Goal: Transaction & Acquisition: Purchase product/service

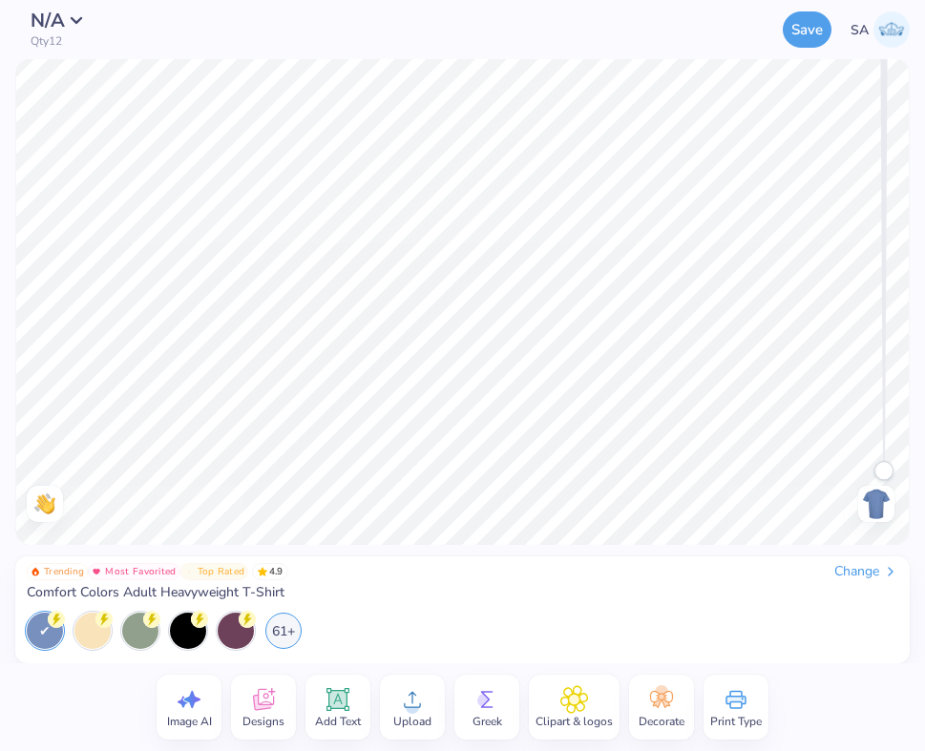
click at [865, 572] on div "Change" at bounding box center [866, 571] width 64 height 17
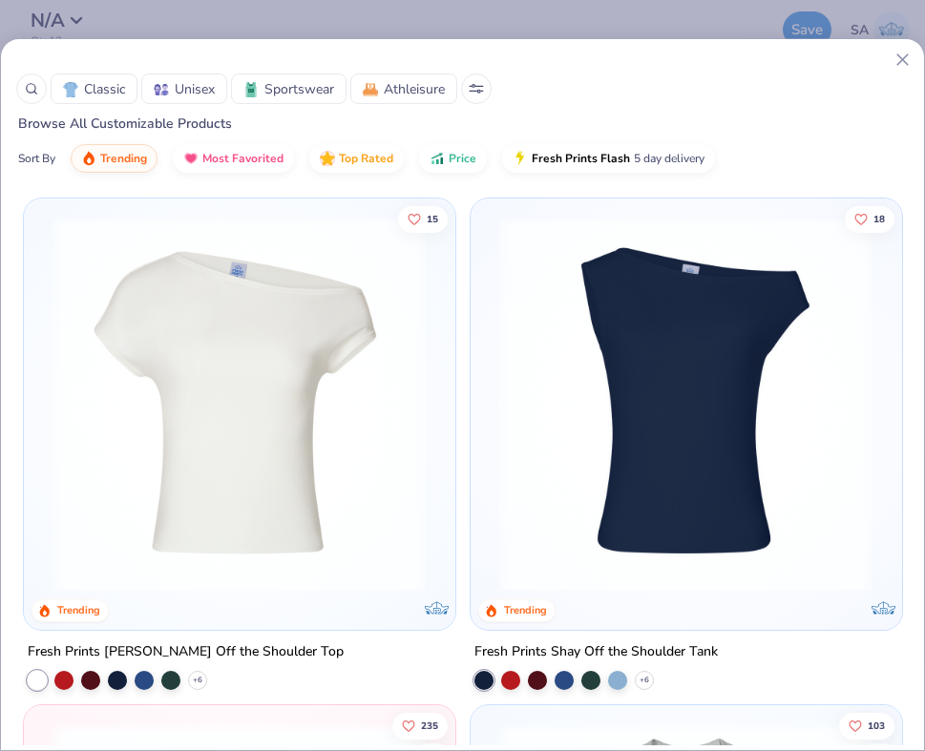
click at [29, 83] on icon at bounding box center [31, 88] width 13 height 13
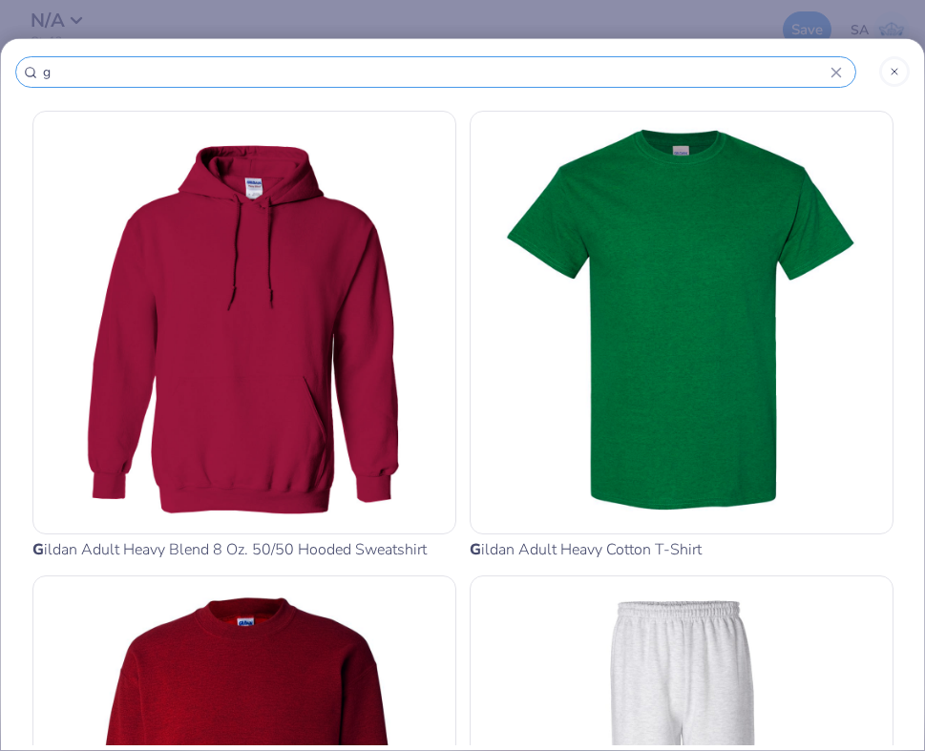
type input "g5"
type input "g50"
type input "g500"
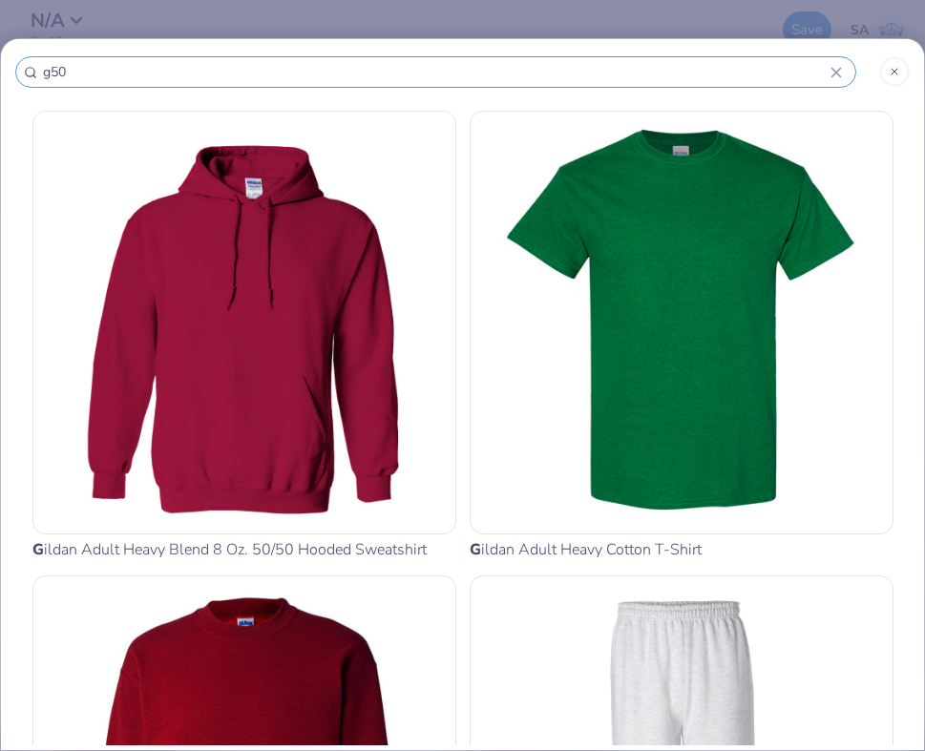
type input "g500"
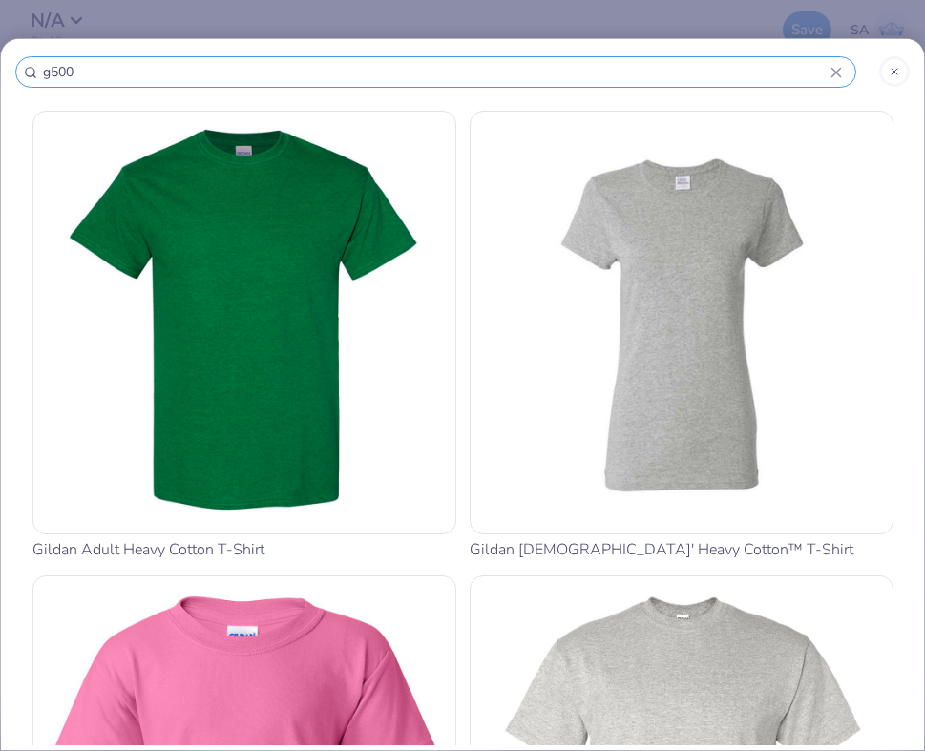
type input "g500"
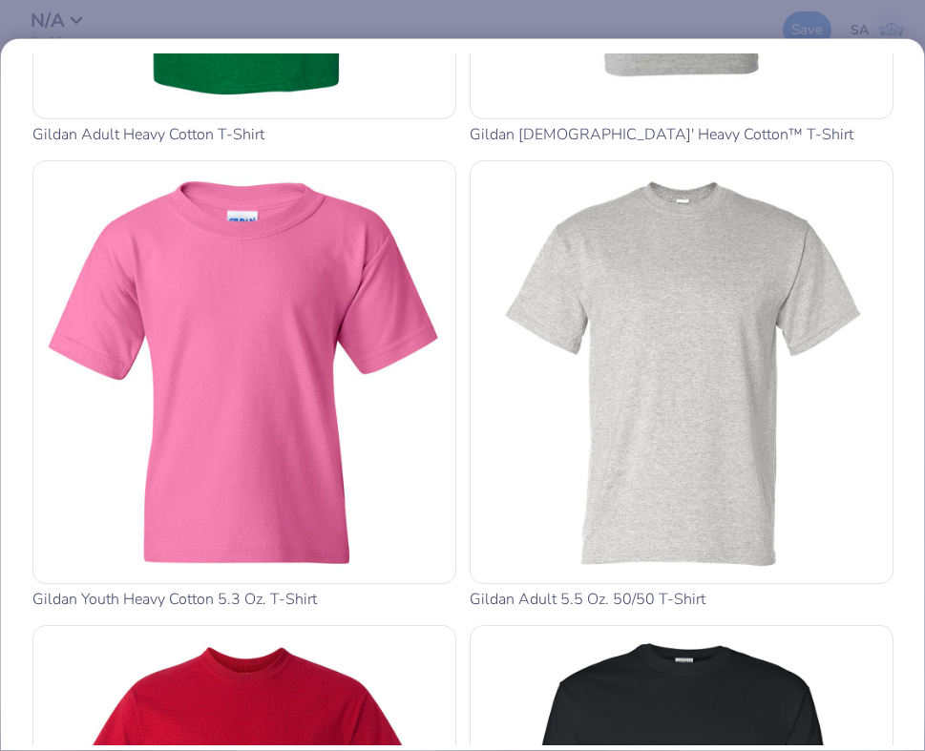
scroll to position [264, 0]
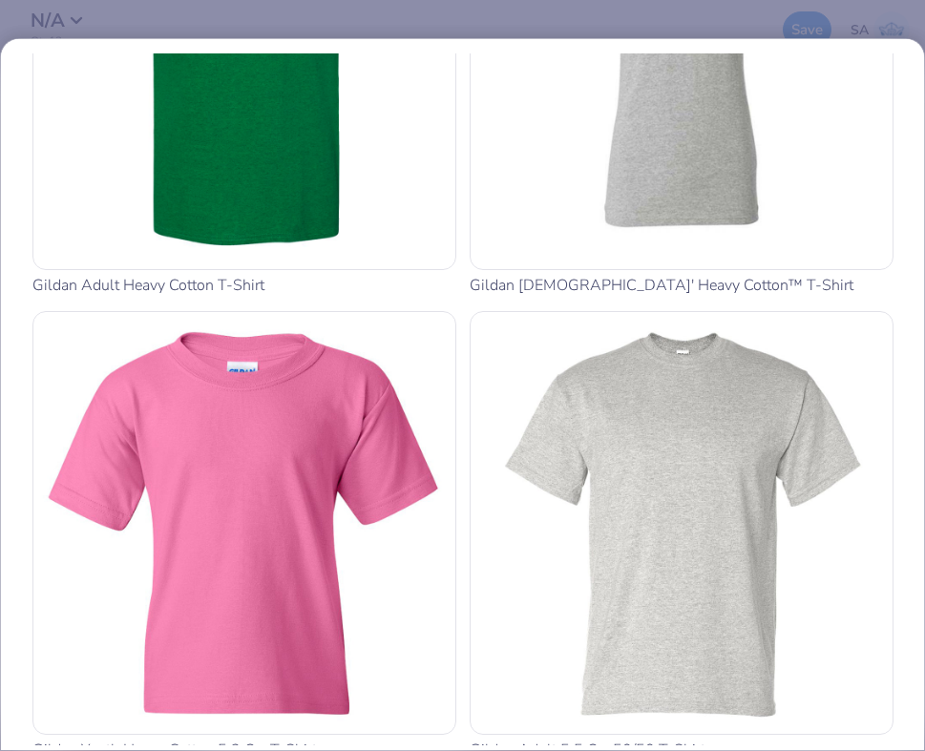
click at [222, 174] on img at bounding box center [244, 58] width 407 height 407
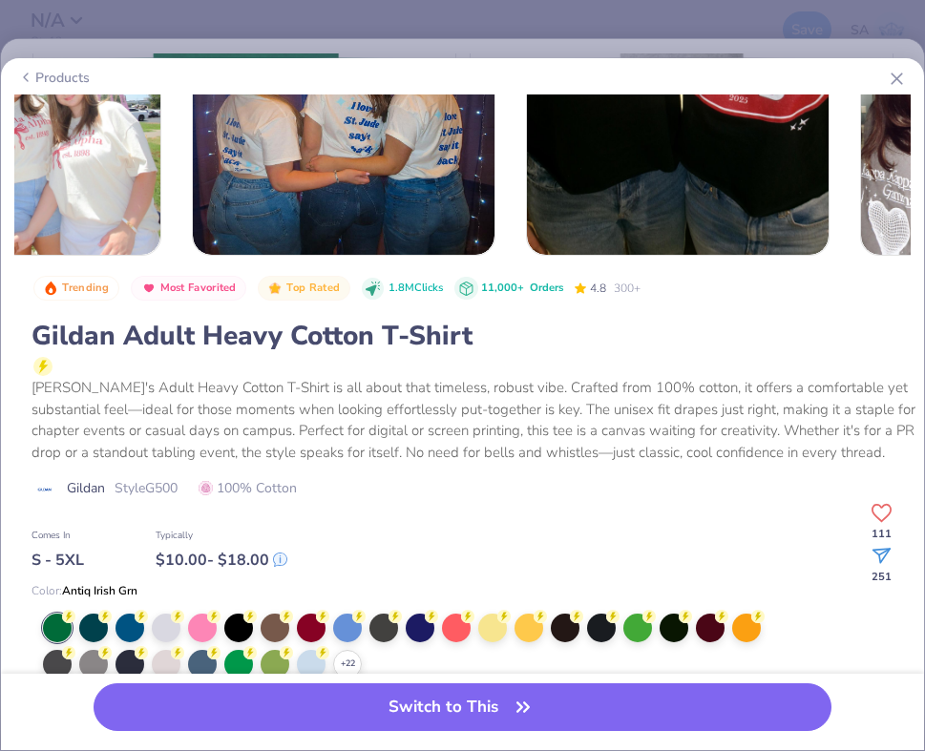
scroll to position [175, 0]
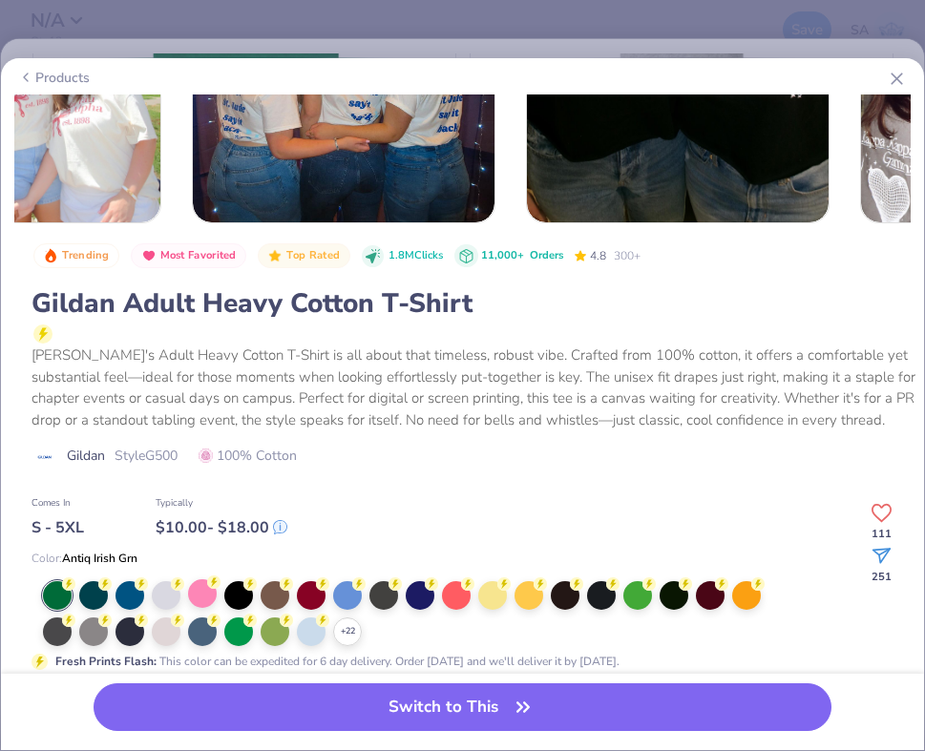
click at [200, 602] on div at bounding box center [202, 594] width 29 height 29
click at [350, 635] on icon at bounding box center [347, 631] width 15 height 15
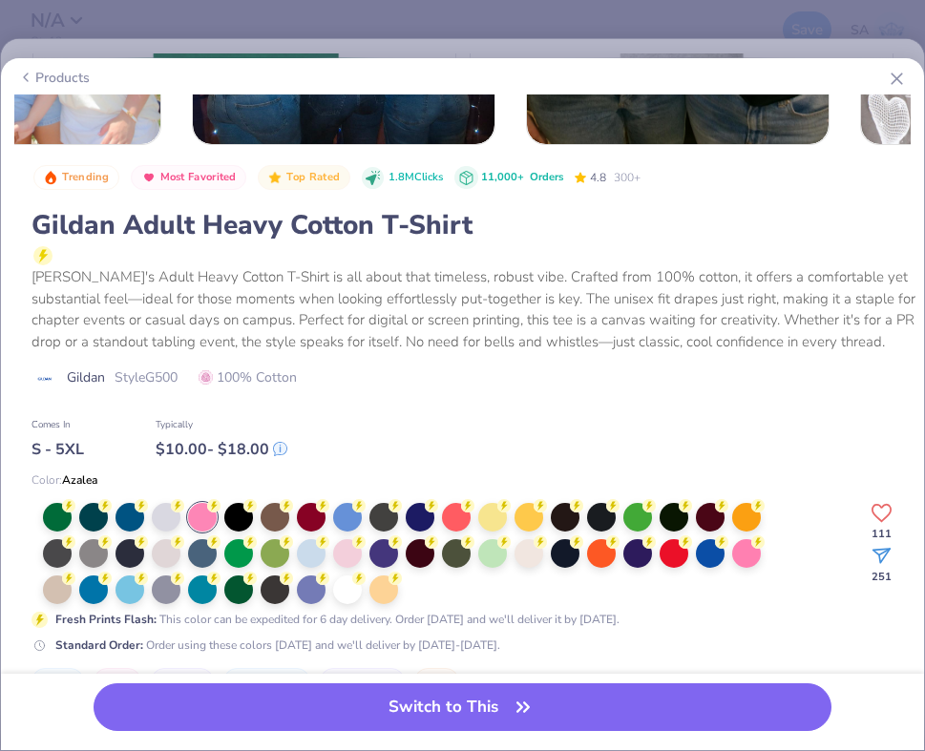
scroll to position [286, 0]
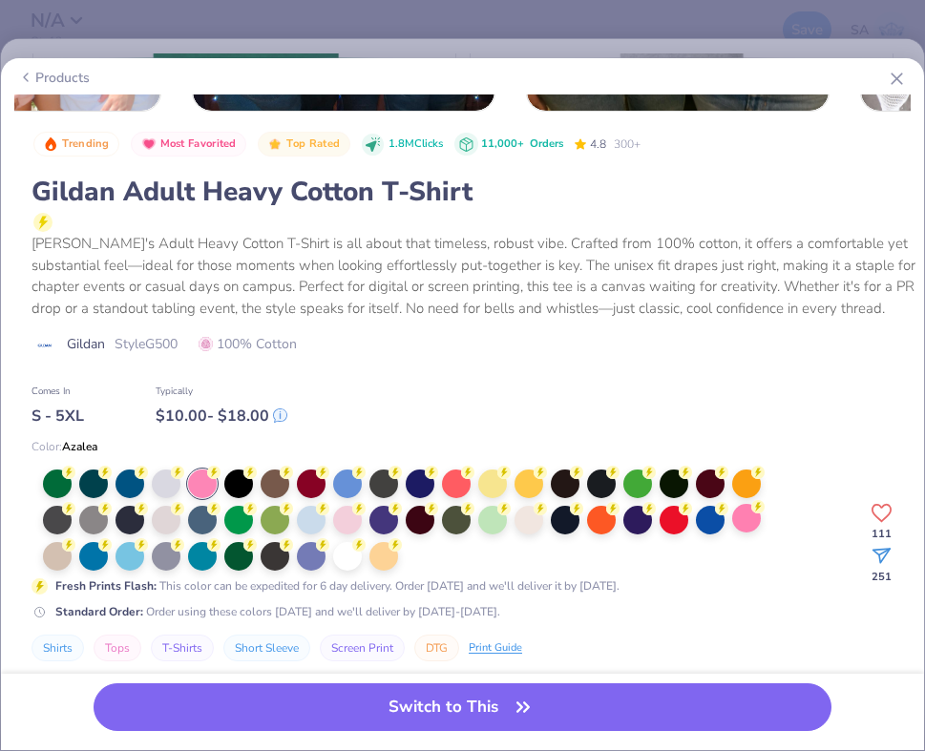
click at [746, 517] on div at bounding box center [746, 518] width 29 height 29
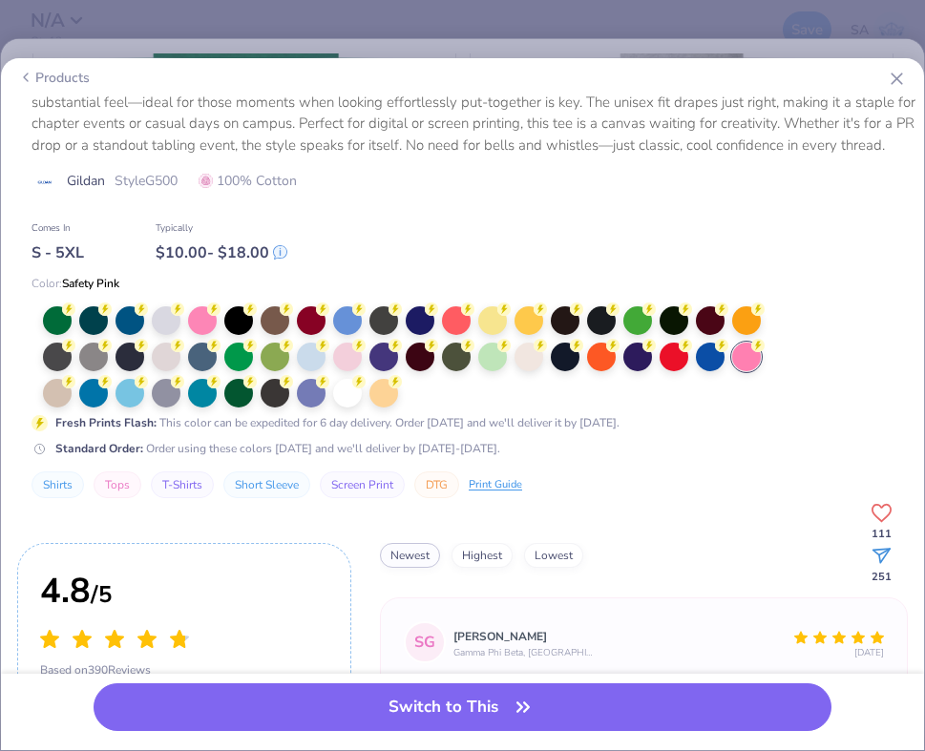
scroll to position [559, 0]
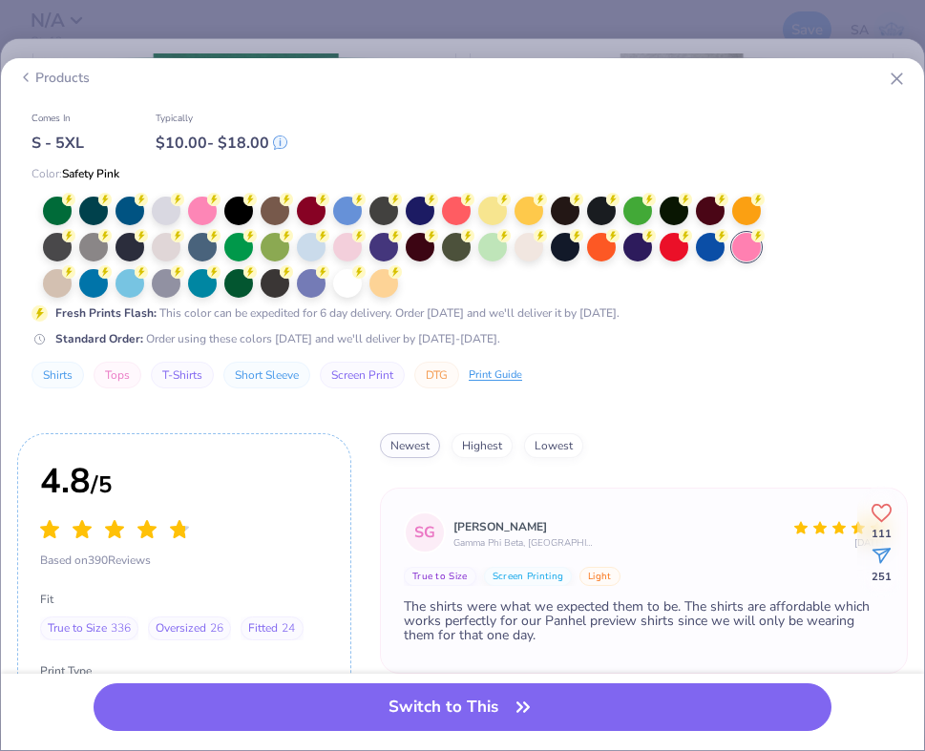
click at [739, 254] on div at bounding box center [746, 247] width 29 height 29
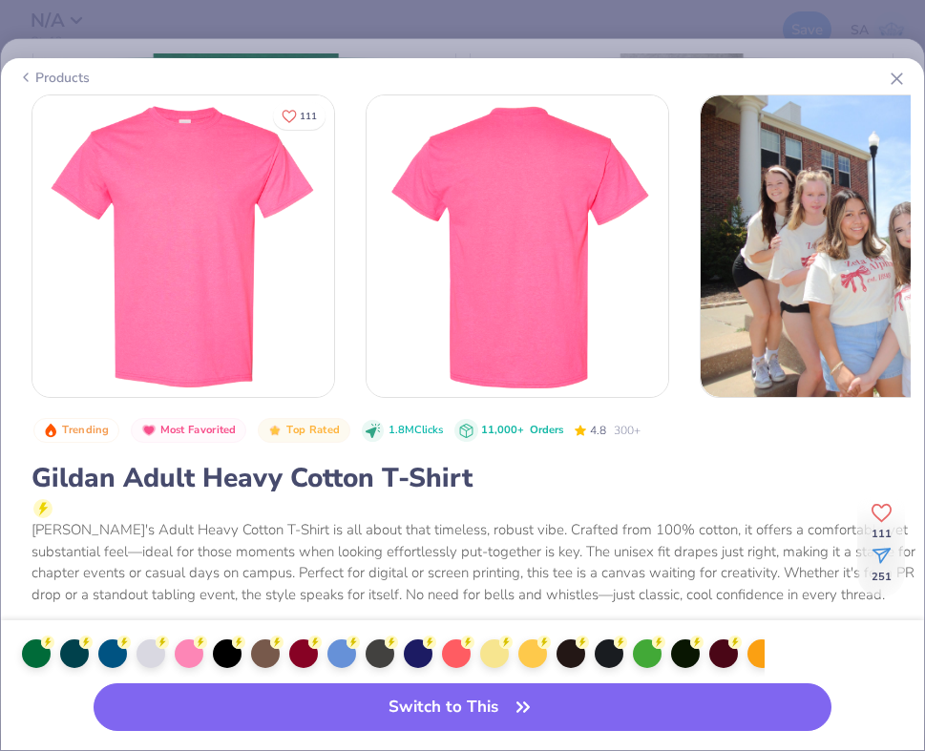
scroll to position [312, 0]
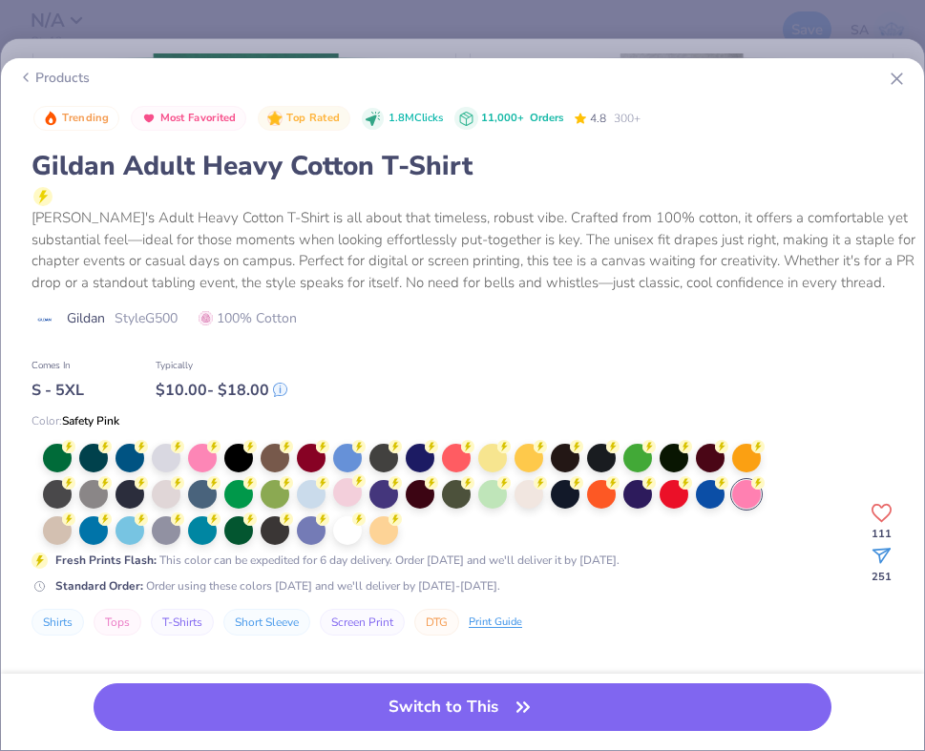
click at [346, 511] on div at bounding box center [419, 494] width 752 height 101
click at [345, 496] on div at bounding box center [347, 492] width 29 height 29
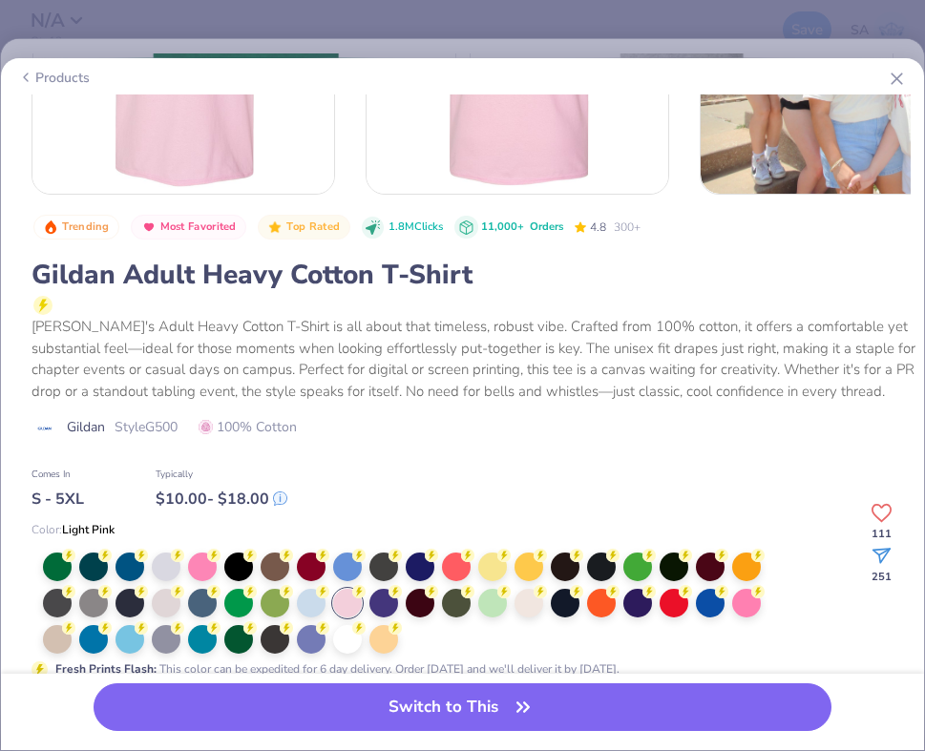
scroll to position [225, 0]
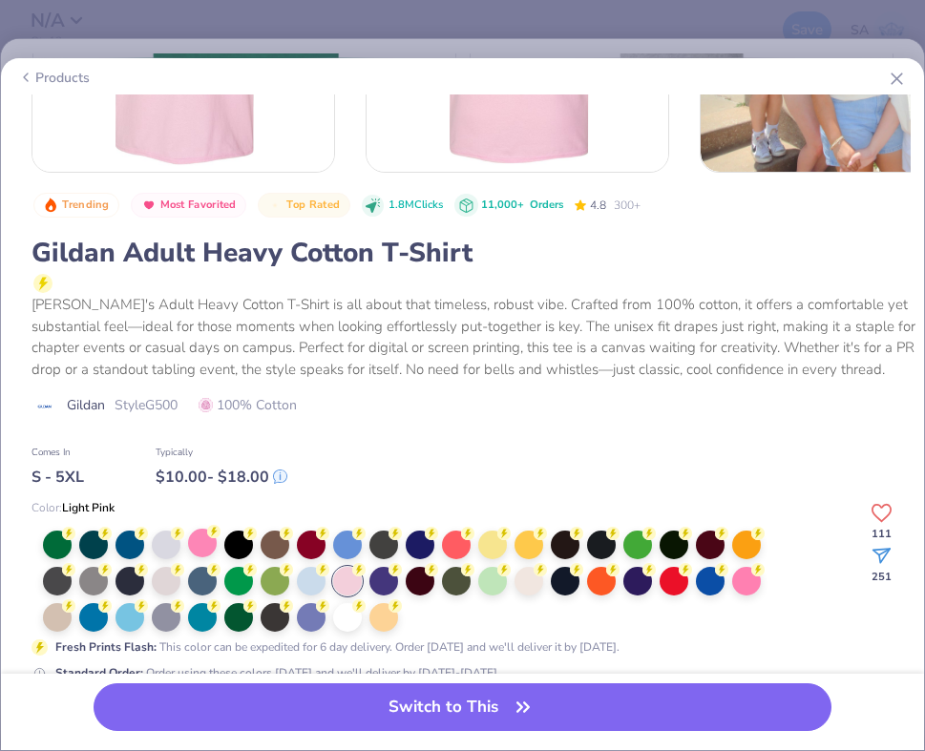
click at [210, 534] on circle at bounding box center [213, 531] width 13 height 13
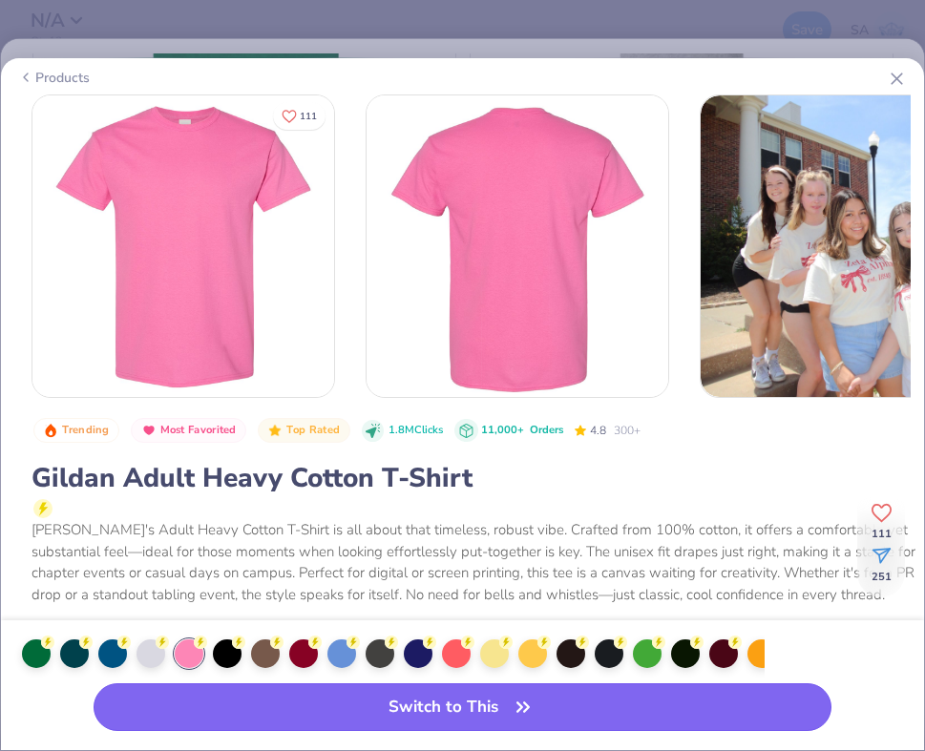
click at [360, 713] on button "Switch to This" at bounding box center [463, 708] width 739 height 48
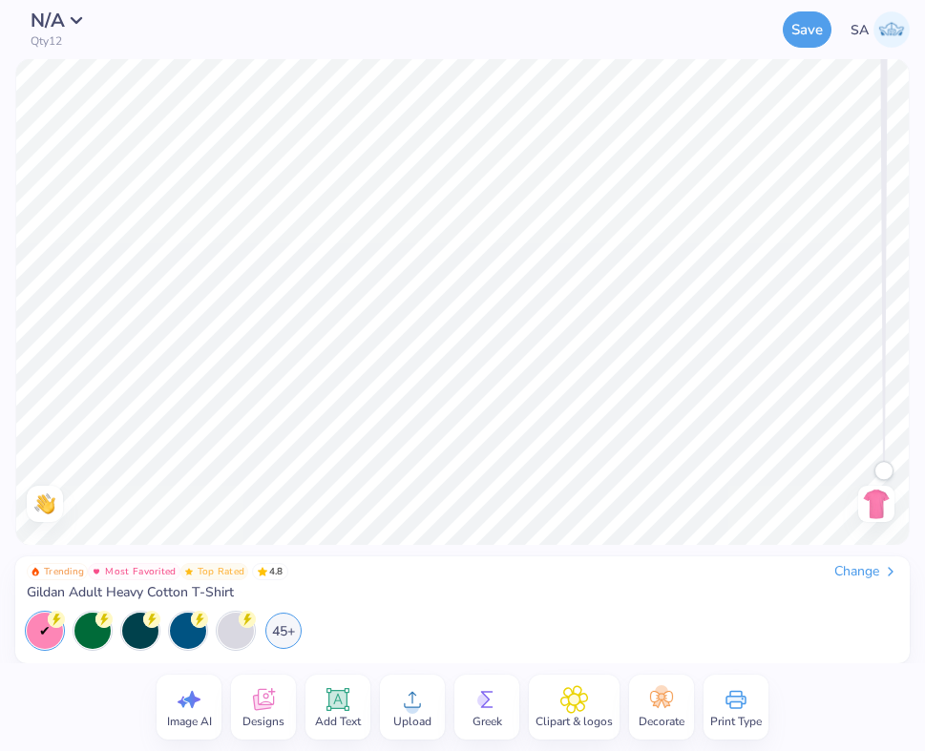
click at [258, 705] on icon at bounding box center [263, 700] width 21 height 22
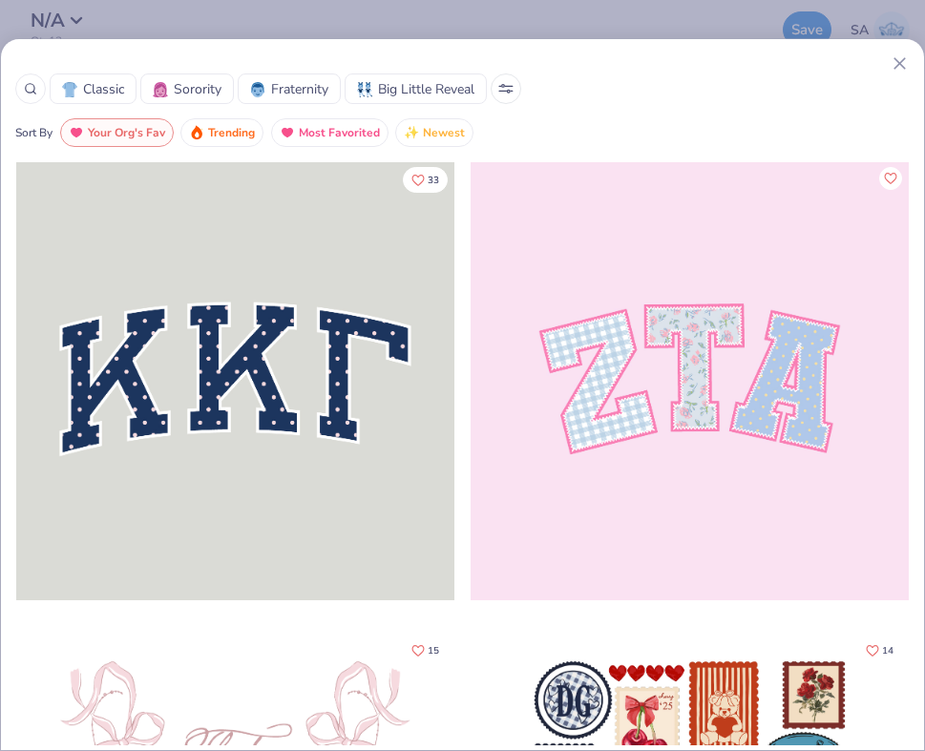
click at [30, 92] on circle at bounding box center [30, 88] width 9 height 9
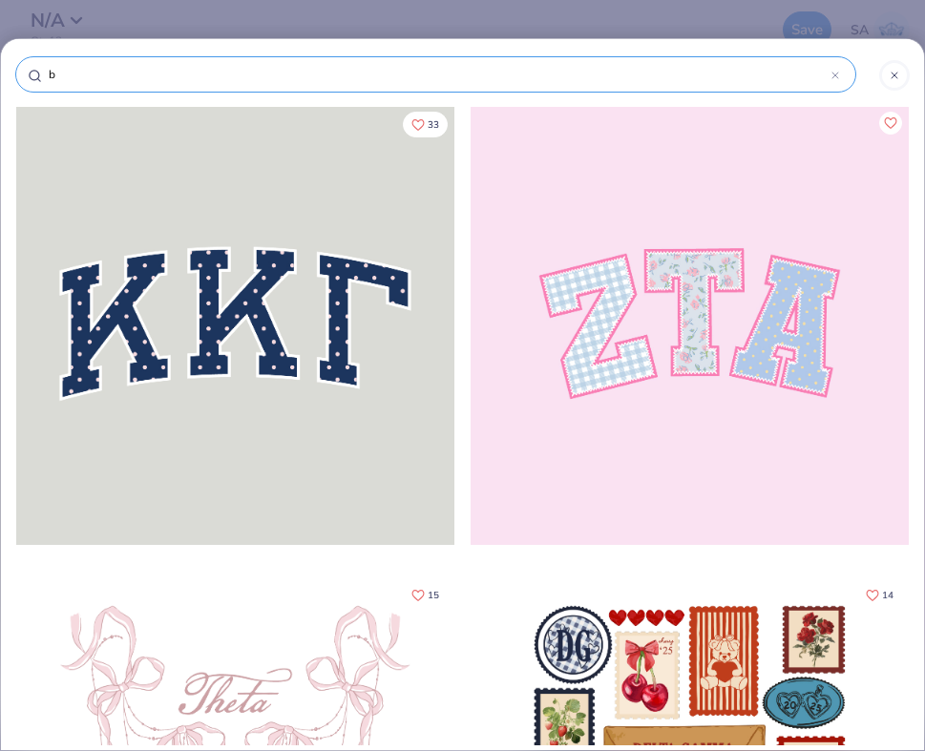
type input "br"
type input "bre"
type input "brea"
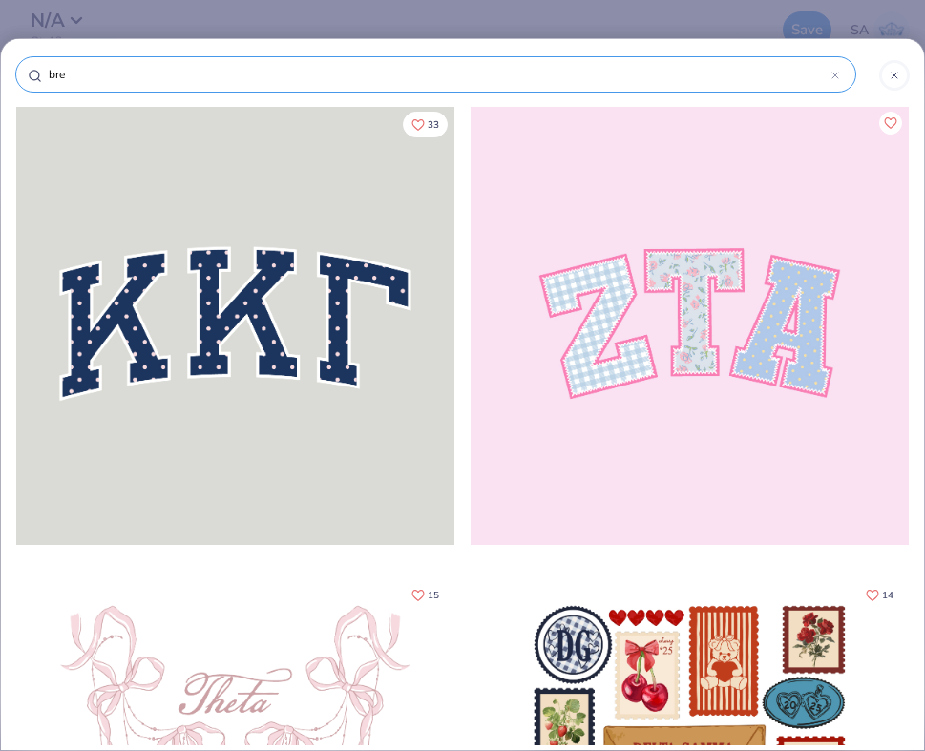
type input "brea"
type input "breas"
type input "breast"
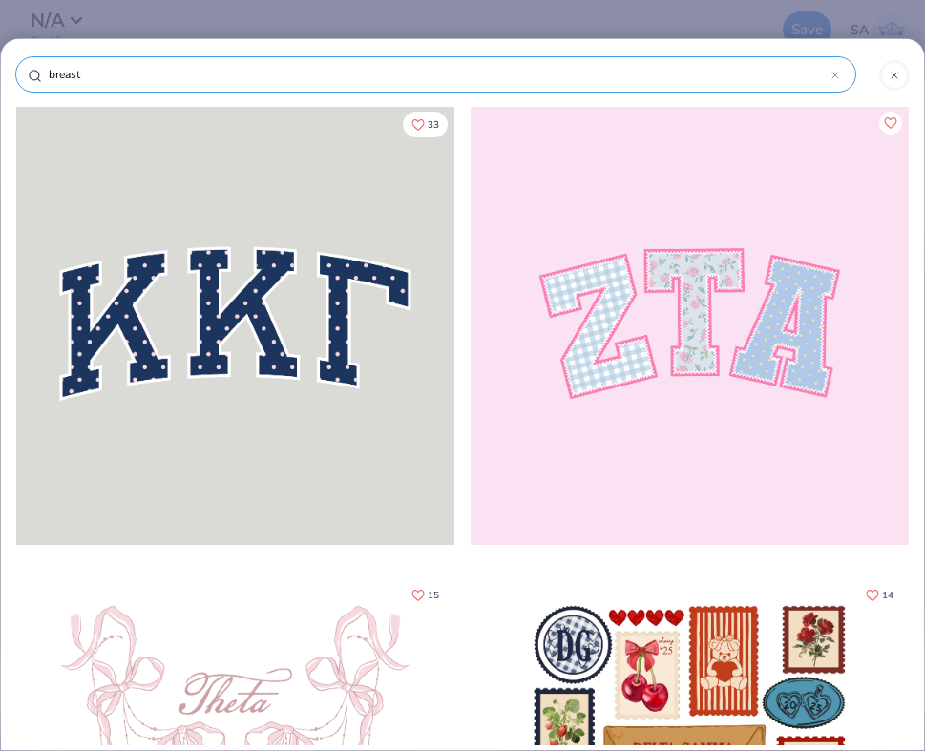
type input "breast"
type input "breast c"
type input "breast ca"
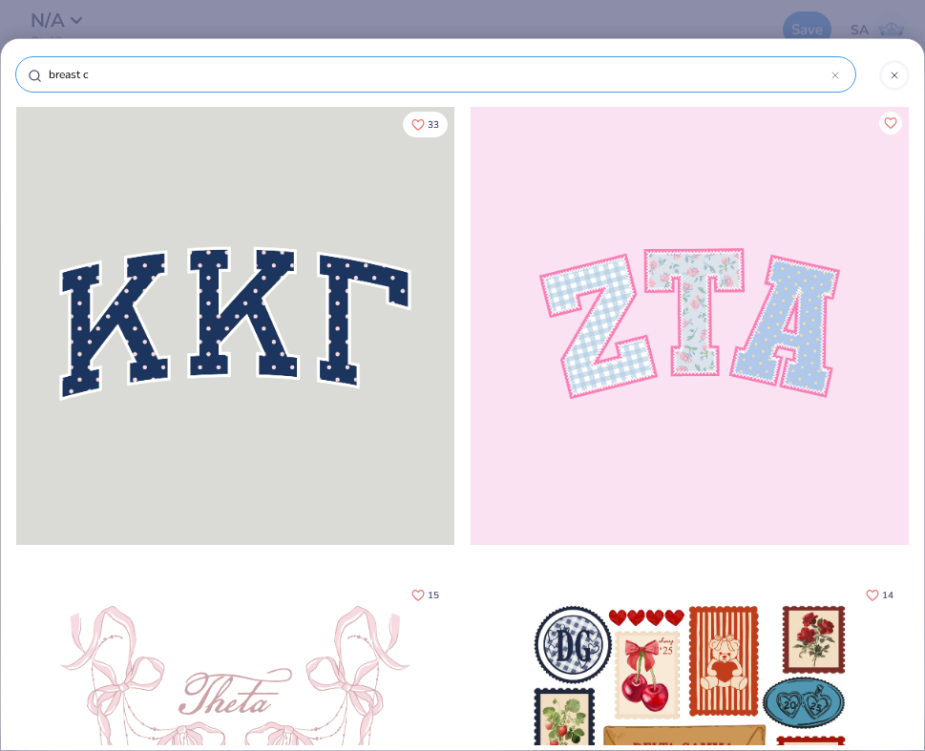
type input "breast ca"
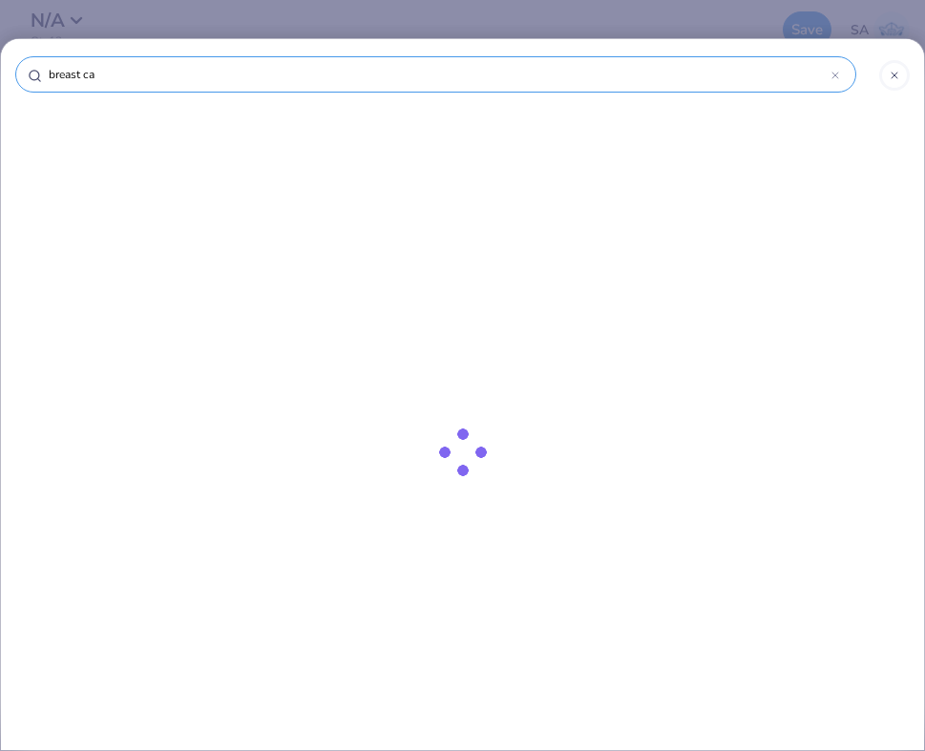
type input "breast can"
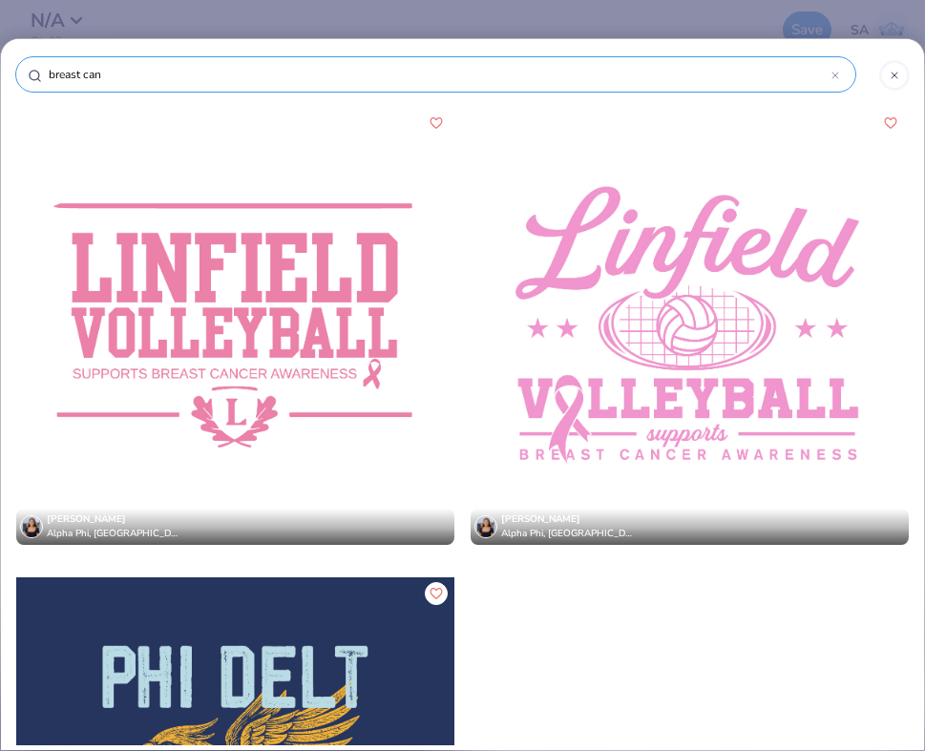
type input "breast canc"
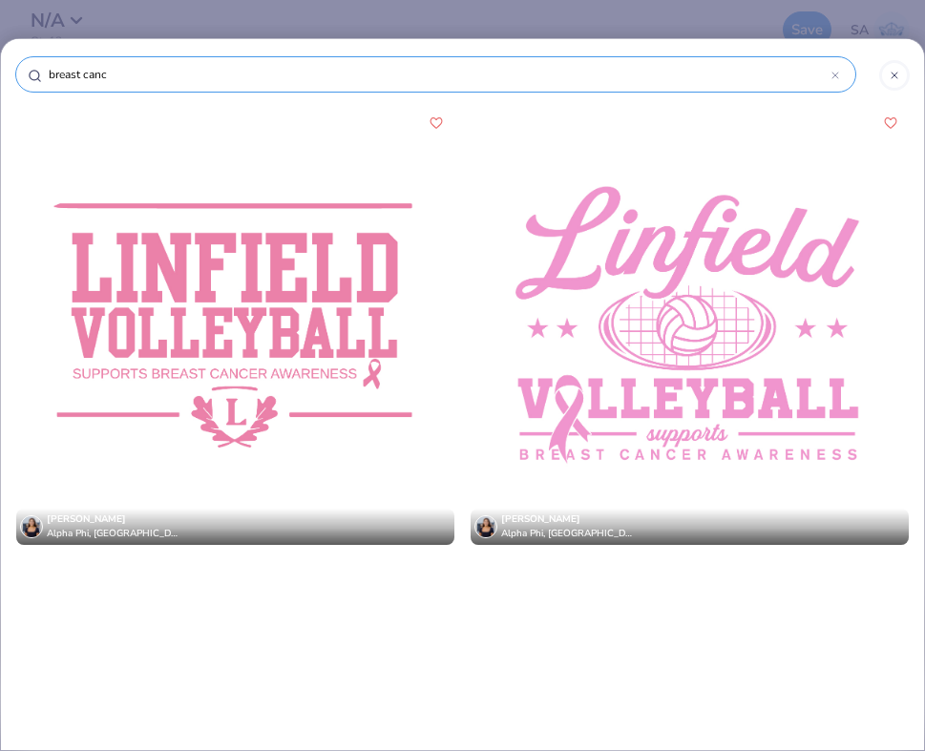
type input "breast cance"
type input "breast cancer"
type input "breast cance"
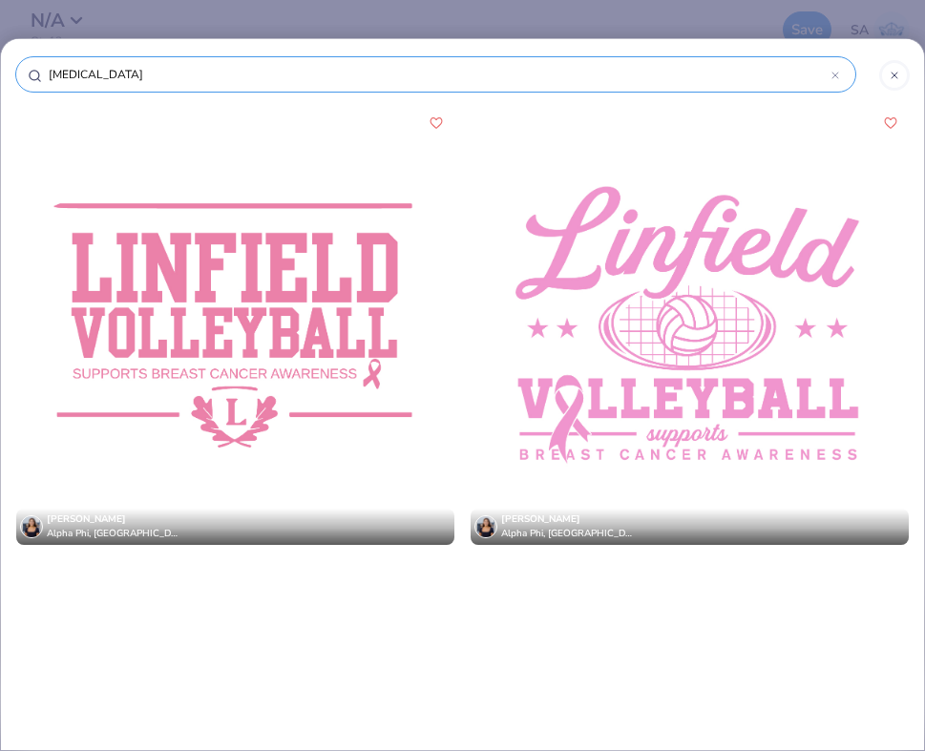
type input "breast cance"
type input "breast canc"
type input "breast can"
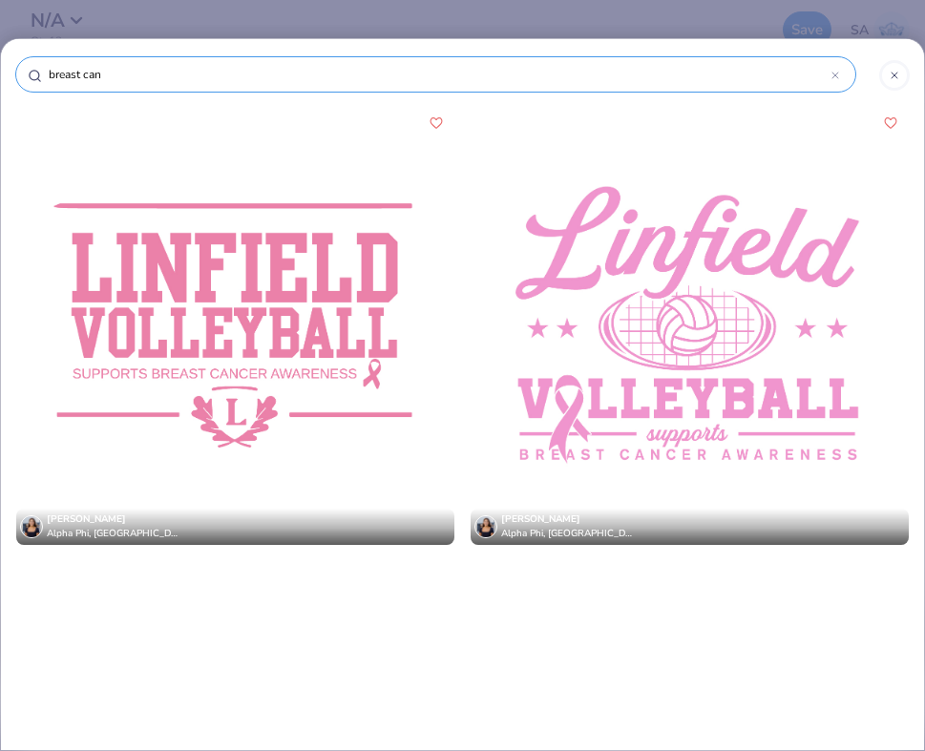
type input "breast ca"
type input "breast c"
type input "breast"
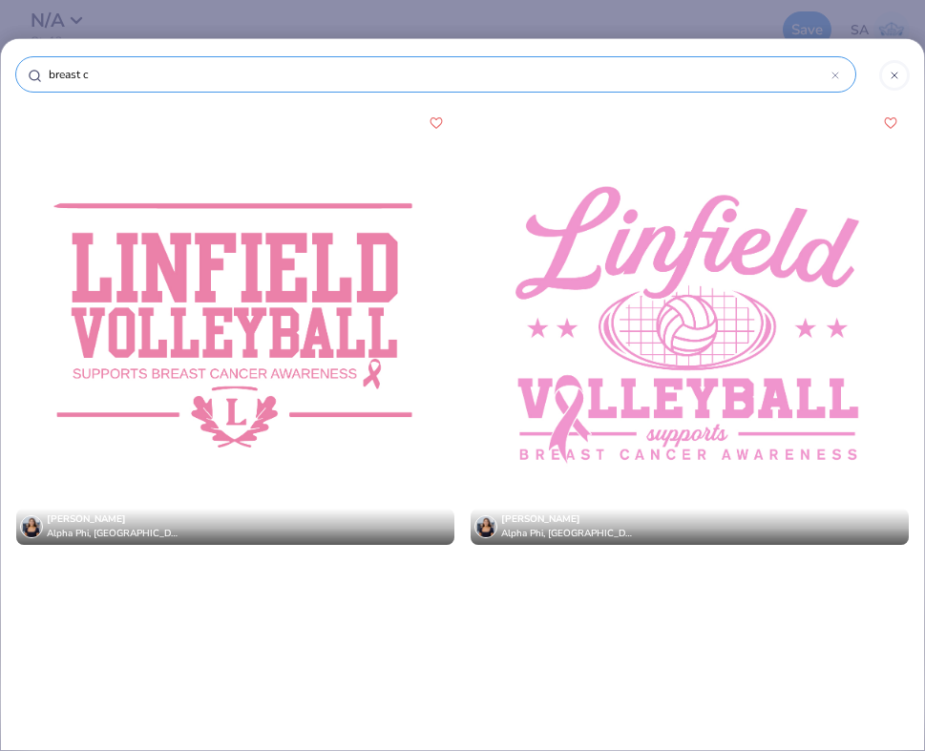
type input "breast"
type input "breas"
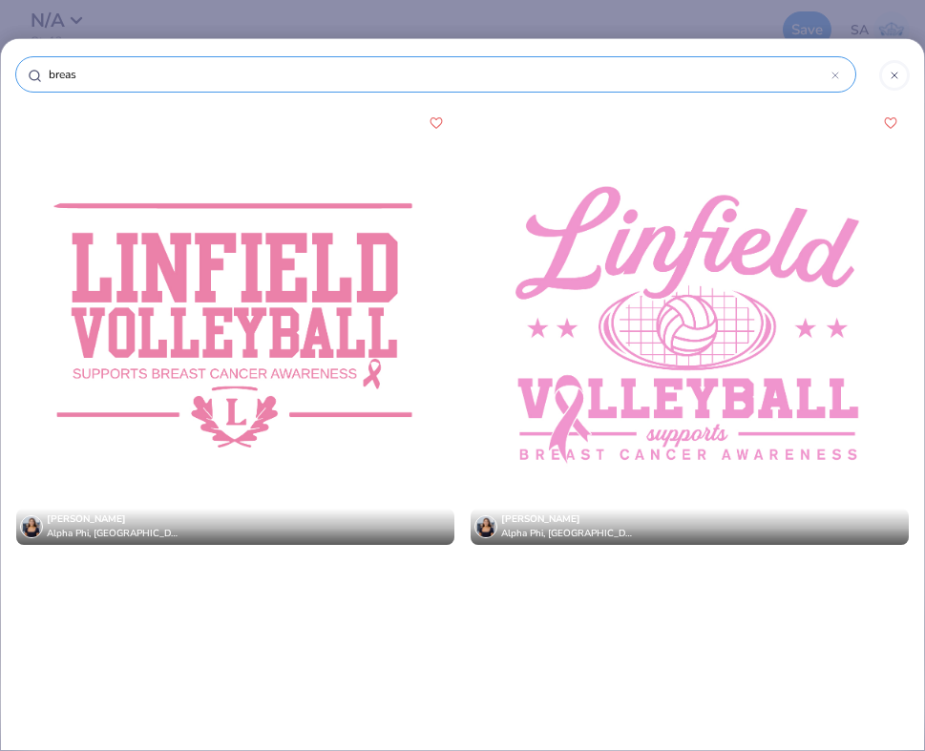
type input "brea"
type input "bre"
type input "br"
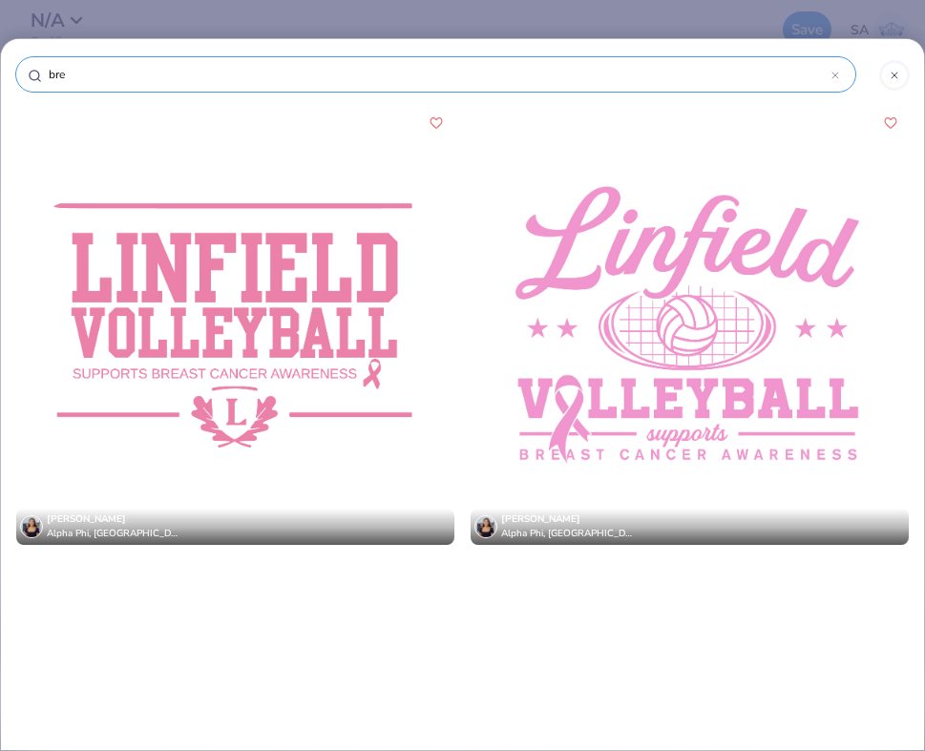
type input "br"
type input "b"
type input "ca"
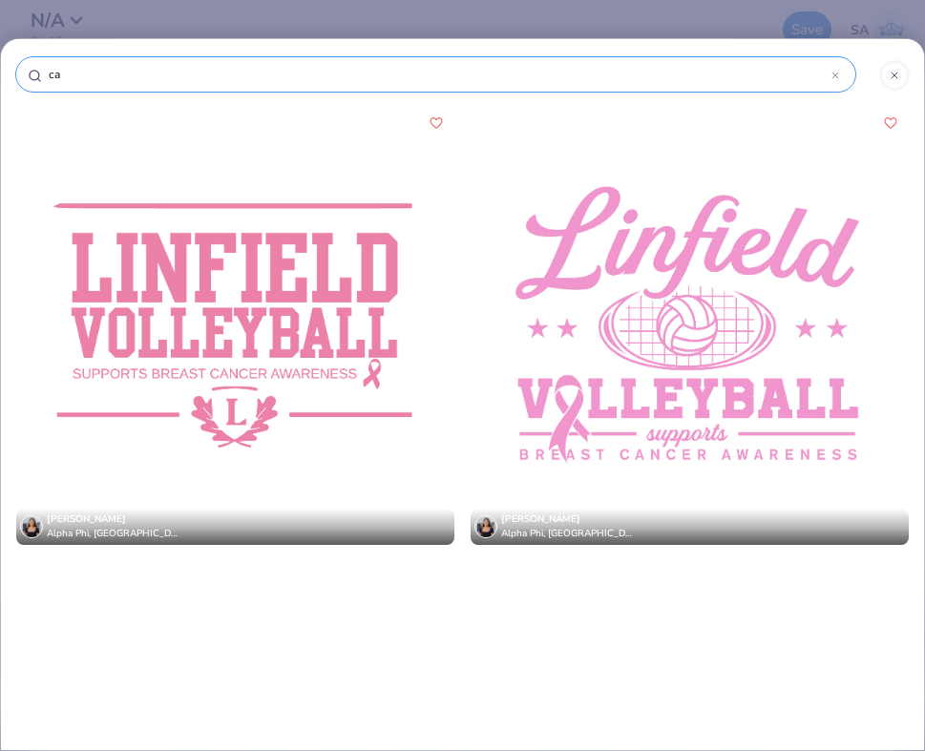
type input "can"
type input "canc"
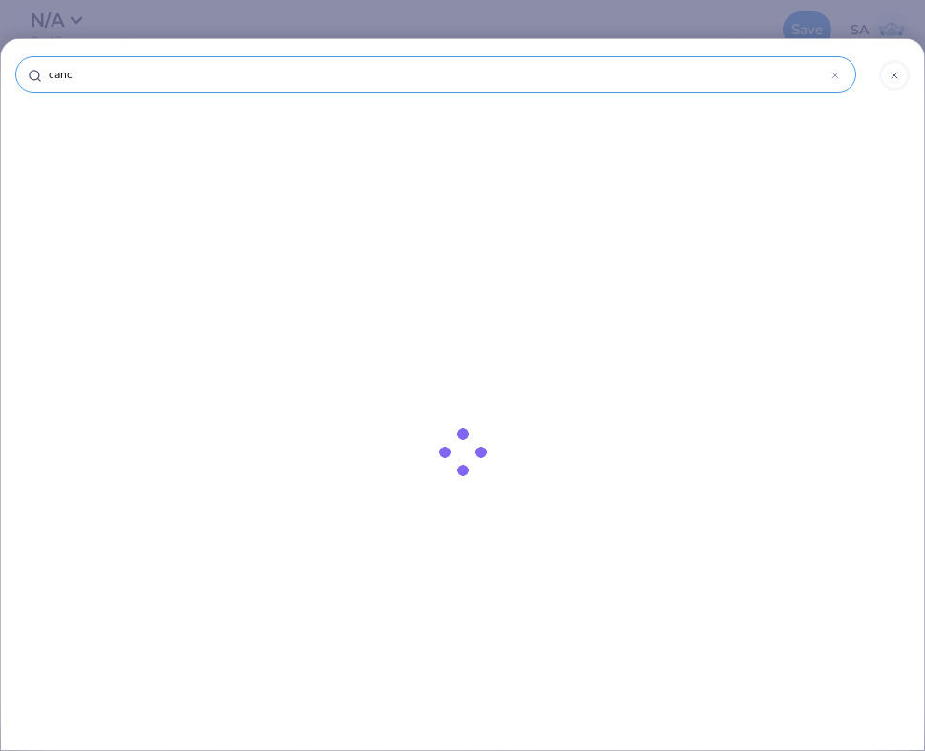
type input "cance"
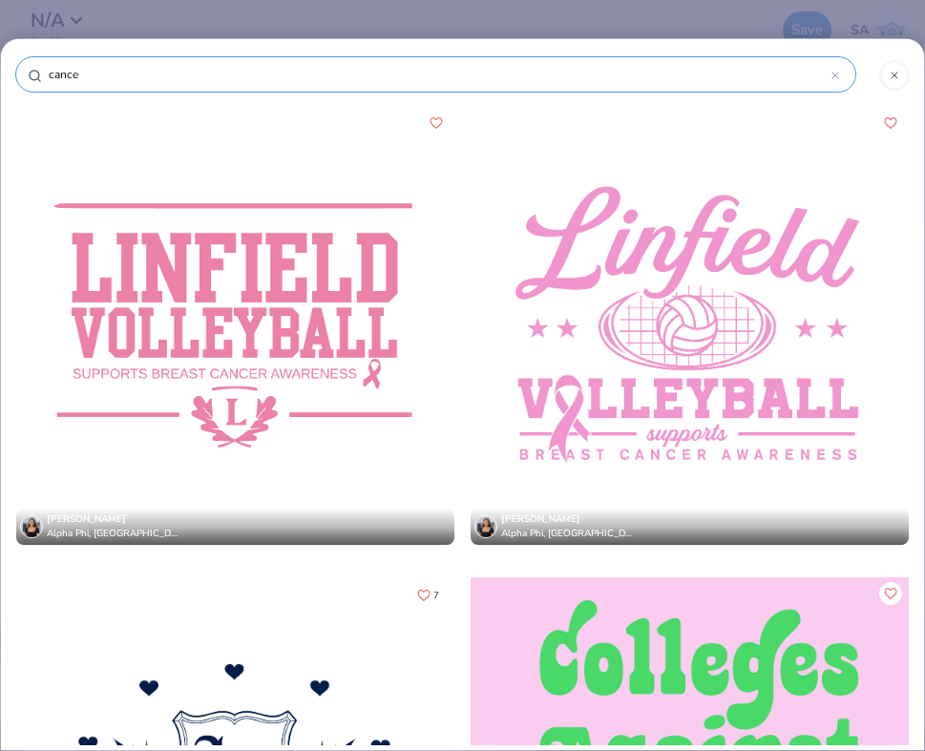
type input "cancer"
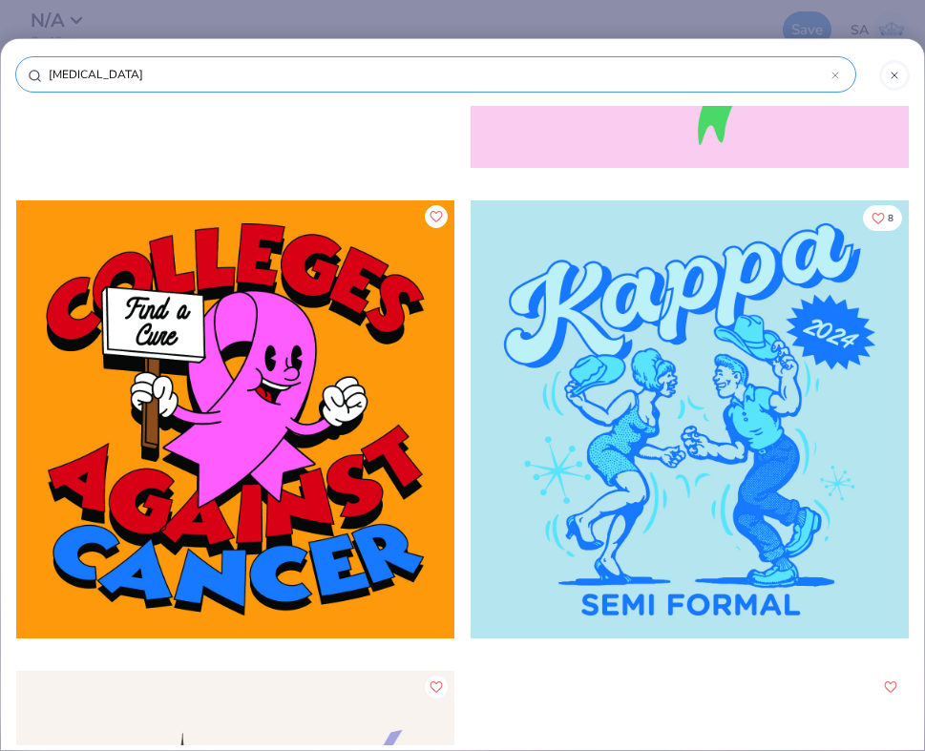
scroll to position [562, 0]
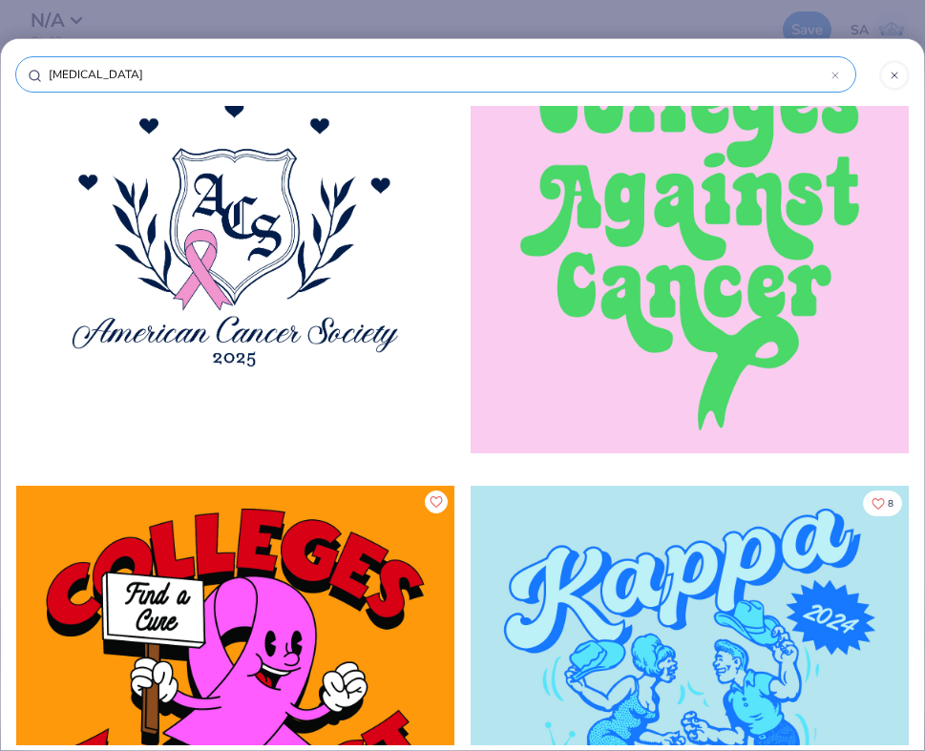
click at [873, 76] on div at bounding box center [894, 75] width 31 height 31
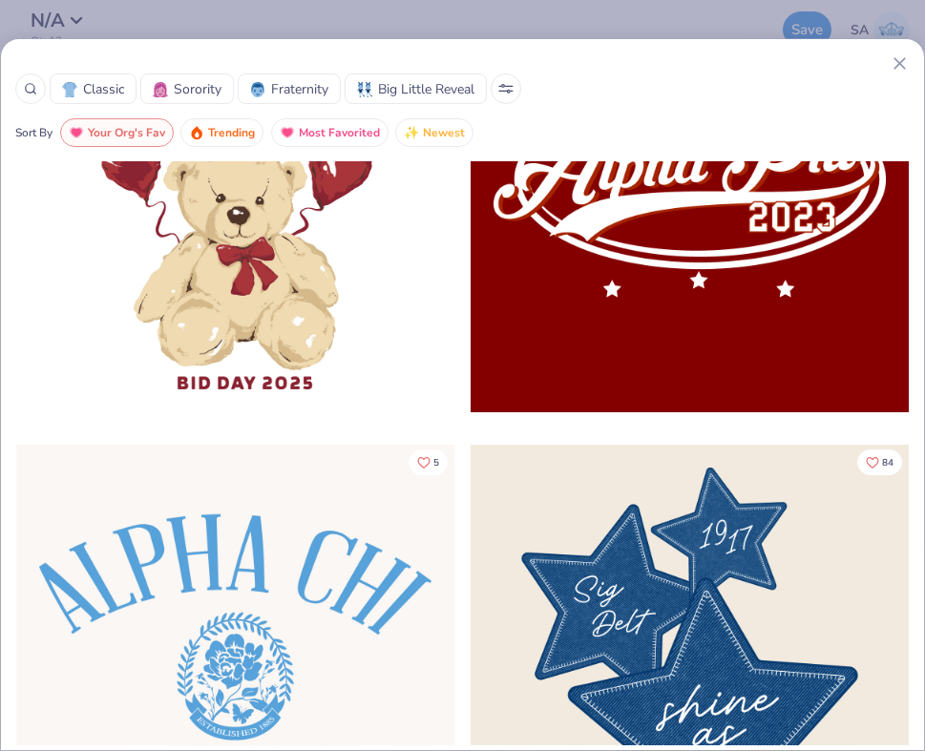
scroll to position [1141, 0]
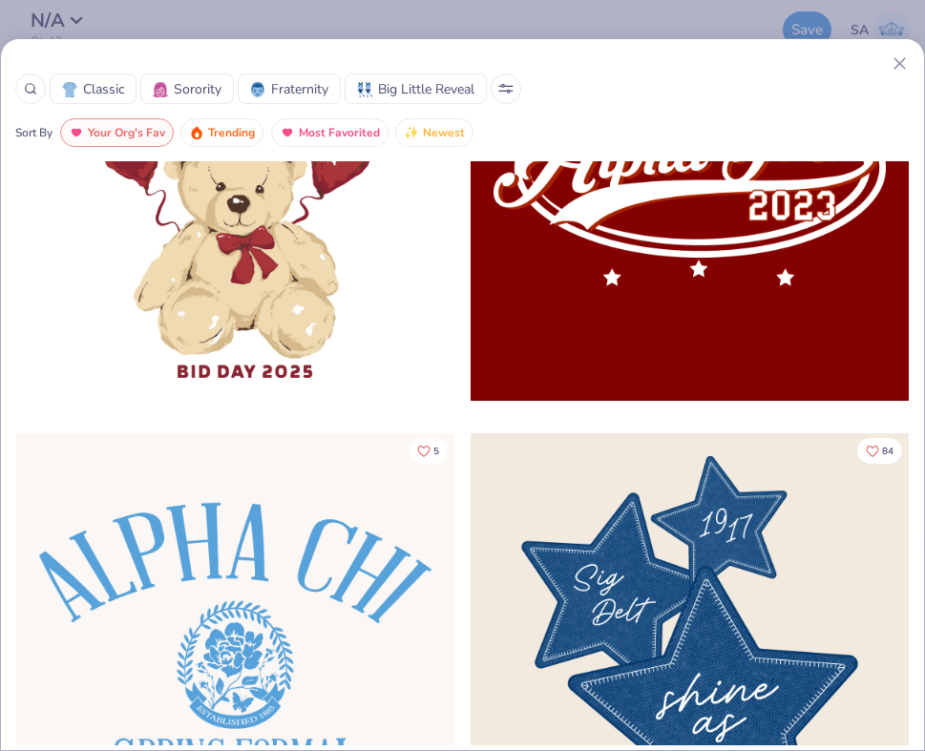
click at [873, 62] on icon at bounding box center [900, 63] width 20 height 20
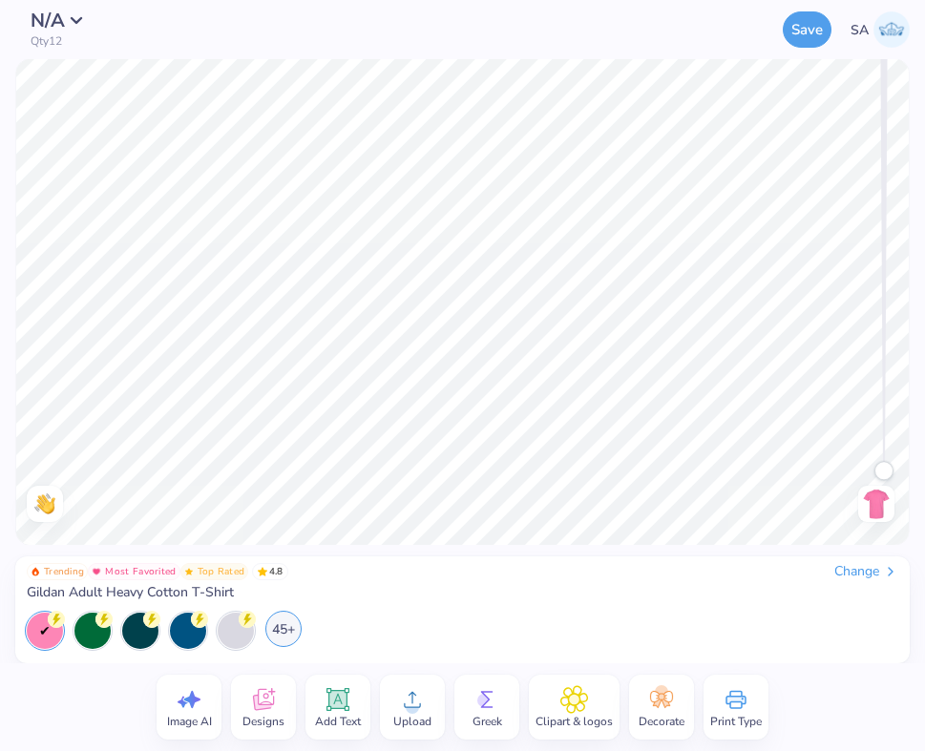
click at [291, 636] on div "45+" at bounding box center [283, 629] width 36 height 36
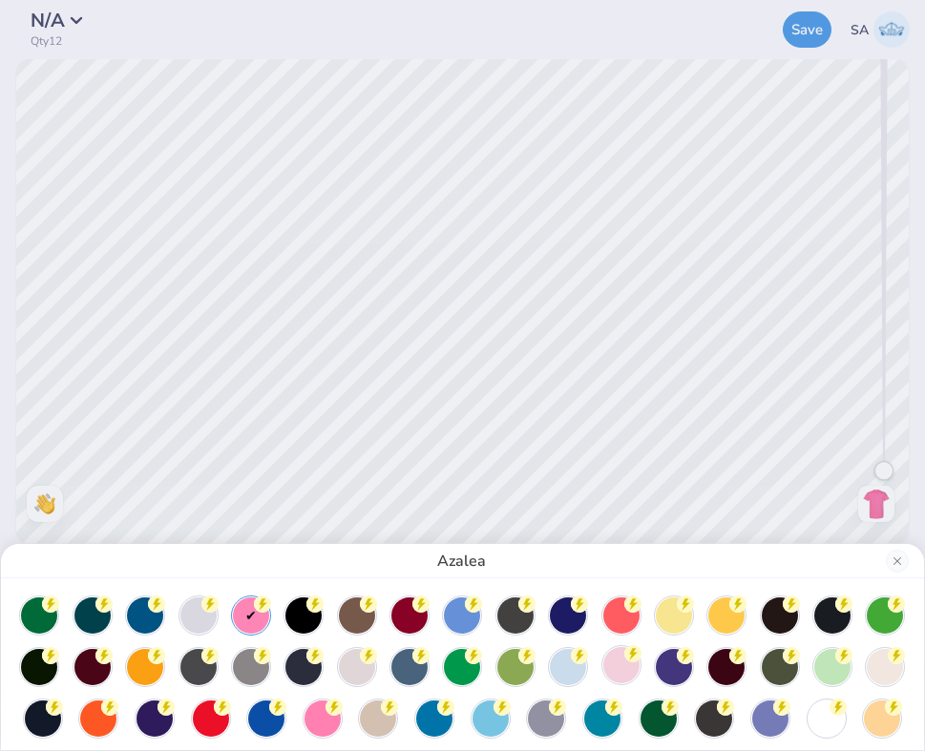
click at [637, 667] on div at bounding box center [621, 665] width 36 height 36
click at [603, 335] on div "Light Pink" at bounding box center [462, 375] width 925 height 751
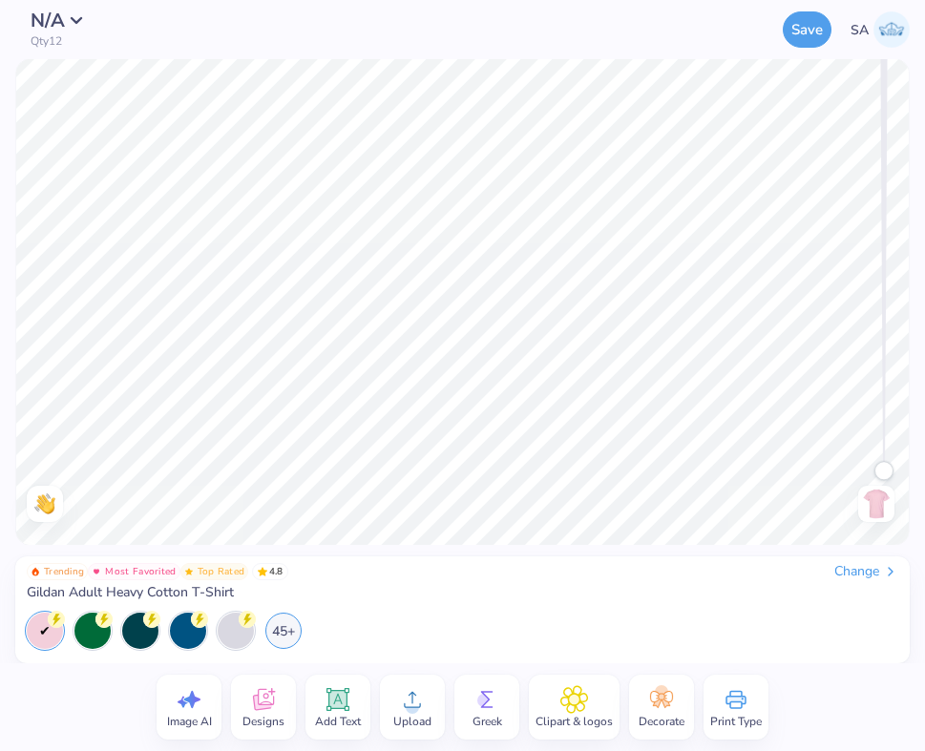
click at [395, 736] on div "Upload" at bounding box center [412, 707] width 65 height 65
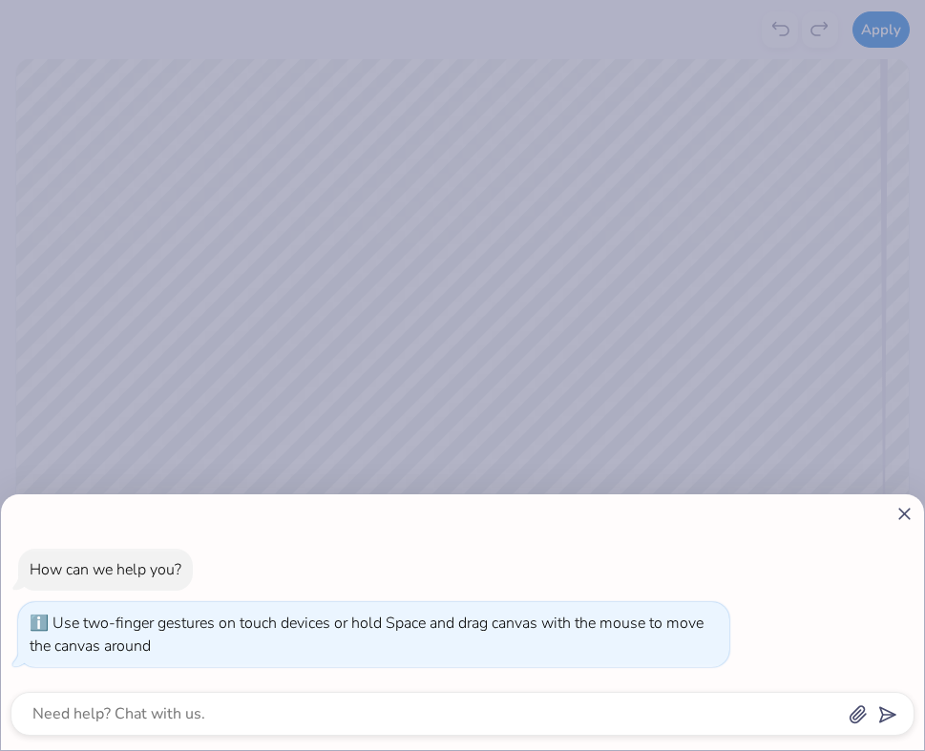
click at [873, 512] on icon at bounding box center [905, 514] width 20 height 20
type textarea "x"
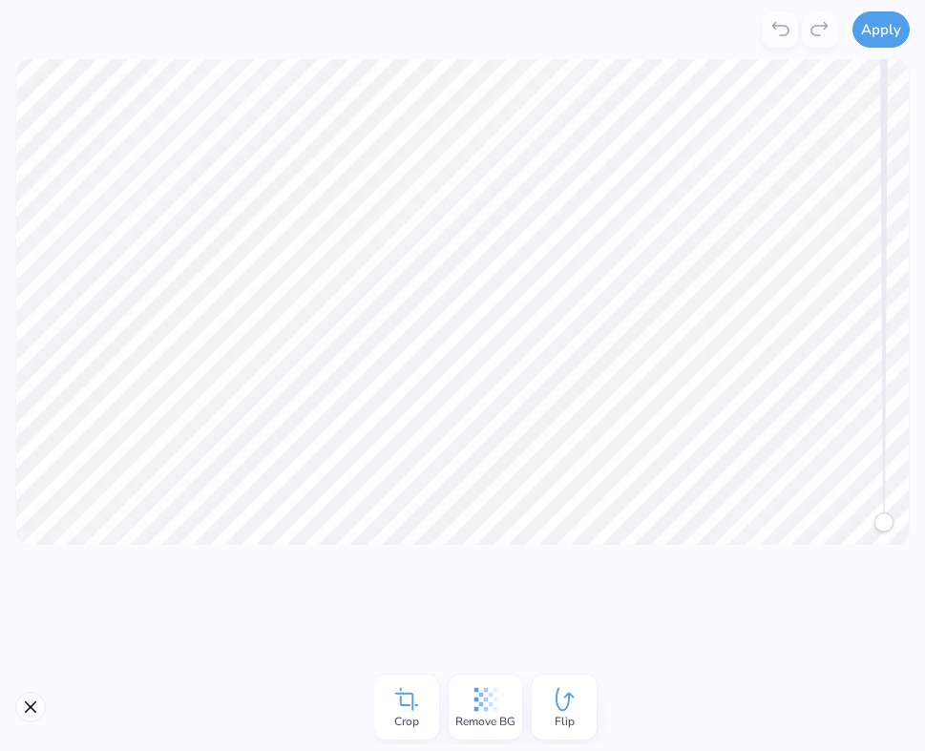
click at [411, 707] on icon at bounding box center [406, 700] width 29 height 29
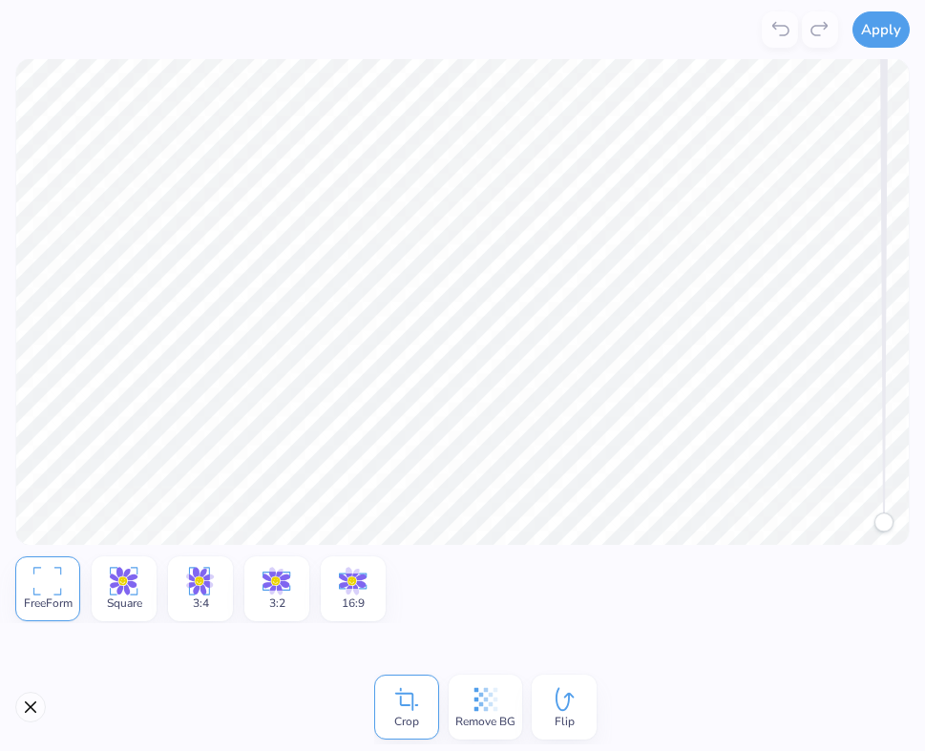
click at [478, 707] on div "Crop Remove BG Flip" at bounding box center [493, 707] width 238 height 74
click at [421, 709] on div "Crop" at bounding box center [406, 707] width 65 height 65
click at [171, 686] on div "Crop Remove BG Flip" at bounding box center [462, 708] width 925 height 88
click at [46, 572] on icon at bounding box center [47, 581] width 28 height 29
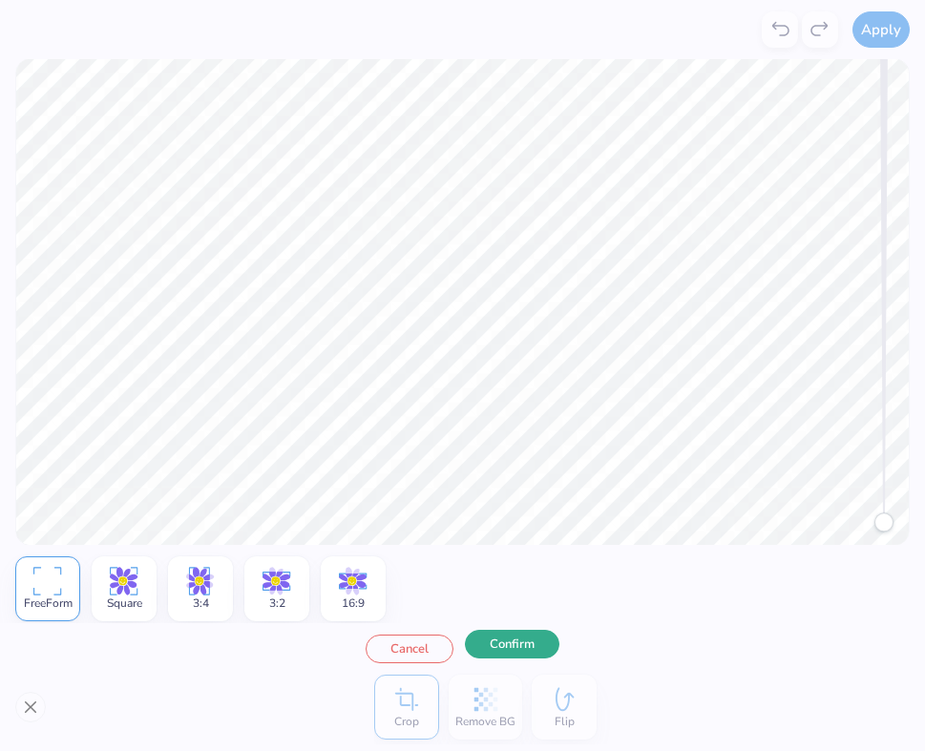
click at [517, 644] on button "Confirm" at bounding box center [512, 644] width 95 height 29
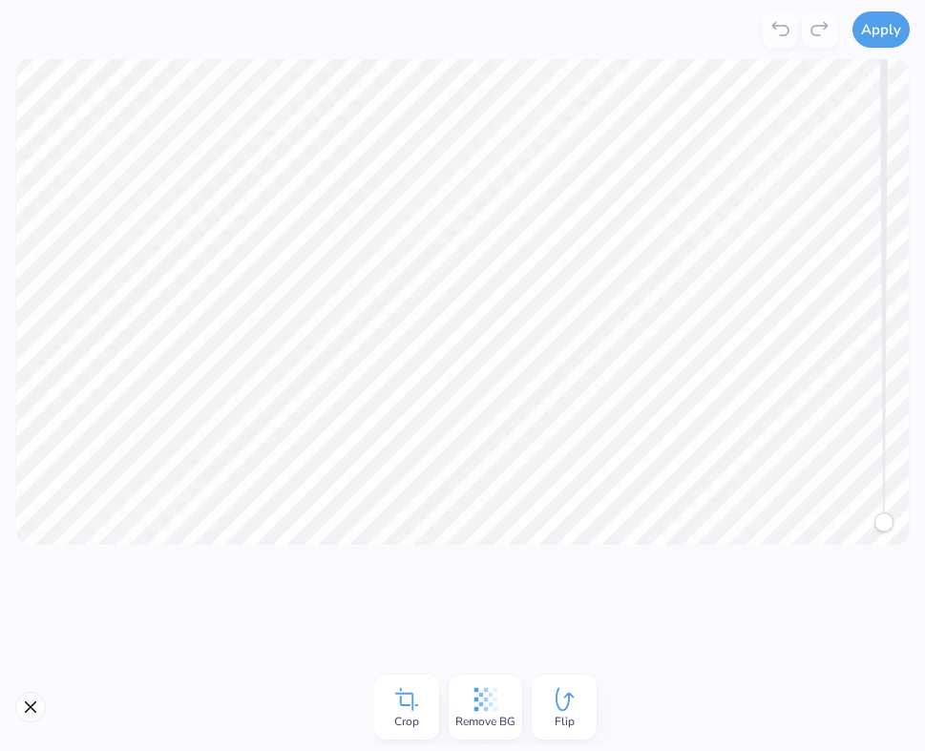
click at [417, 715] on span "Crop" at bounding box center [406, 721] width 25 height 15
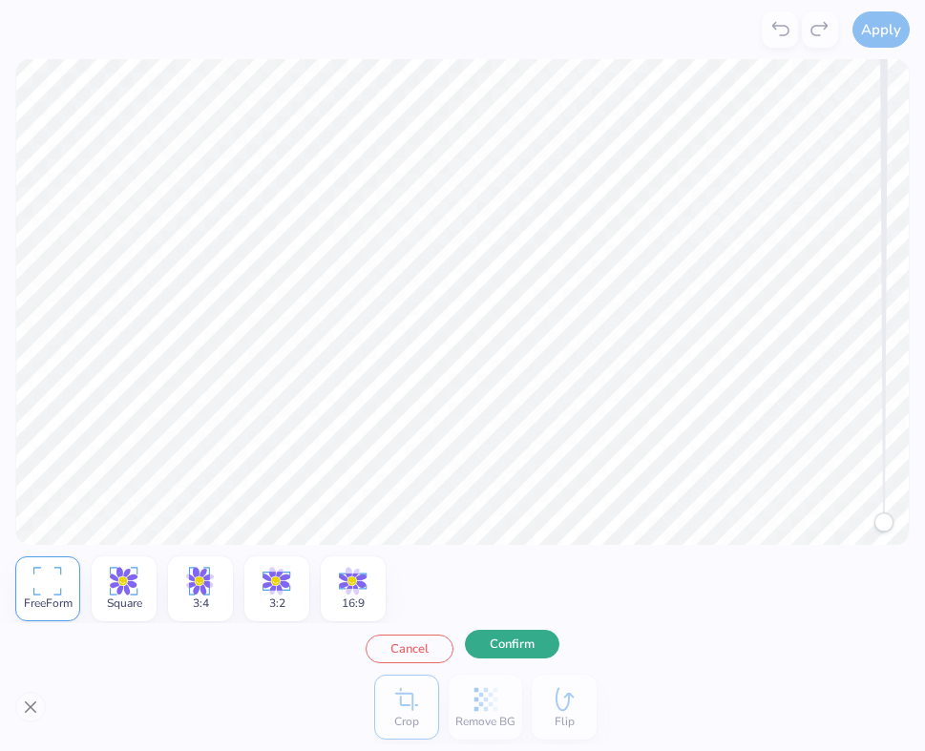
click at [504, 645] on button "Confirm" at bounding box center [512, 644] width 95 height 29
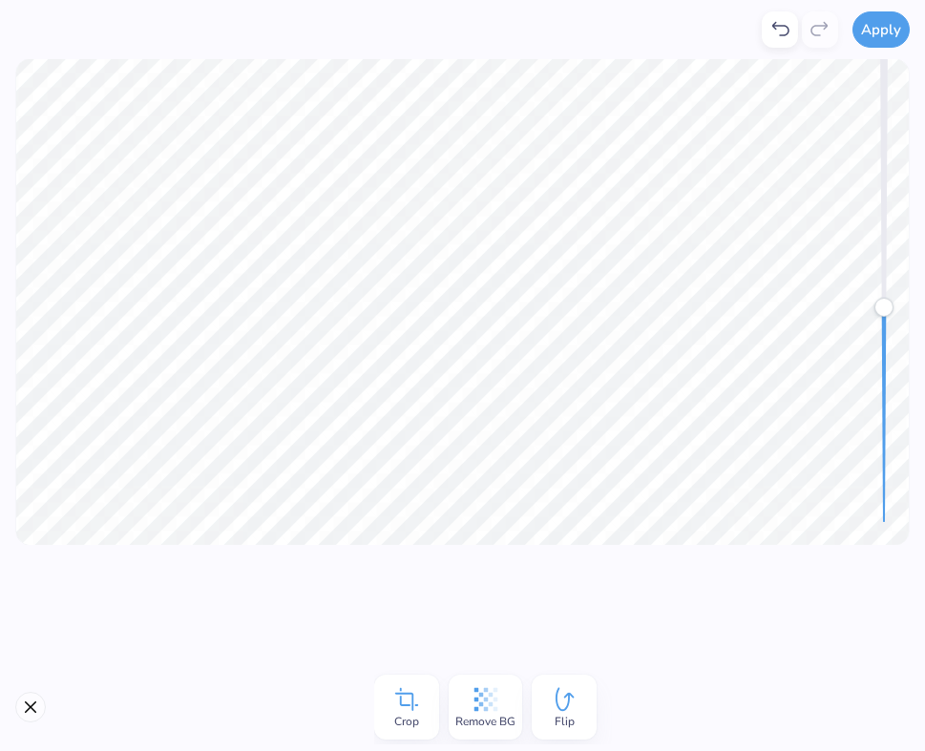
click at [476, 718] on span "Remove BG" at bounding box center [485, 721] width 60 height 15
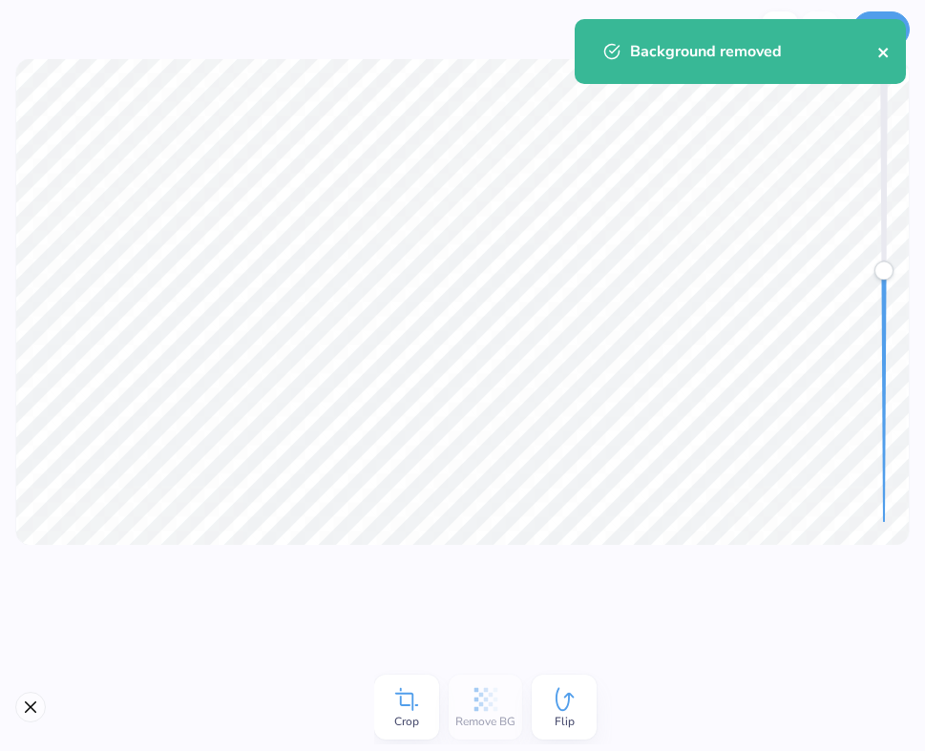
click at [873, 54] on icon "close" at bounding box center [883, 53] width 10 height 10
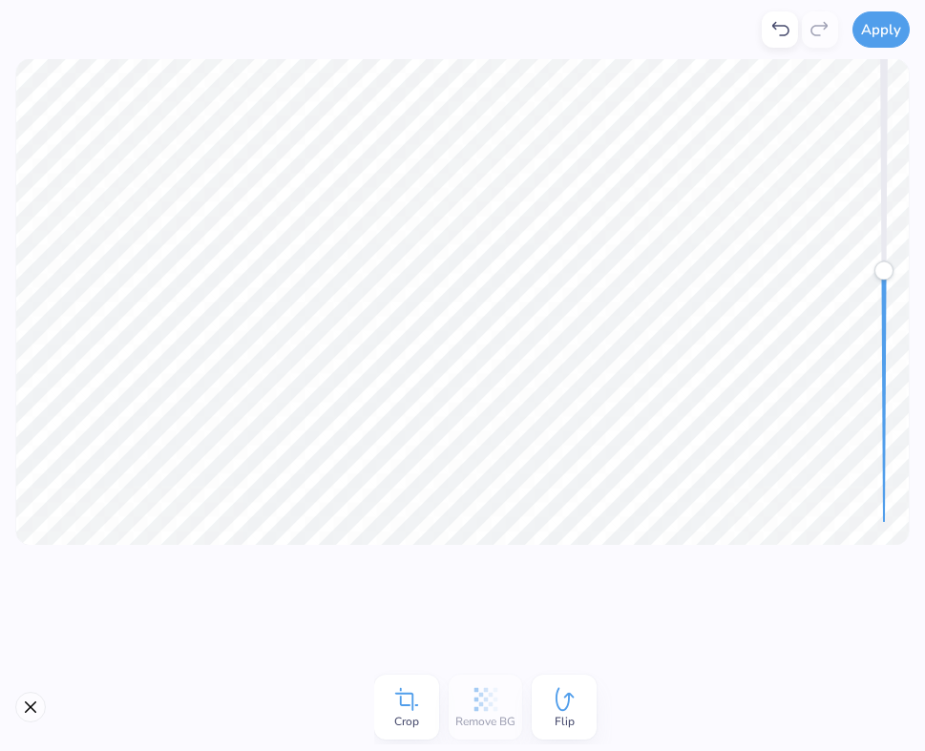
click at [873, 17] on button "Apply" at bounding box center [881, 29] width 57 height 36
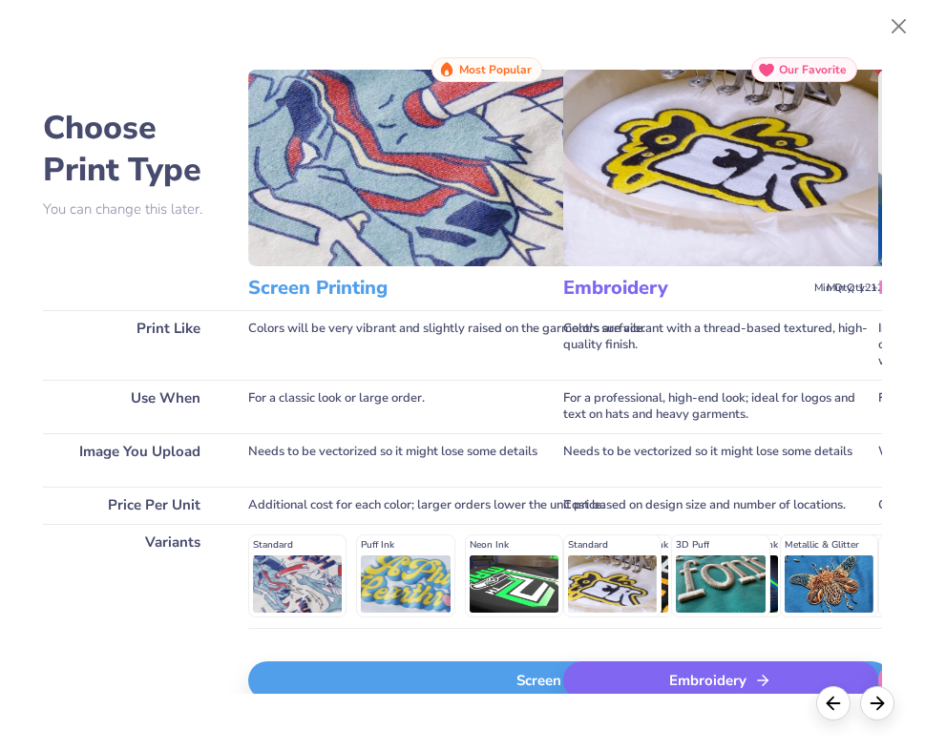
scroll to position [64, 0]
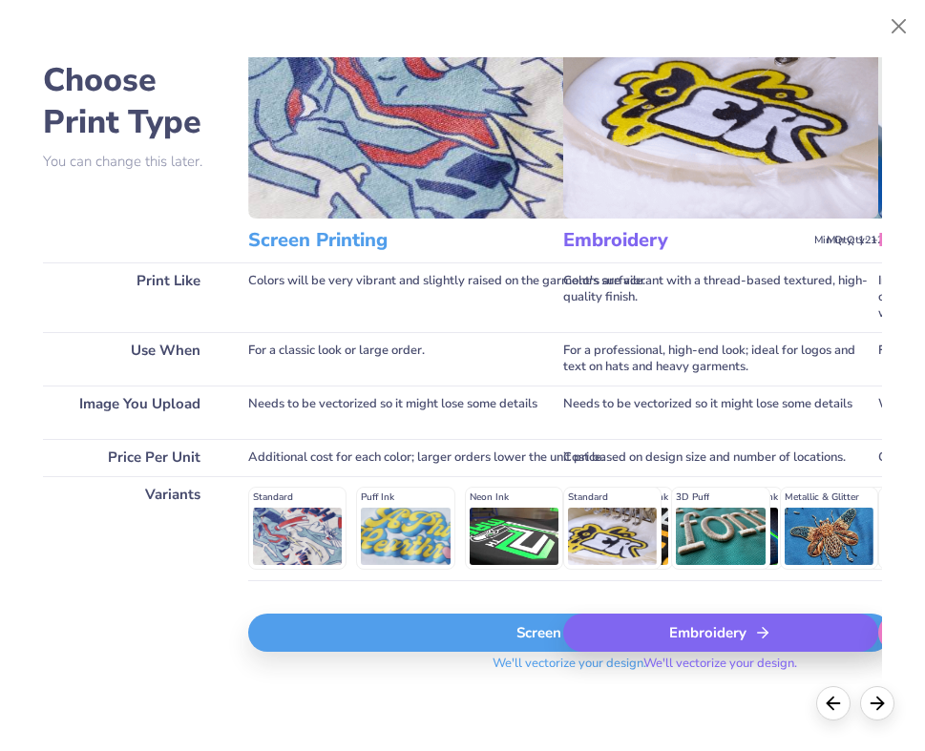
click at [394, 624] on div "Screen Print" at bounding box center [569, 633] width 643 height 38
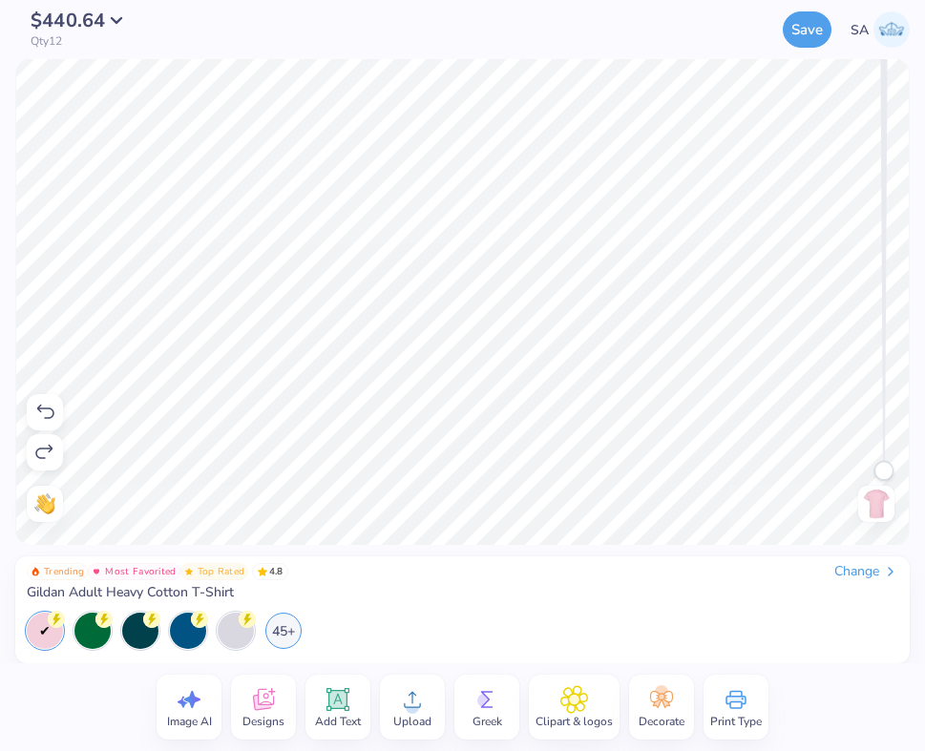
click at [733, 587] on div "$440.64 Qty 12 Save SA Image AI Designs Add Text Upload Greek Clipart & logos D…" at bounding box center [462, 375] width 925 height 751
click at [260, 743] on div "Image AI Designs Add Text Upload Greek Clipart & logos Decorate Print Type" at bounding box center [462, 708] width 925 height 88
click at [260, 714] on span "Designs" at bounding box center [264, 721] width 42 height 15
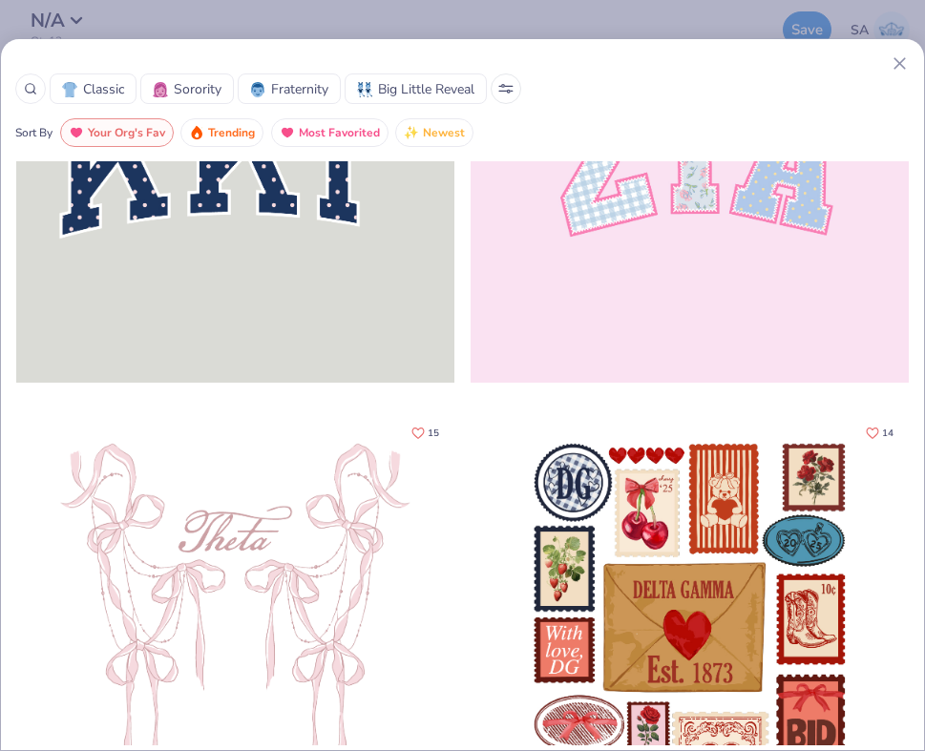
scroll to position [381, 0]
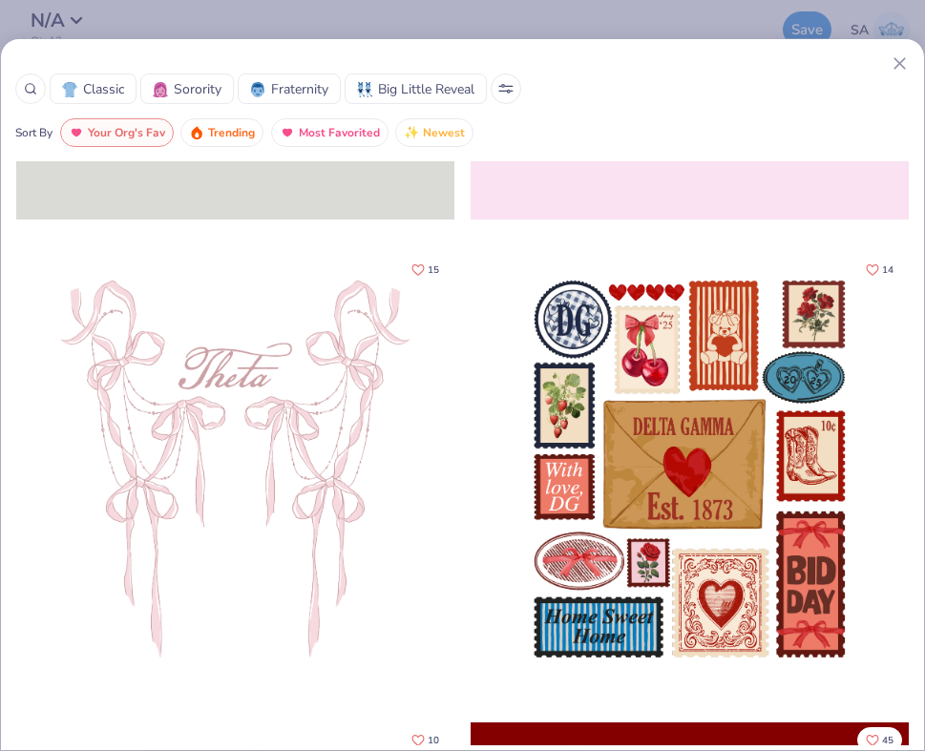
click at [271, 414] on div at bounding box center [235, 471] width 438 height 438
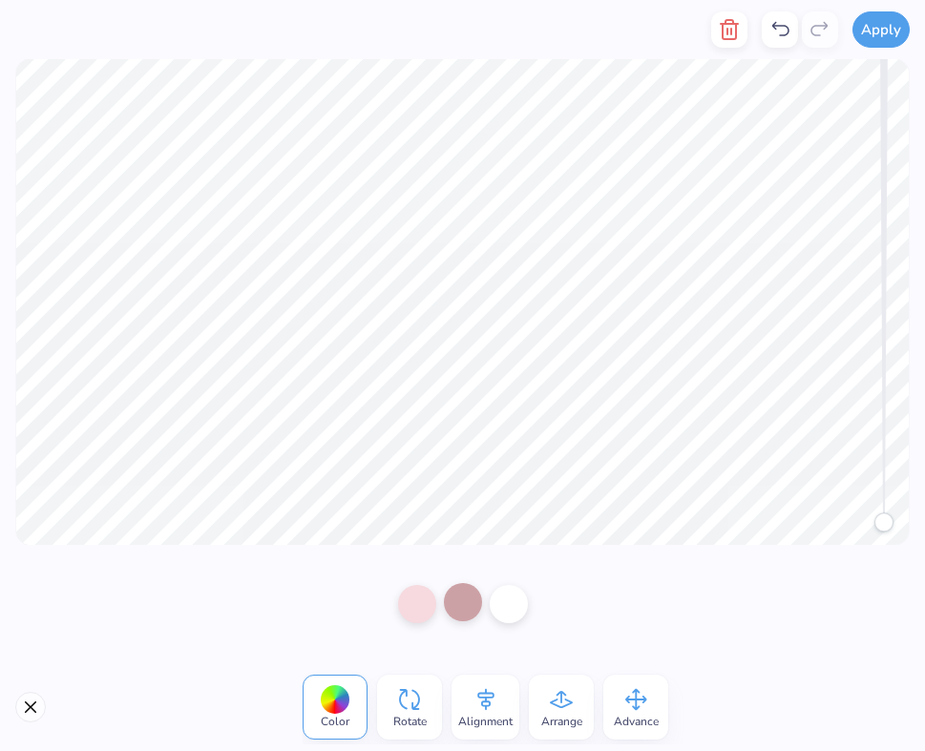
click at [465, 610] on div at bounding box center [463, 602] width 38 height 38
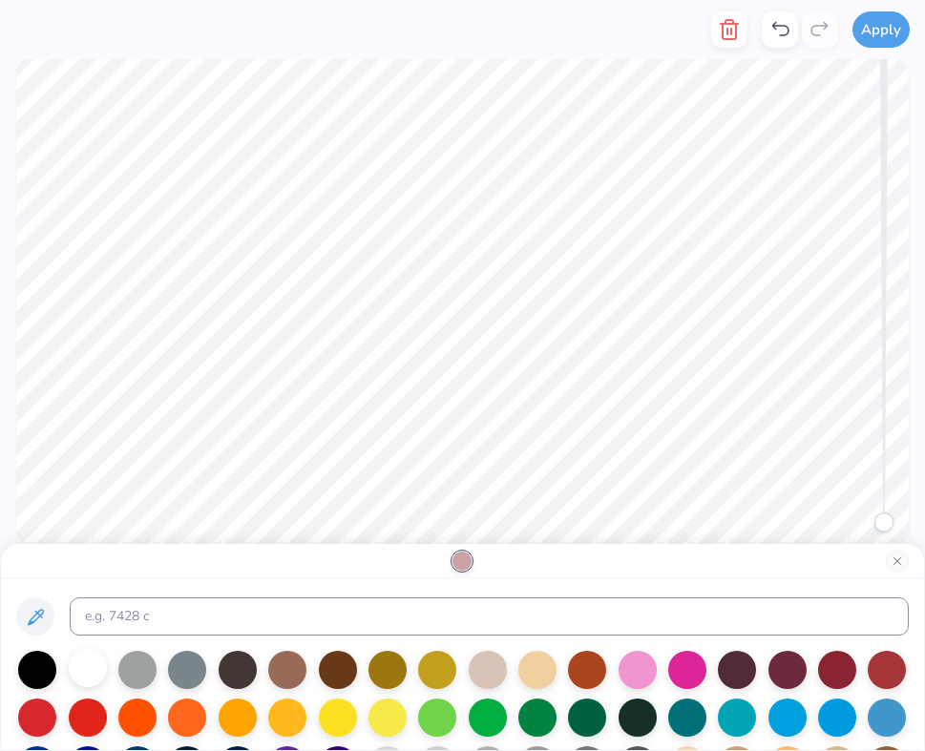
click at [106, 667] on div at bounding box center [88, 668] width 38 height 38
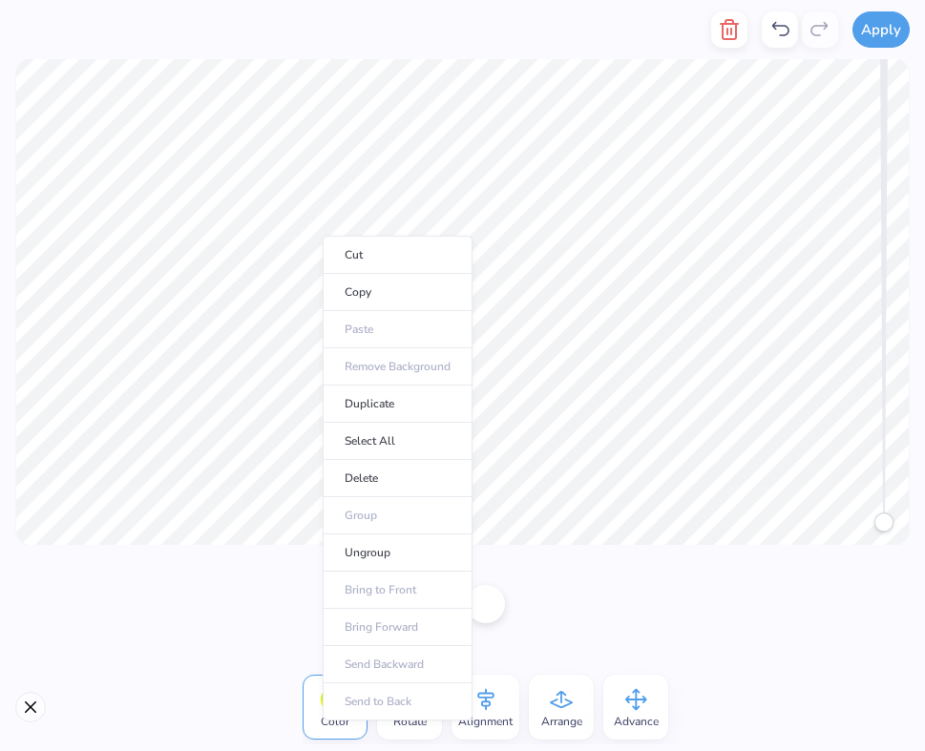
click at [390, 549] on li "Ungroup" at bounding box center [398, 553] width 150 height 37
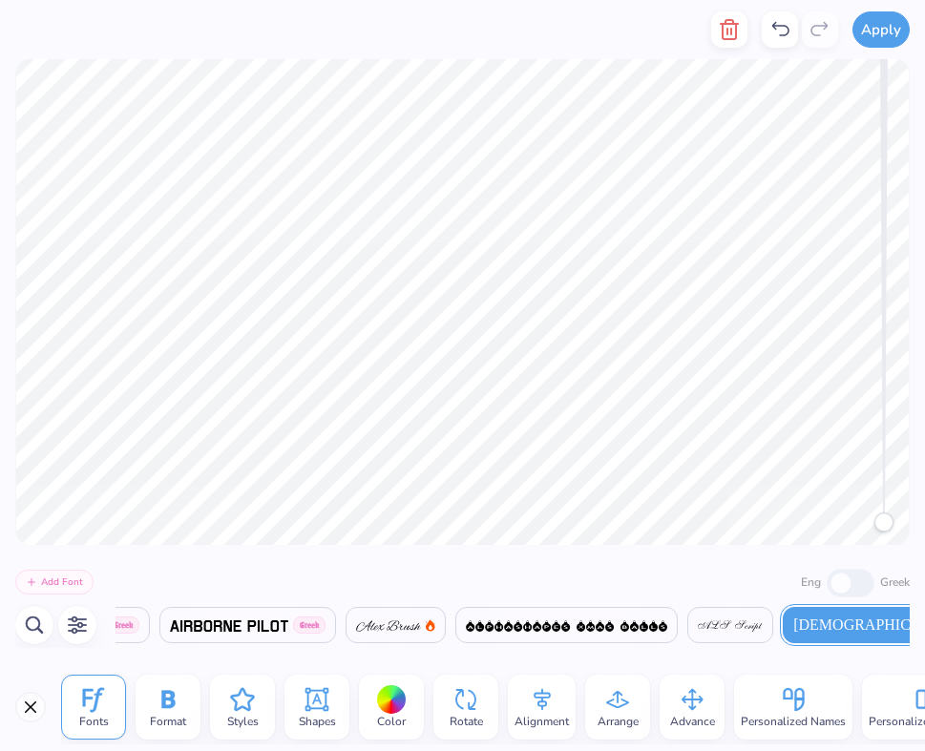
scroll to position [1, 1]
type textarea "Breast Cancer Awareness Walk"
click at [539, 703] on icon at bounding box center [542, 700] width 29 height 29
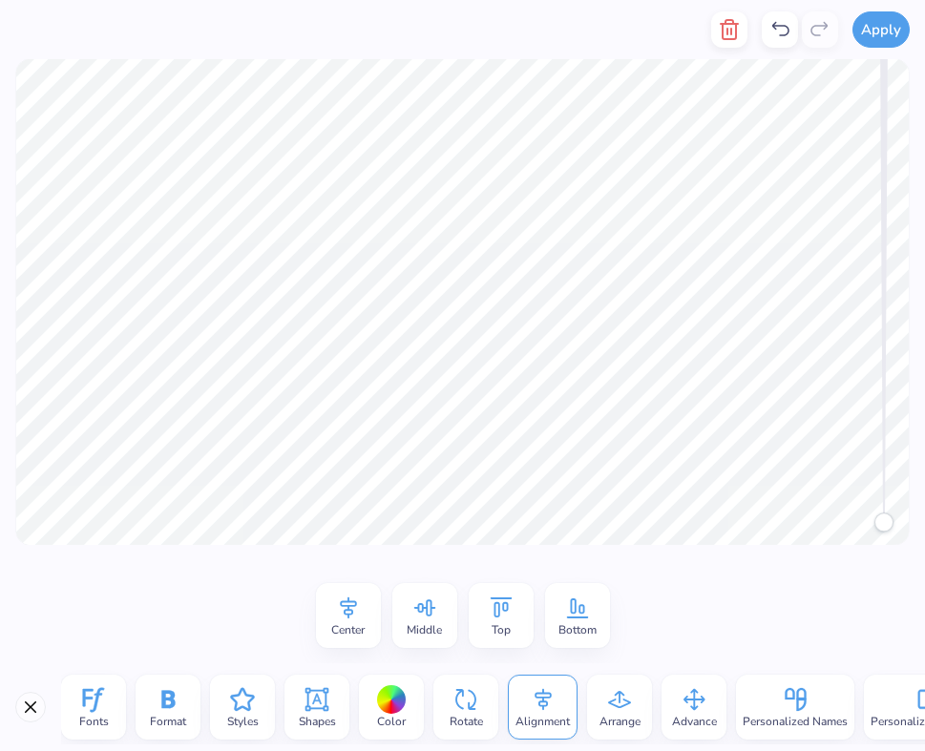
click at [337, 613] on icon at bounding box center [348, 608] width 29 height 29
click at [346, 613] on icon at bounding box center [348, 608] width 29 height 29
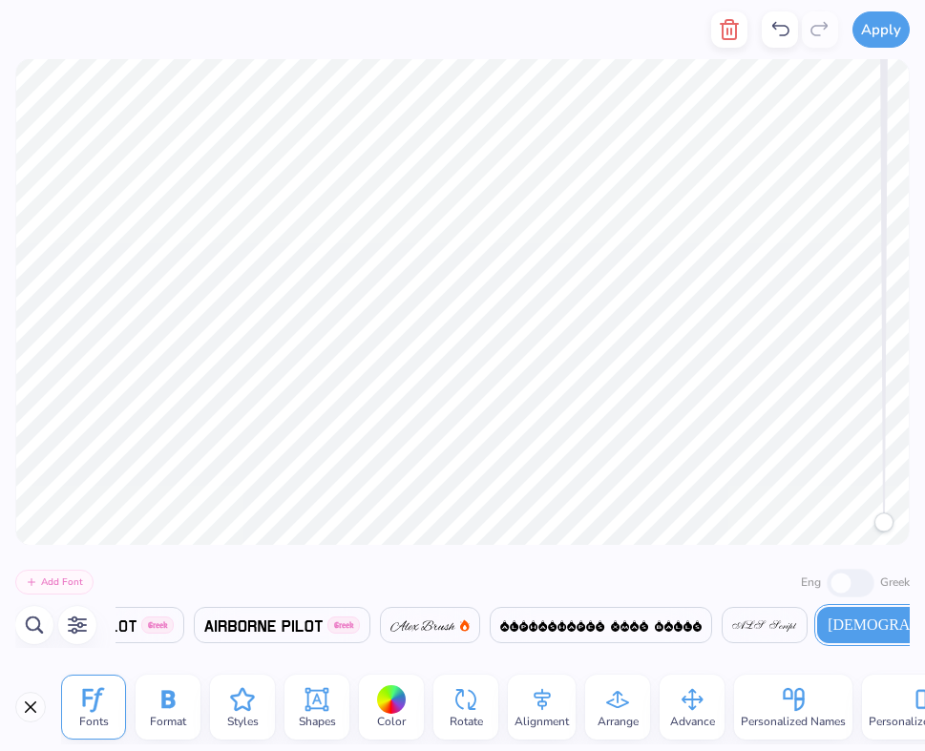
scroll to position [0, 1435]
click at [524, 709] on div "Alignment" at bounding box center [542, 707] width 68 height 65
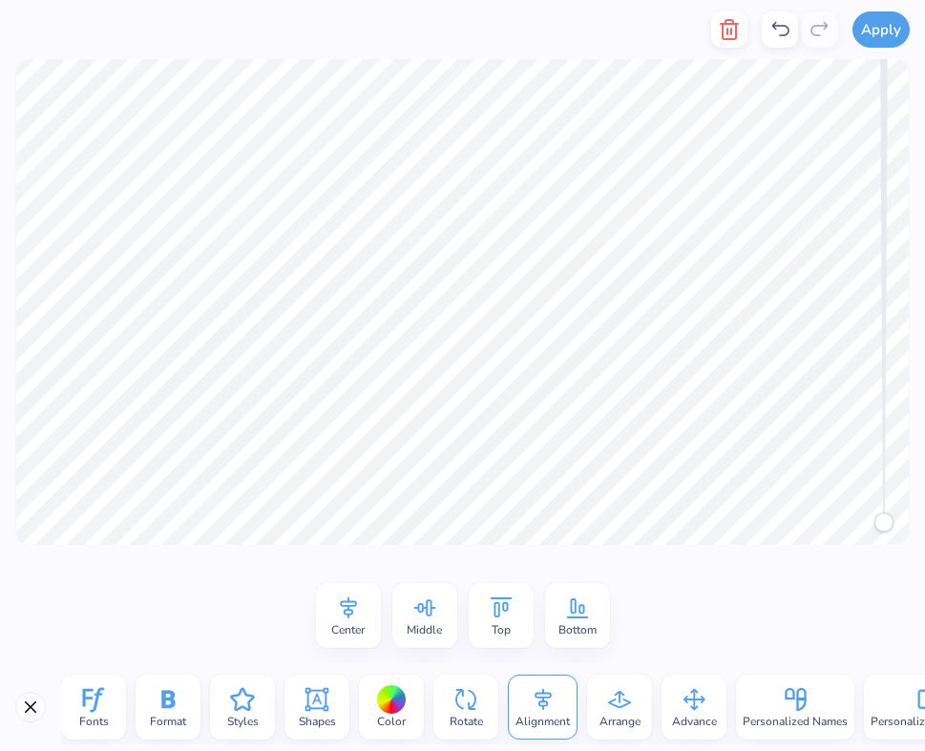
click at [357, 614] on icon at bounding box center [348, 608] width 29 height 29
click at [419, 609] on icon at bounding box center [425, 608] width 29 height 29
click at [334, 611] on icon at bounding box center [348, 608] width 29 height 29
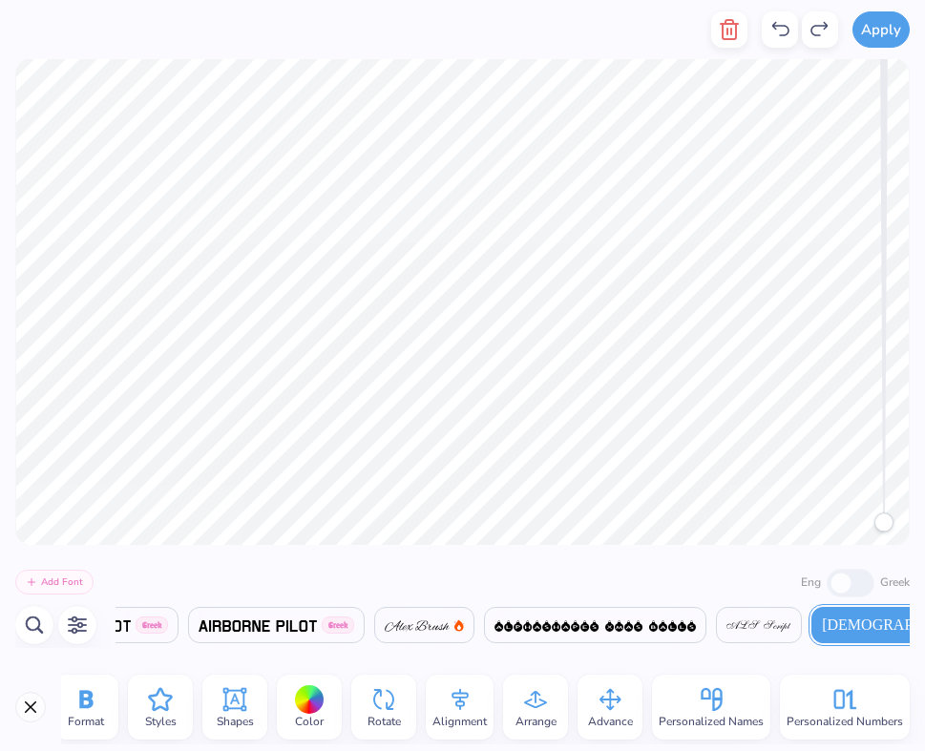
scroll to position [0, 0]
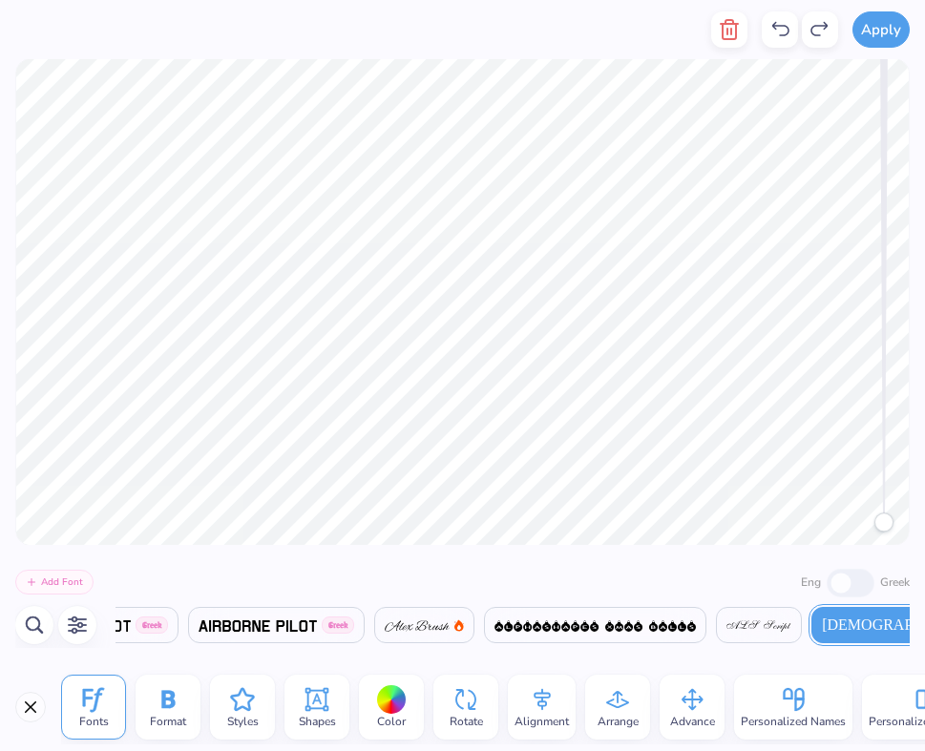
click at [589, 706] on div "Arrange" at bounding box center [617, 707] width 65 height 65
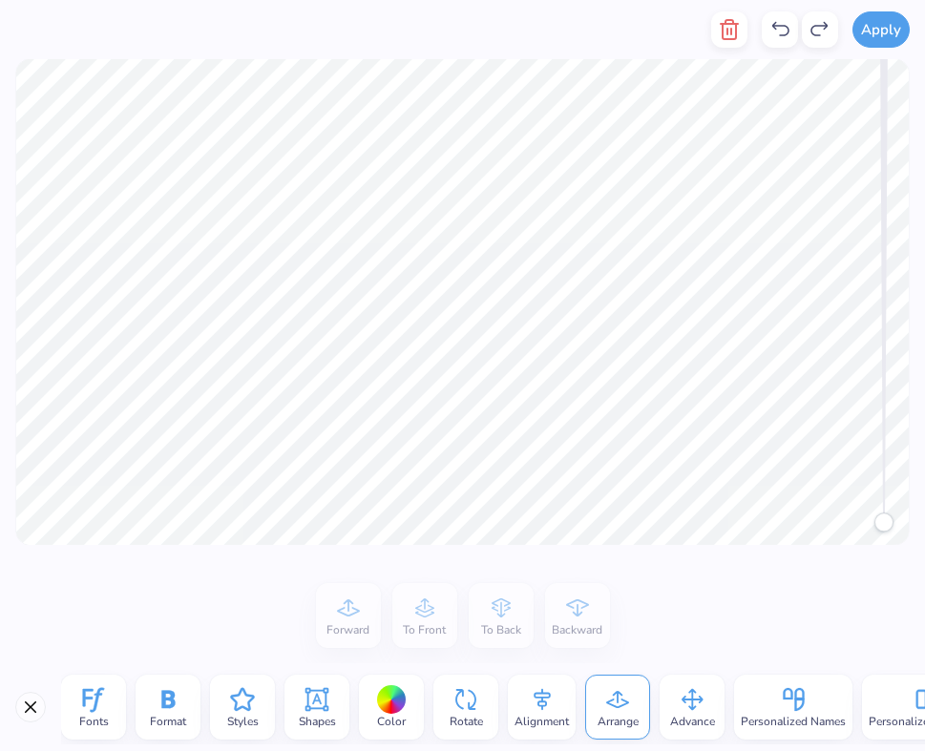
click at [95, 711] on icon at bounding box center [93, 700] width 21 height 25
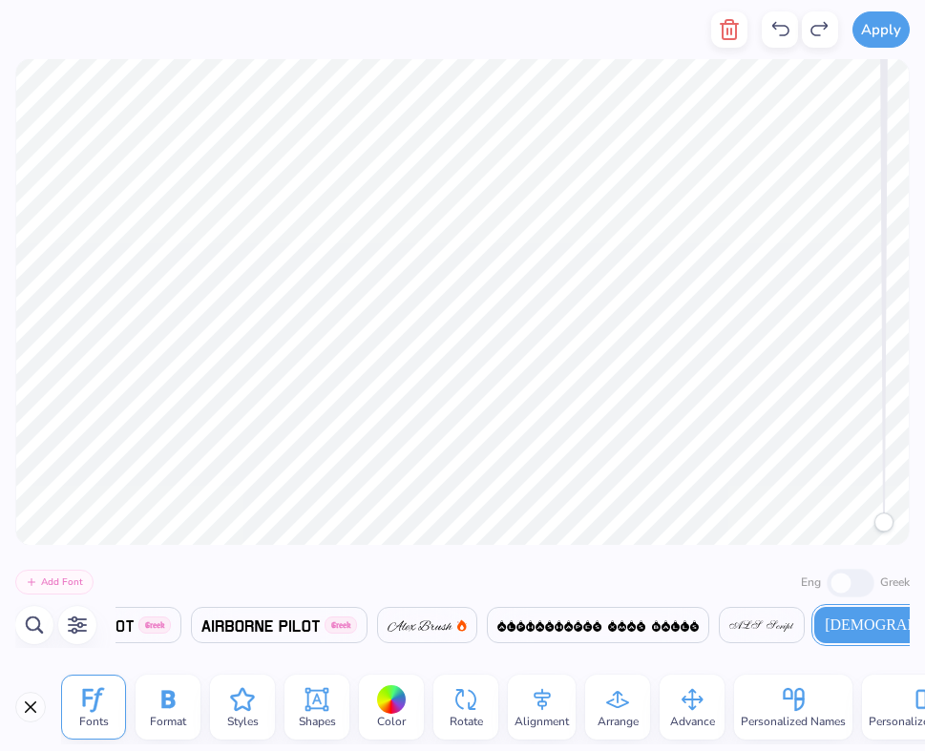
scroll to position [0, 1435]
click at [184, 714] on span "Format" at bounding box center [168, 721] width 36 height 15
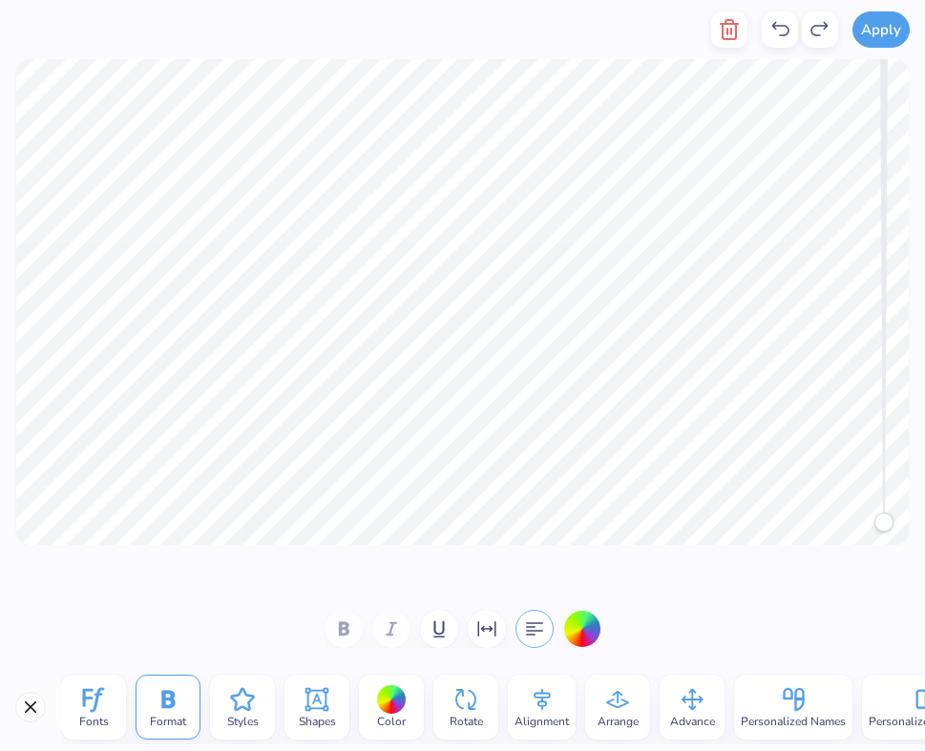
click at [526, 644] on button "button" at bounding box center [535, 629] width 38 height 38
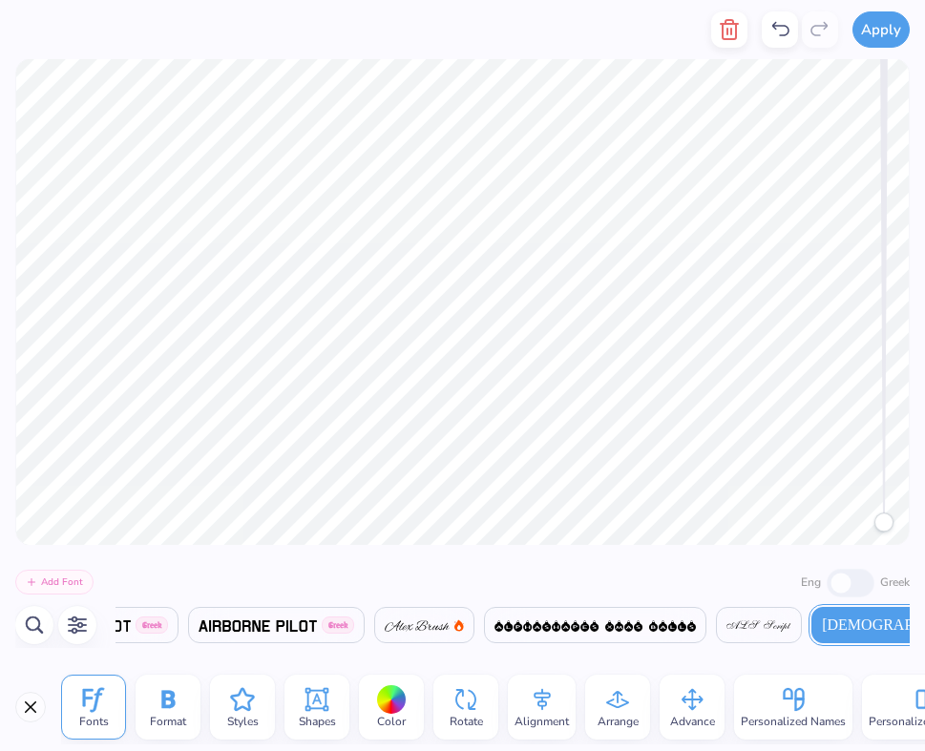
click at [436, 632] on span at bounding box center [417, 625] width 65 height 23
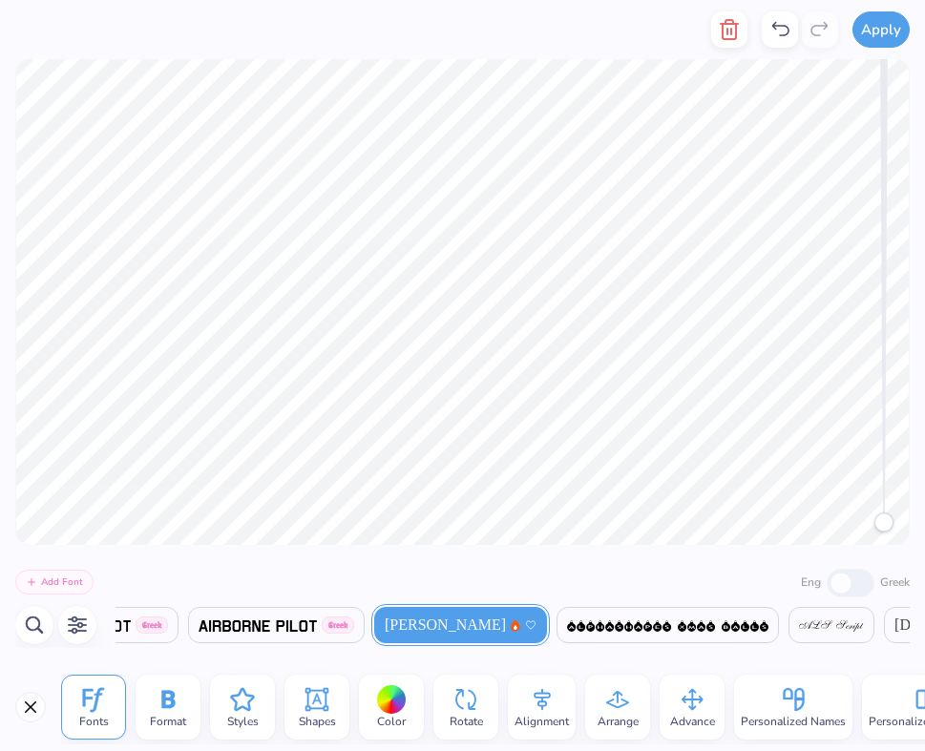
click at [142, 718] on div "Format" at bounding box center [168, 707] width 65 height 65
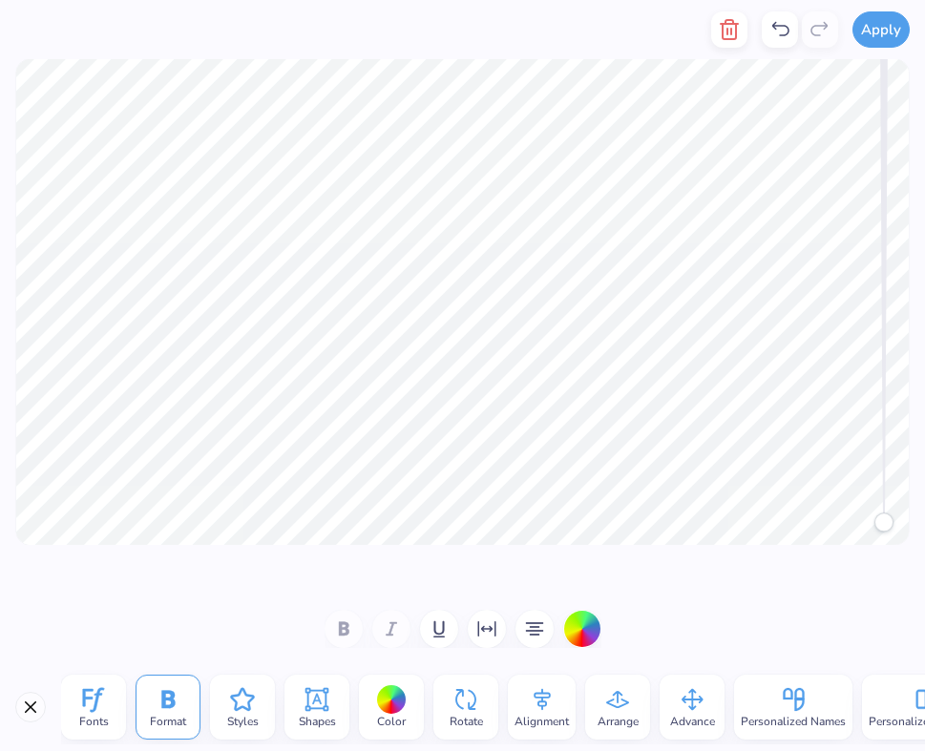
click at [351, 624] on div at bounding box center [463, 629] width 277 height 38
click at [340, 630] on div at bounding box center [463, 629] width 277 height 38
click at [399, 630] on div at bounding box center [463, 629] width 277 height 38
click at [82, 713] on icon at bounding box center [93, 700] width 29 height 29
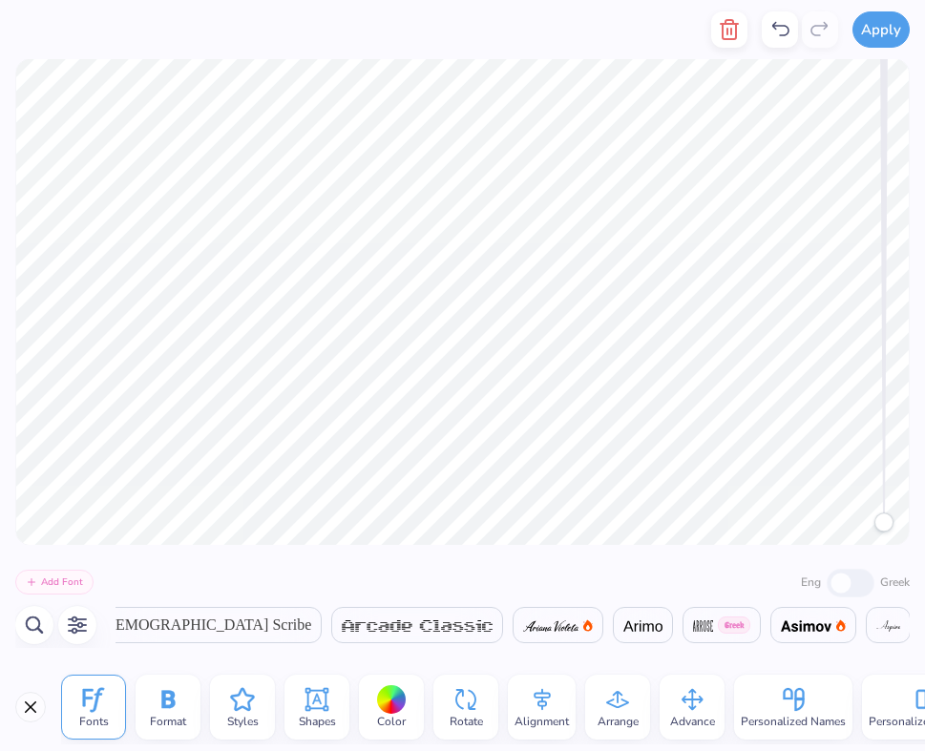
scroll to position [0, 2245]
click at [509, 632] on span at bounding box center [536, 625] width 55 height 23
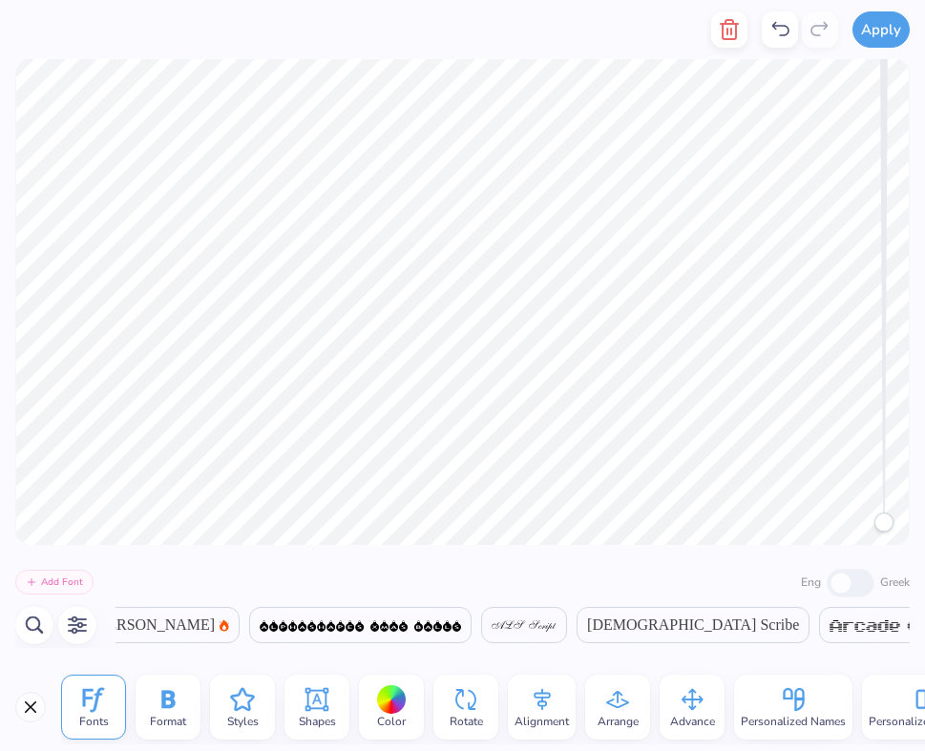
scroll to position [0, 1739]
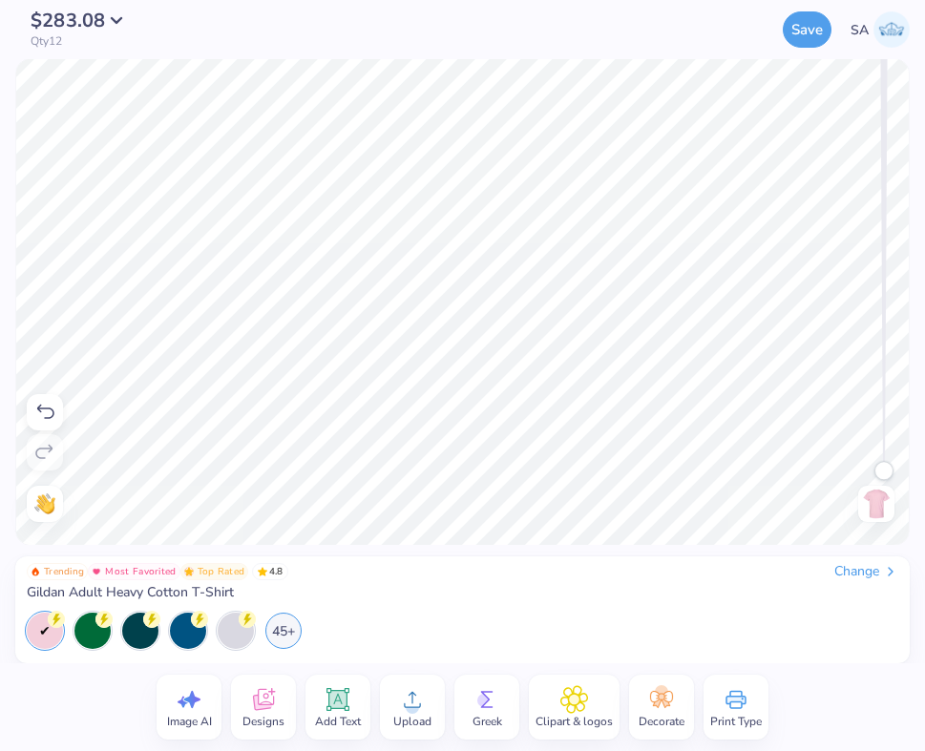
click at [423, 707] on icon at bounding box center [412, 700] width 29 height 29
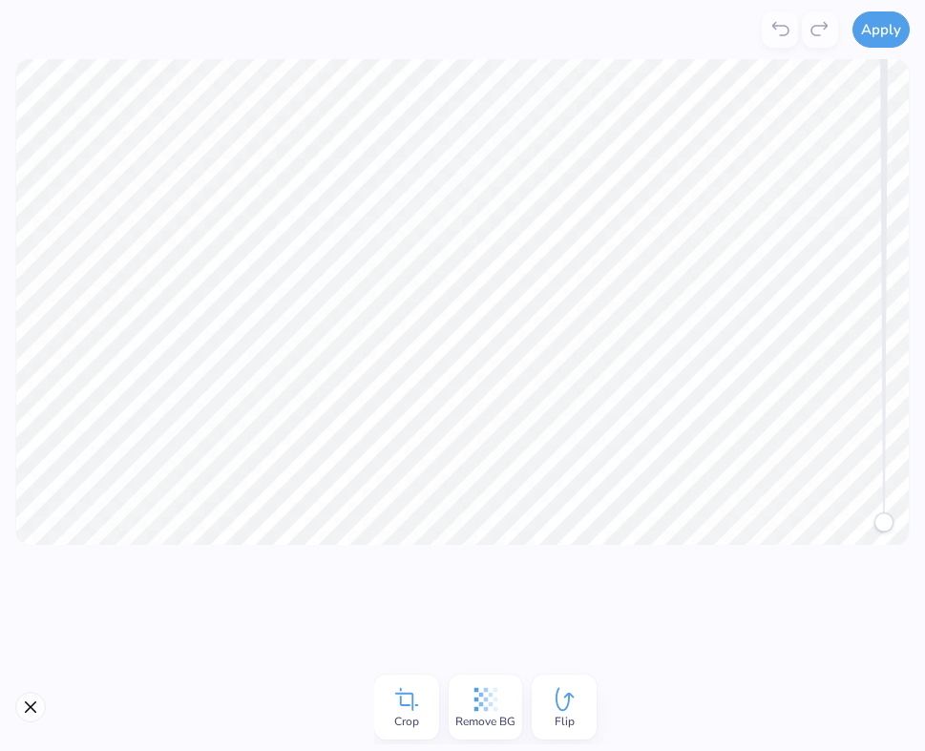
click at [411, 714] on span "Crop" at bounding box center [406, 721] width 25 height 15
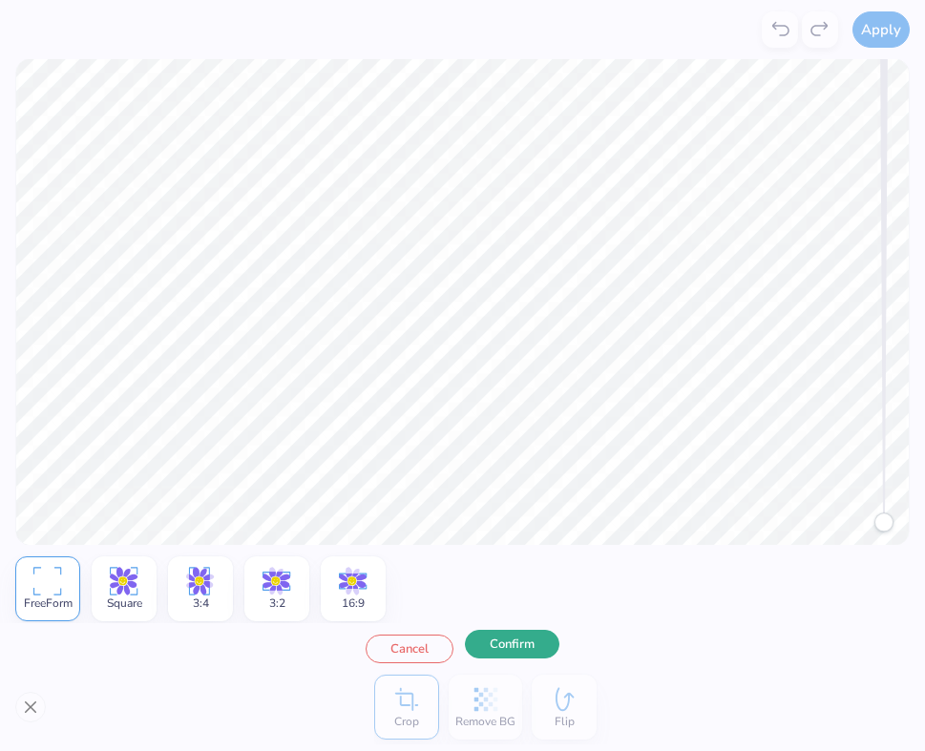
click at [511, 648] on button "Confirm" at bounding box center [512, 644] width 95 height 29
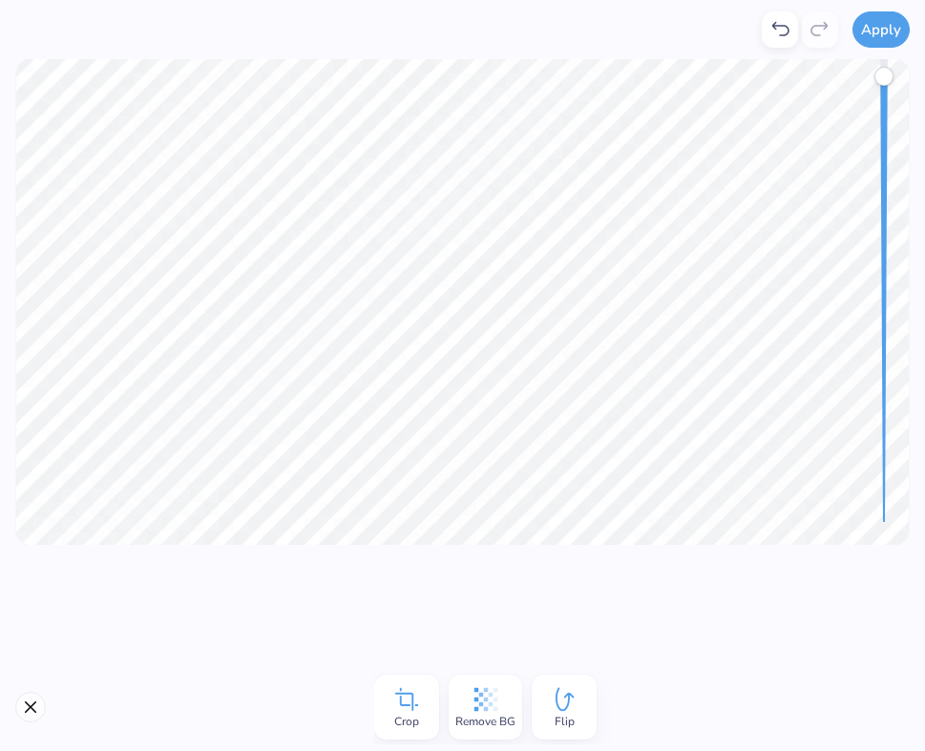
click at [459, 709] on div "Remove BG" at bounding box center [486, 707] width 74 height 65
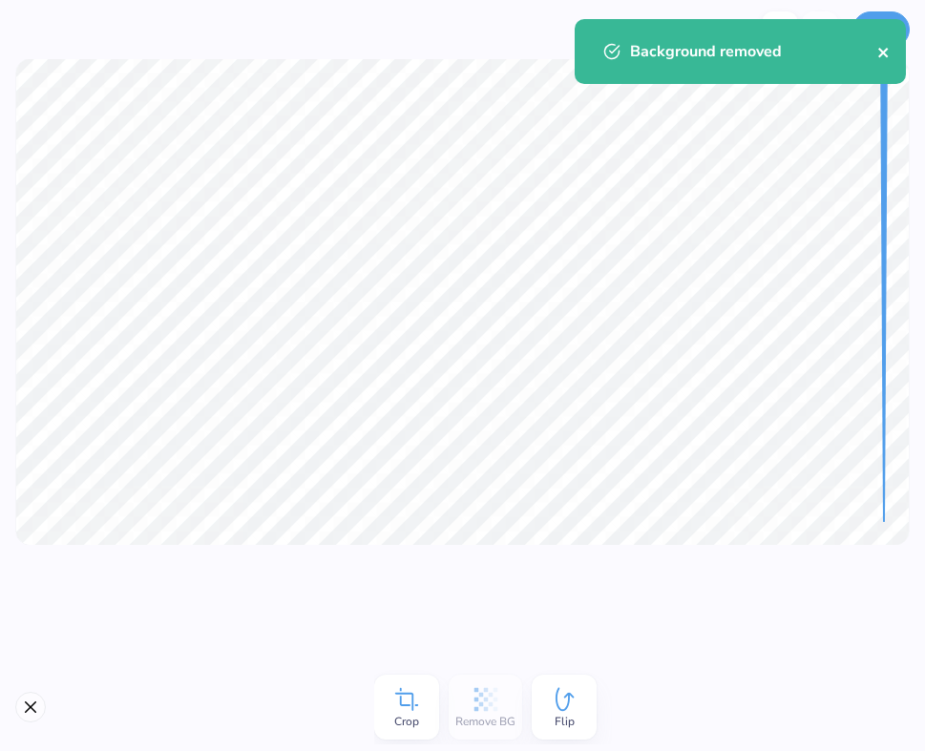
click at [873, 54] on icon "close" at bounding box center [883, 53] width 10 height 10
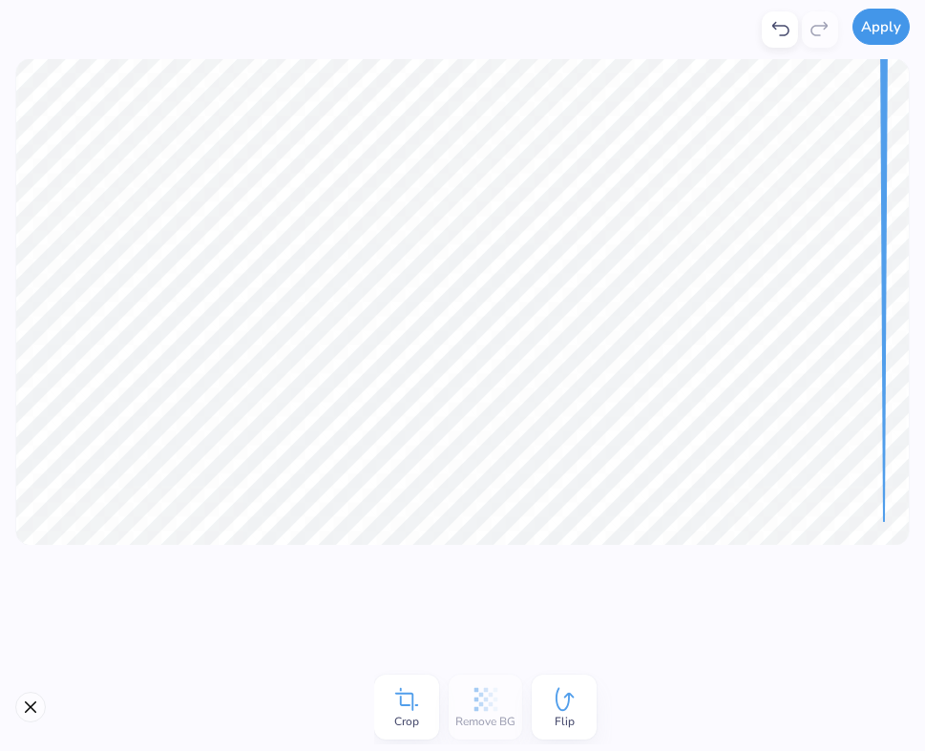
click at [873, 27] on button "Apply" at bounding box center [881, 27] width 57 height 36
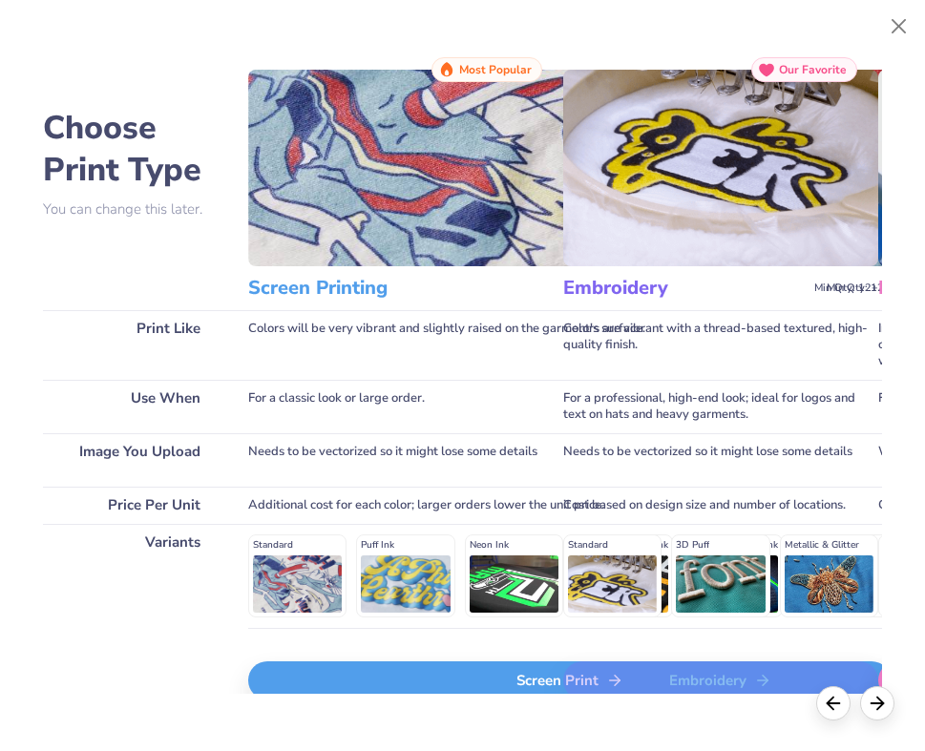
scroll to position [64, 0]
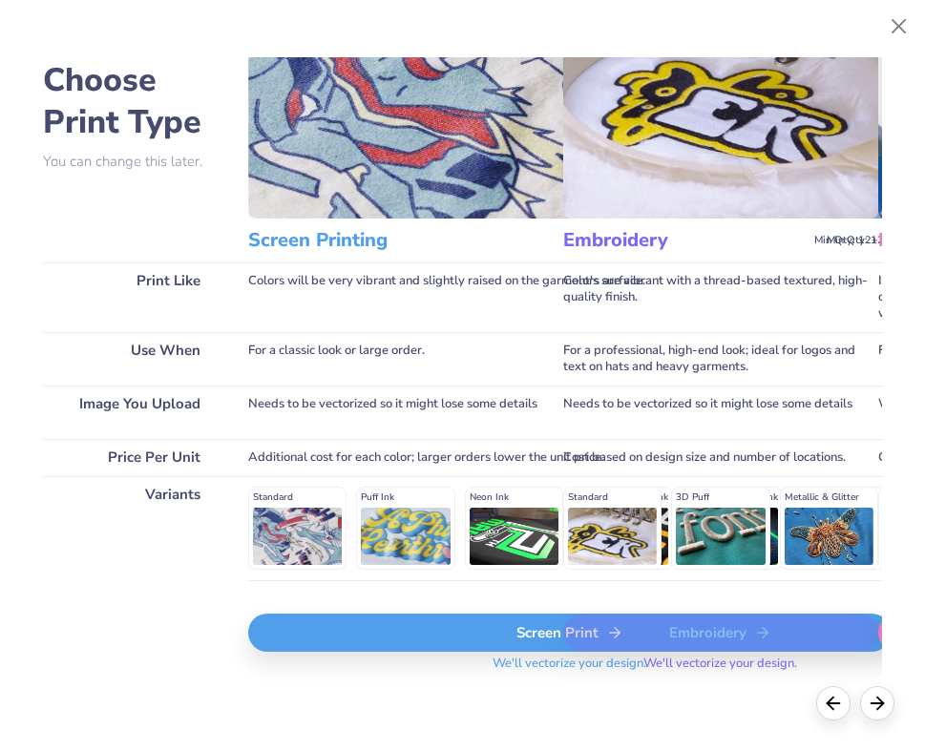
click at [346, 639] on div "Screen Print" at bounding box center [569, 633] width 643 height 38
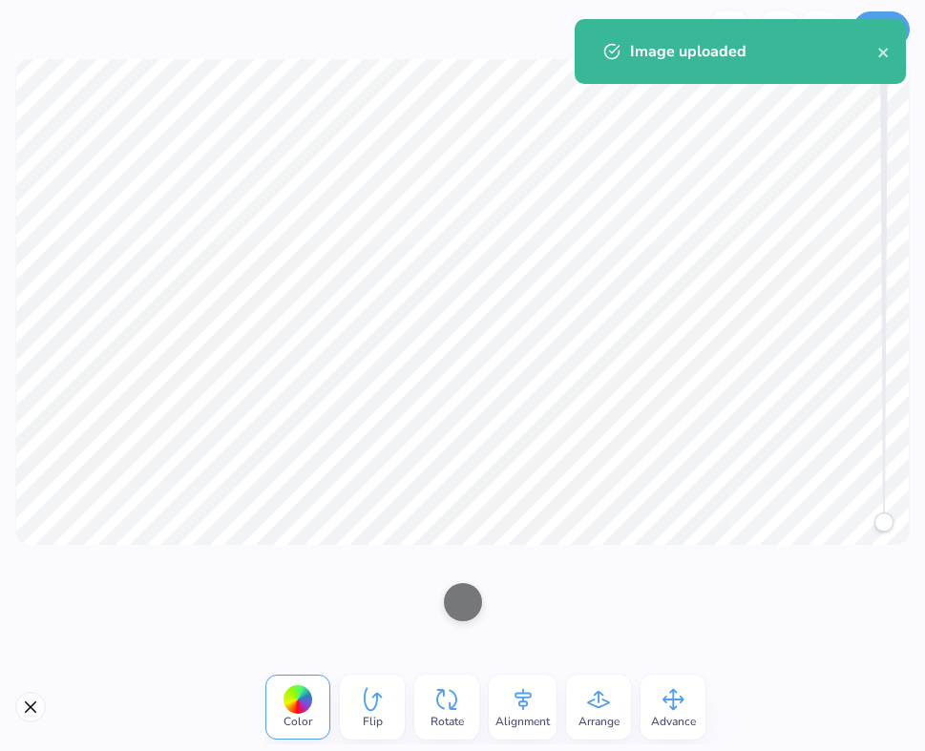
click at [464, 593] on div at bounding box center [463, 602] width 38 height 38
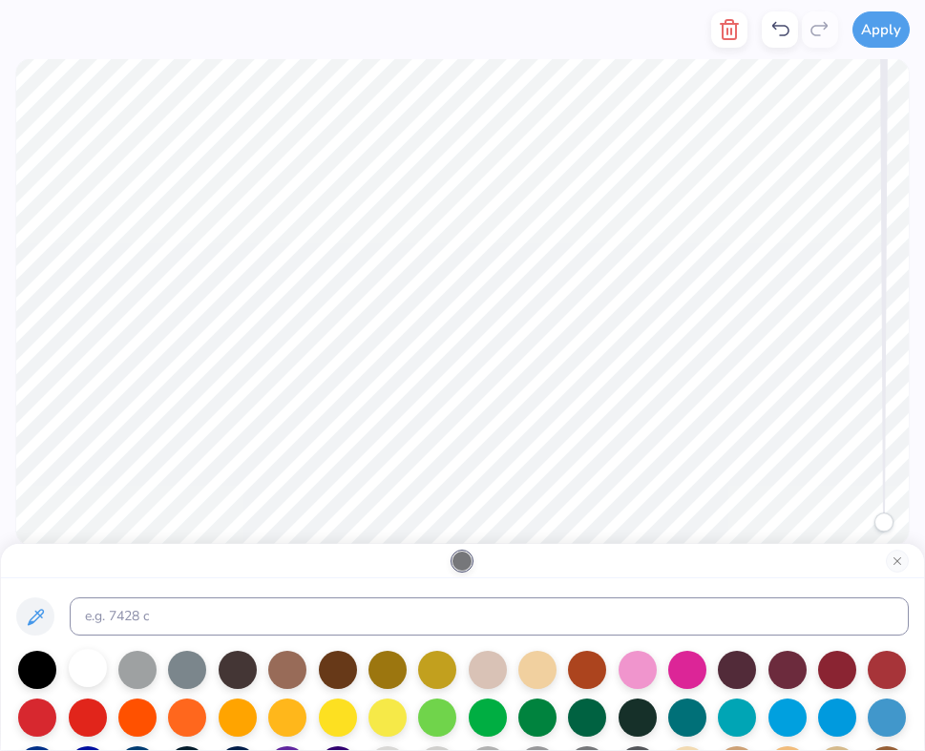
click at [88, 668] on div at bounding box center [88, 668] width 38 height 38
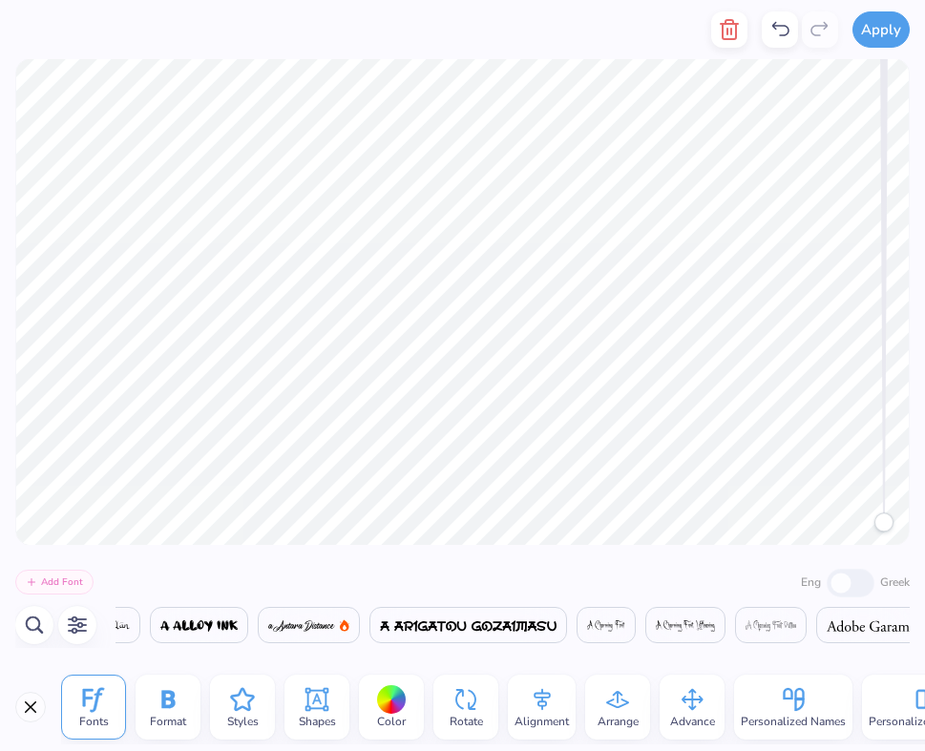
scroll to position [0, 576]
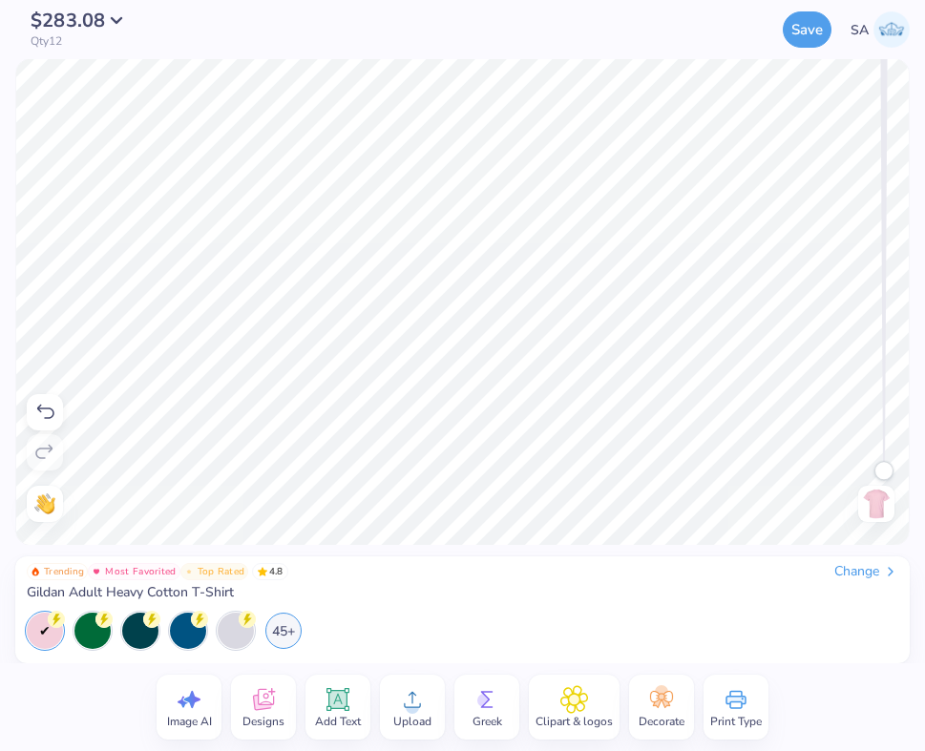
click at [873, 495] on img at bounding box center [876, 504] width 31 height 31
click at [269, 706] on icon at bounding box center [263, 700] width 29 height 29
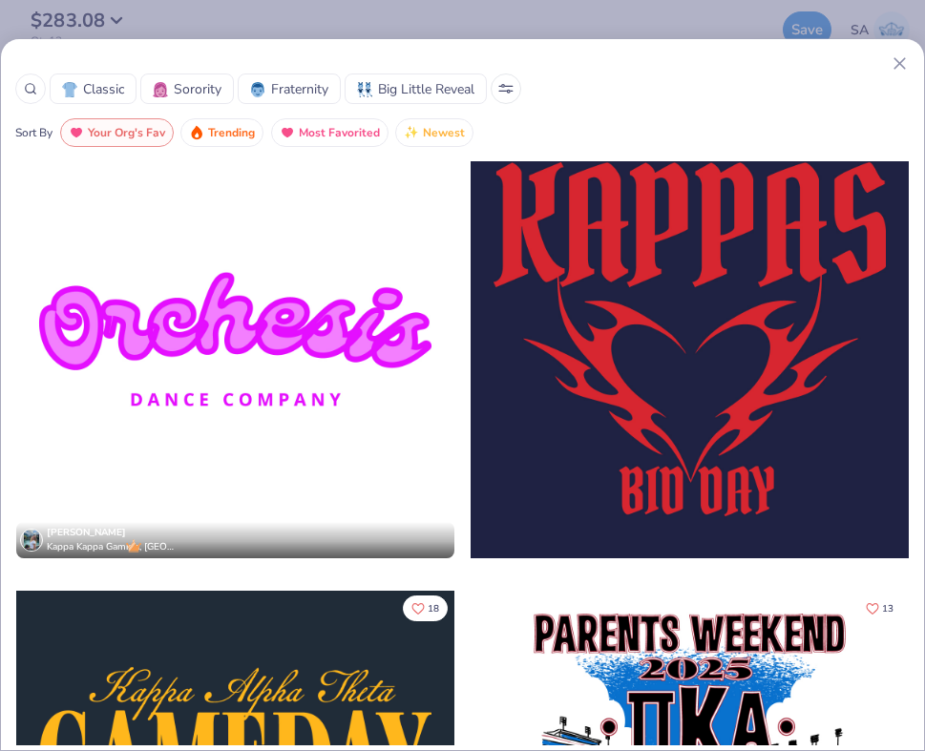
scroll to position [3218, 0]
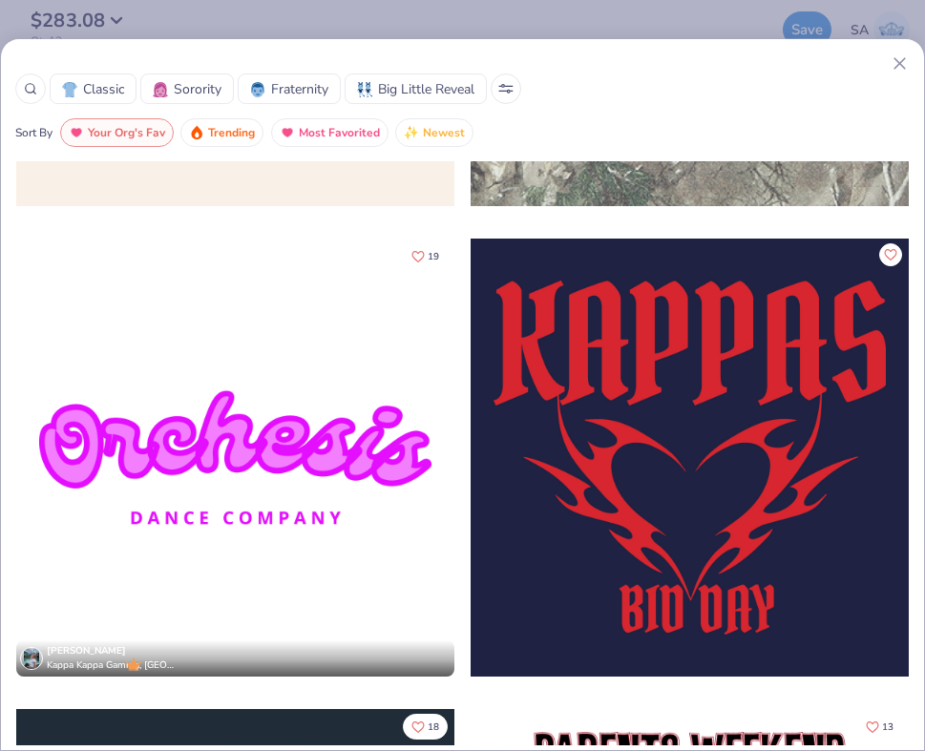
click at [249, 460] on div at bounding box center [235, 458] width 438 height 438
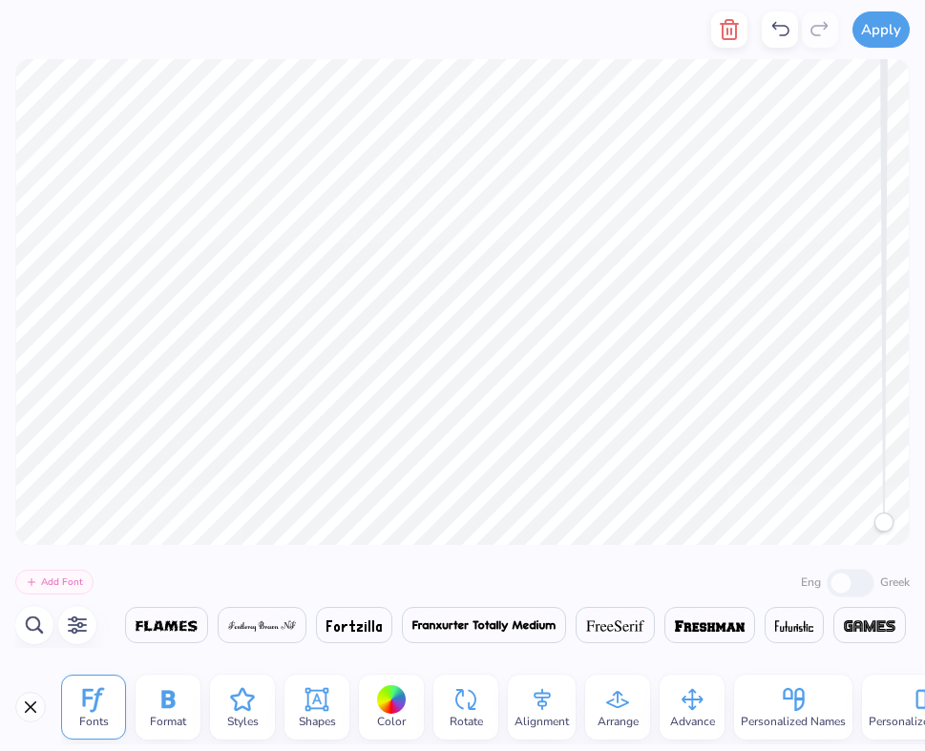
scroll to position [0, 0]
type textarea "SDT"
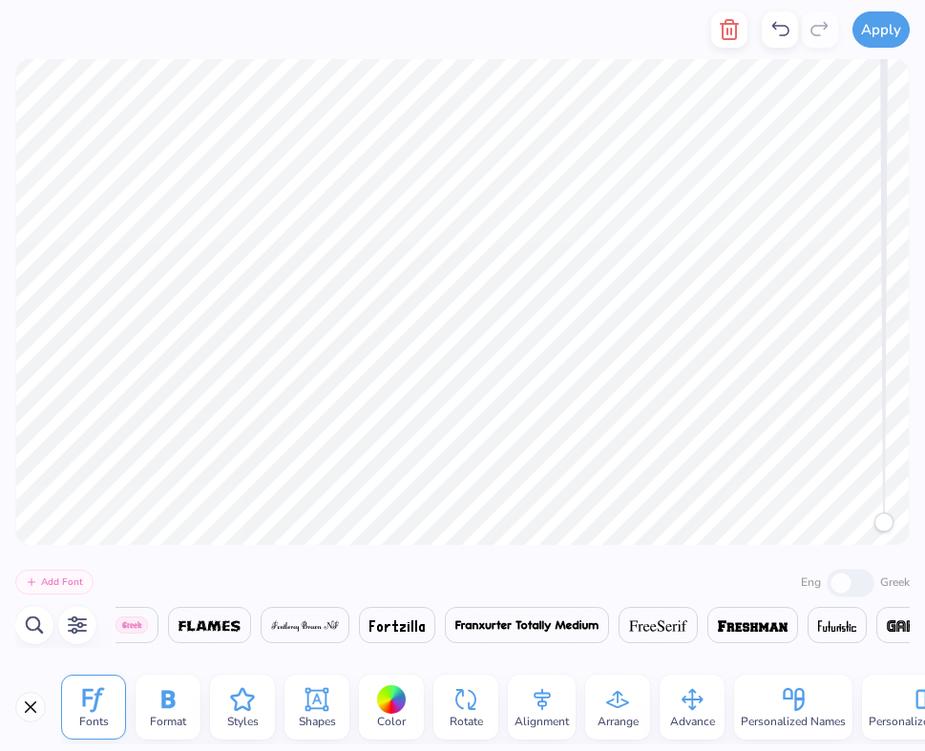
scroll to position [0, 15337]
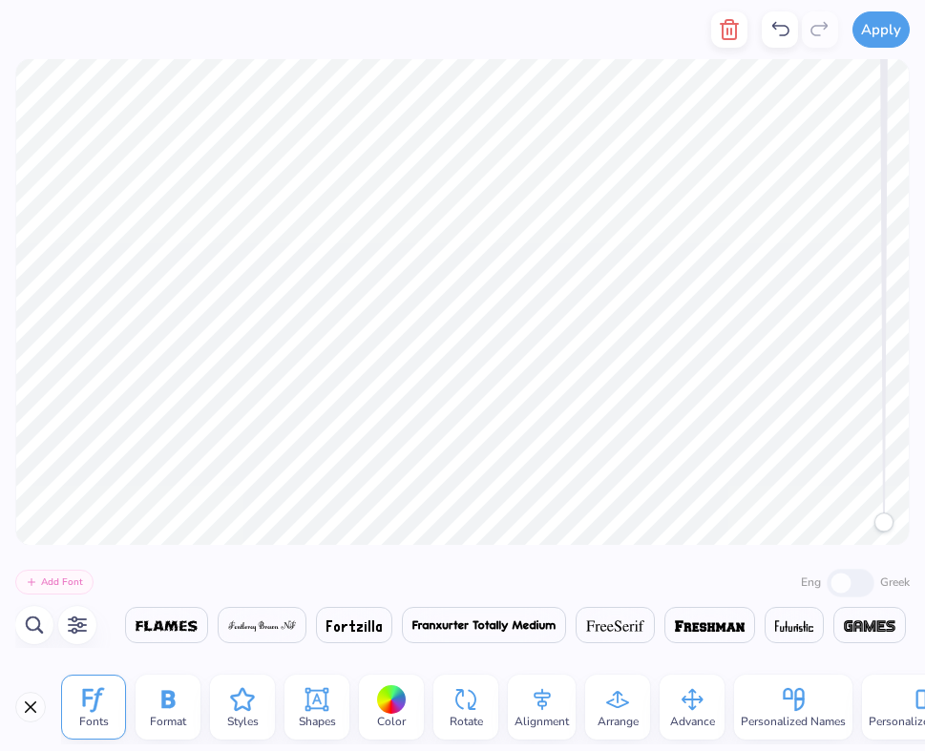
click at [384, 715] on span "Color" at bounding box center [391, 721] width 29 height 15
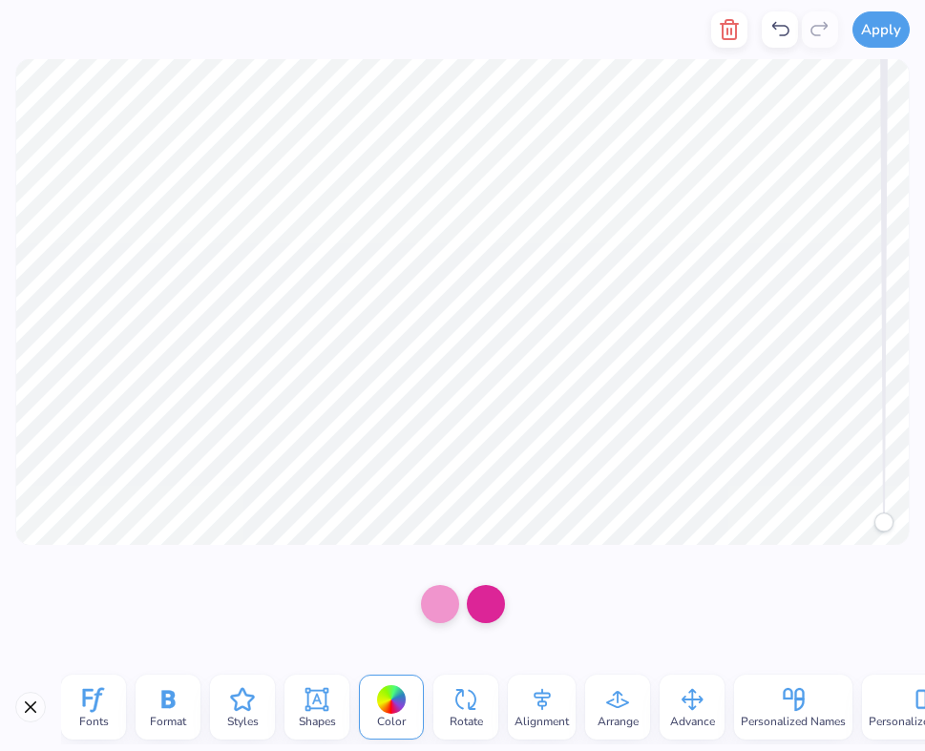
click at [448, 584] on div at bounding box center [463, 604] width 84 height 53
click at [446, 592] on div at bounding box center [440, 602] width 38 height 38
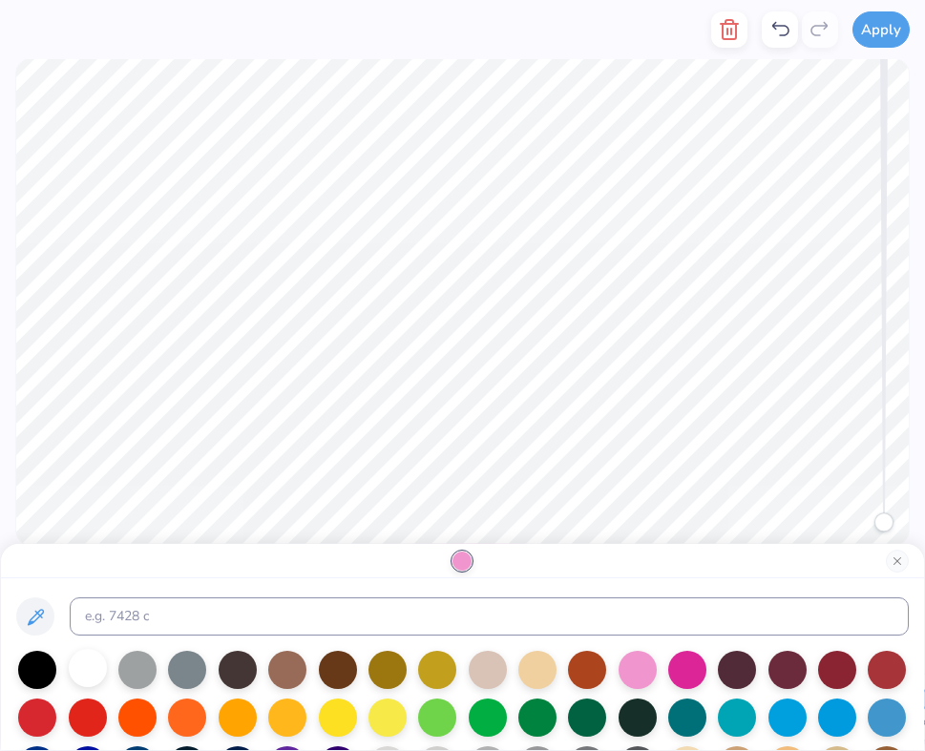
click at [82, 669] on div at bounding box center [88, 668] width 38 height 38
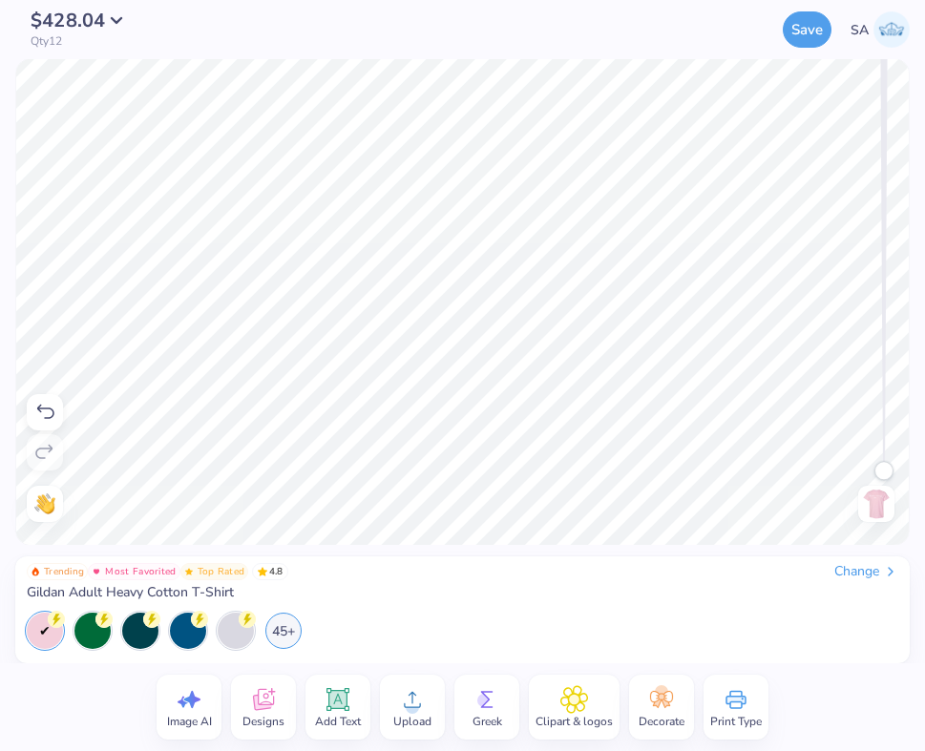
click at [873, 496] on img at bounding box center [876, 504] width 31 height 31
click at [873, 507] on img at bounding box center [876, 504] width 31 height 31
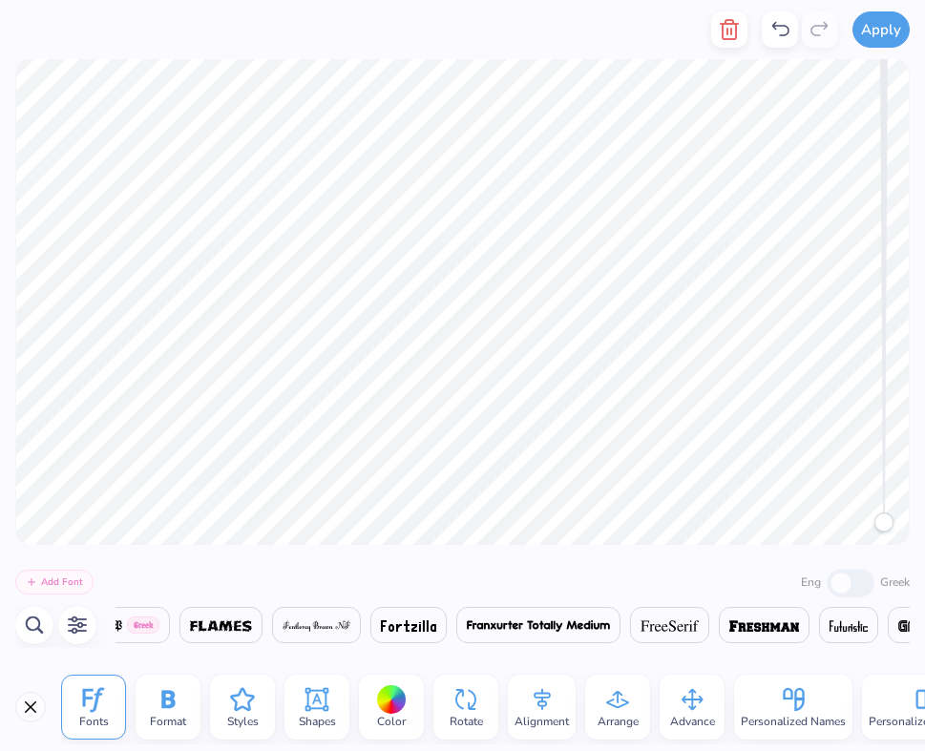
scroll to position [0, 15334]
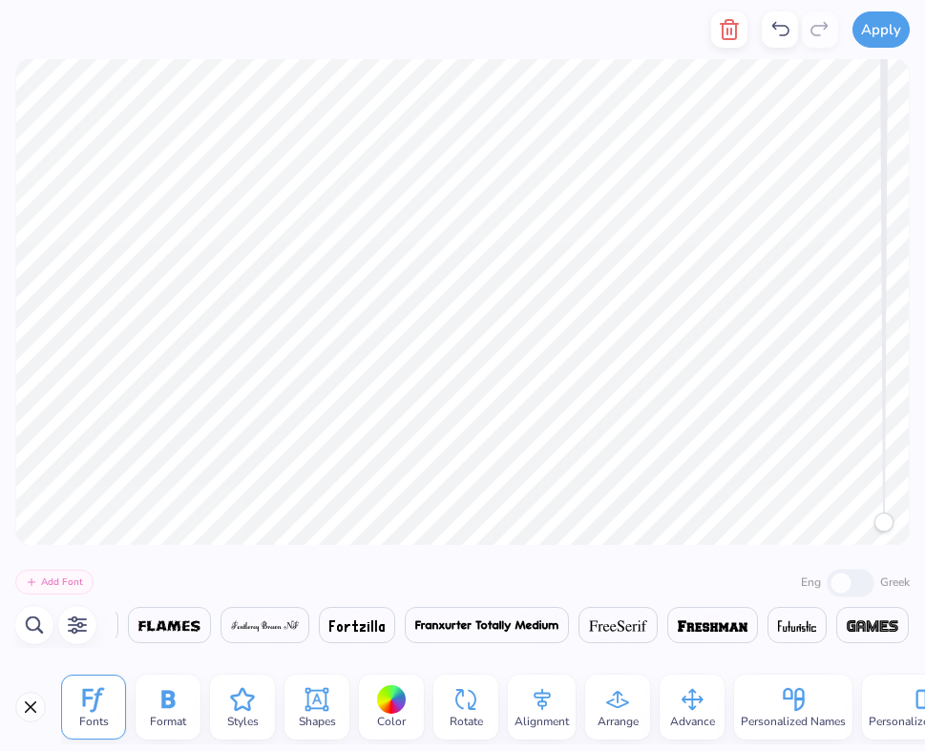
click at [367, 706] on div "Color" at bounding box center [391, 707] width 65 height 65
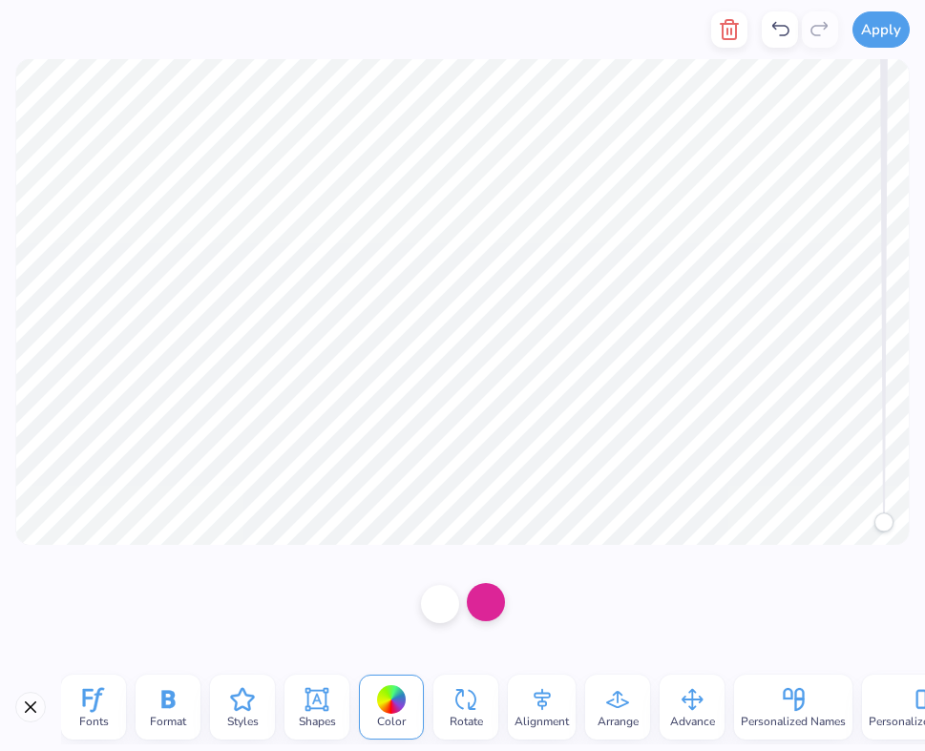
click at [484, 601] on div at bounding box center [486, 602] width 38 height 38
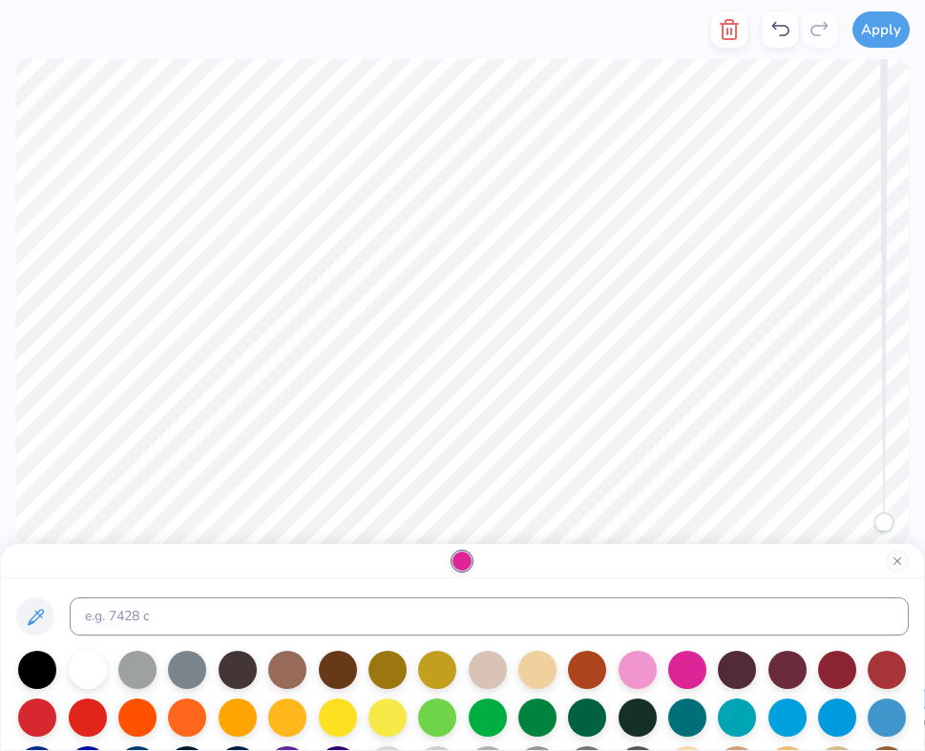
click at [463, 561] on div at bounding box center [462, 561] width 19 height 19
click at [873, 559] on button "Close" at bounding box center [897, 561] width 23 height 23
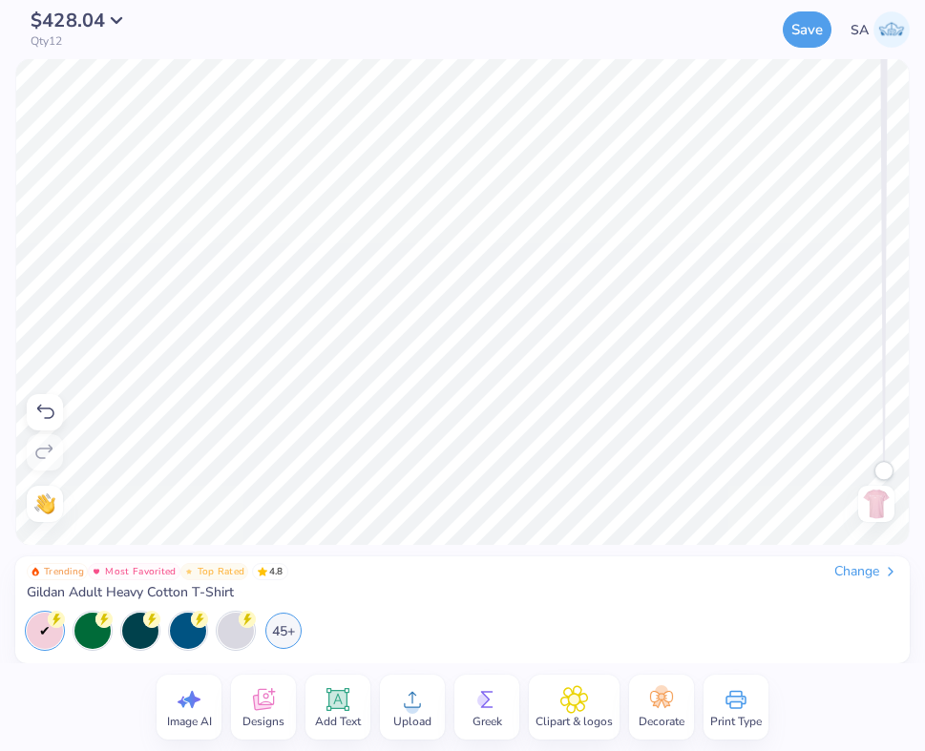
click at [873, 513] on img at bounding box center [876, 504] width 31 height 31
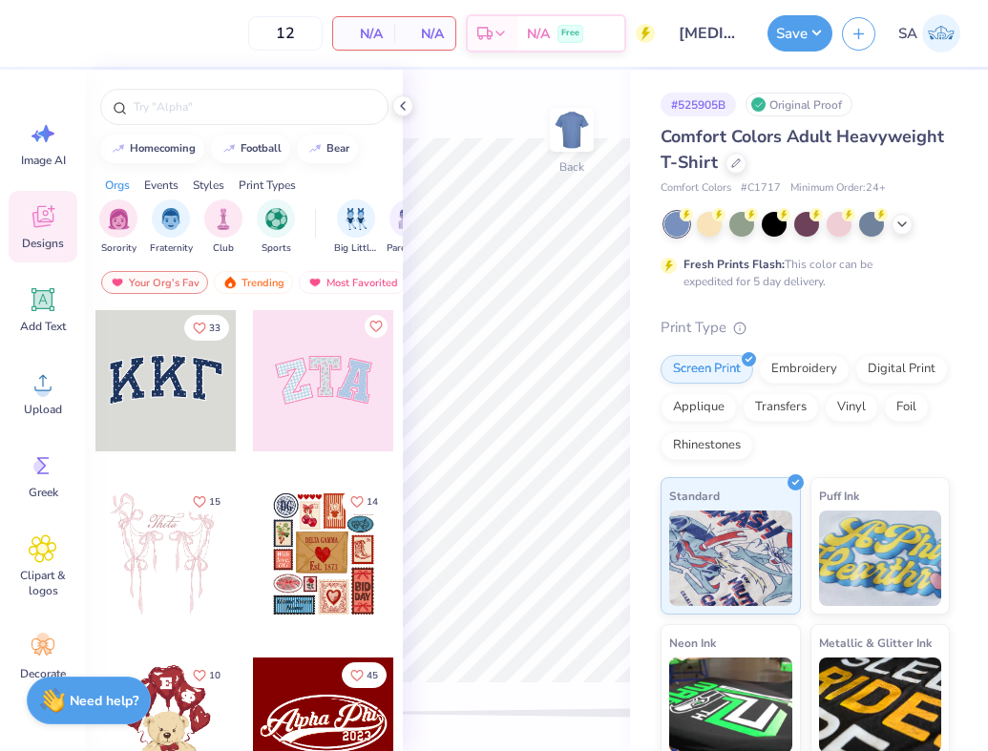
click at [354, 378] on div at bounding box center [323, 380] width 141 height 141
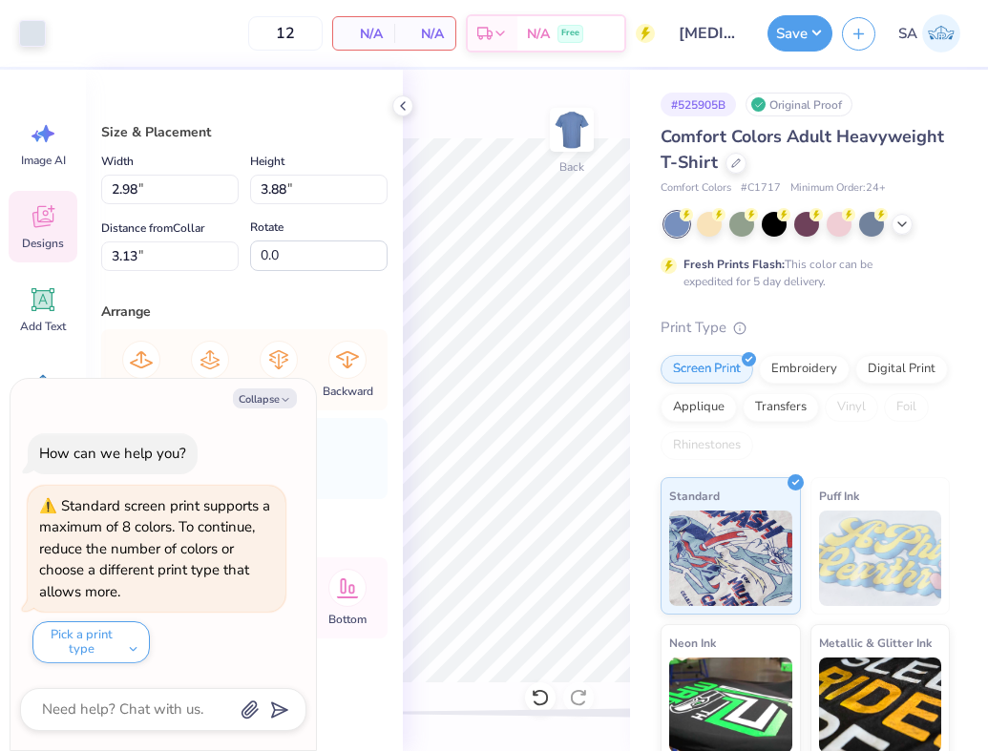
click at [74, 208] on div "Designs" at bounding box center [43, 227] width 69 height 72
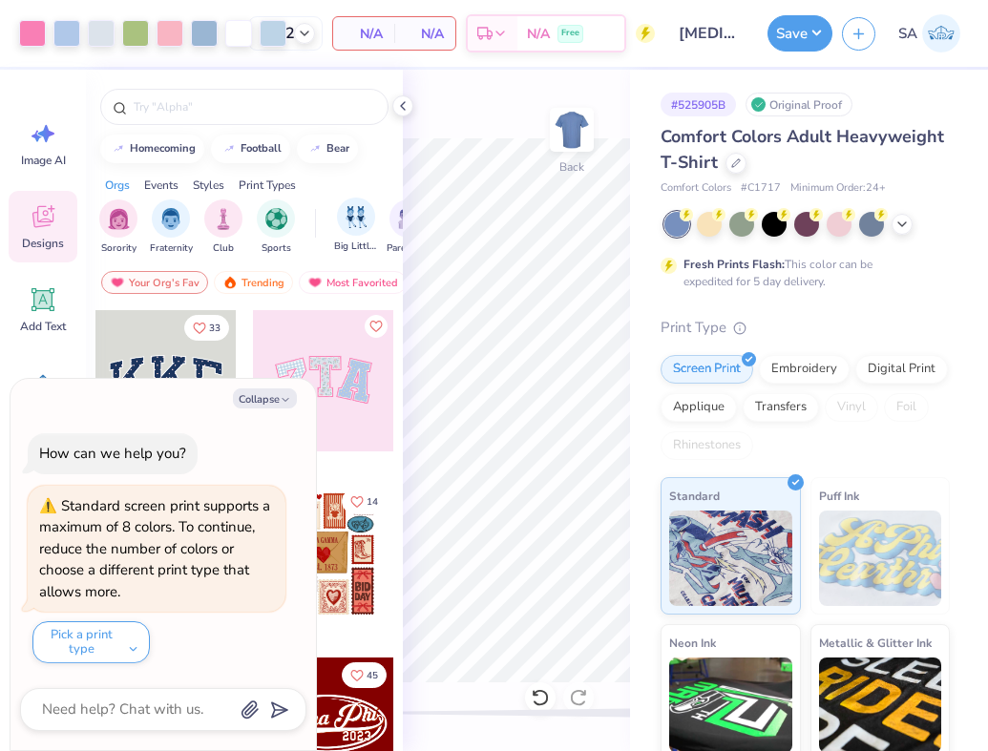
click at [360, 243] on div "Art colors 12 N/A Per Item N/A Total Est. Delivery N/A Free Design Title Breast…" at bounding box center [494, 375] width 988 height 751
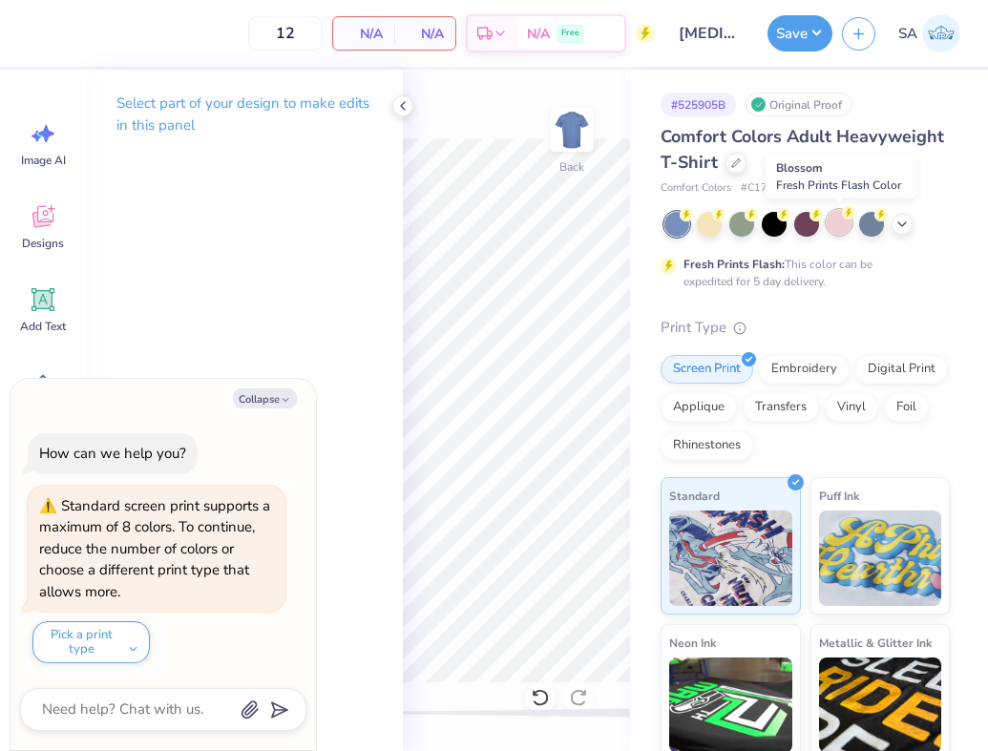
click at [831, 230] on div at bounding box center [839, 222] width 25 height 25
click at [735, 166] on icon at bounding box center [736, 162] width 10 height 10
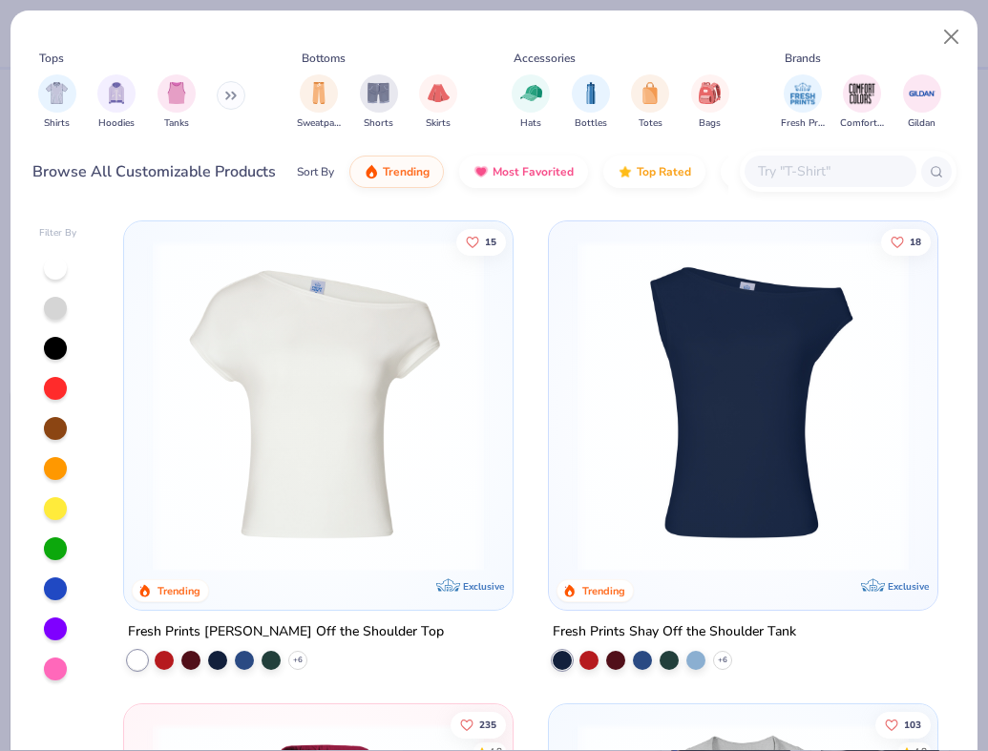
type textarea "x"
click at [778, 173] on input "text" at bounding box center [829, 171] width 147 height 22
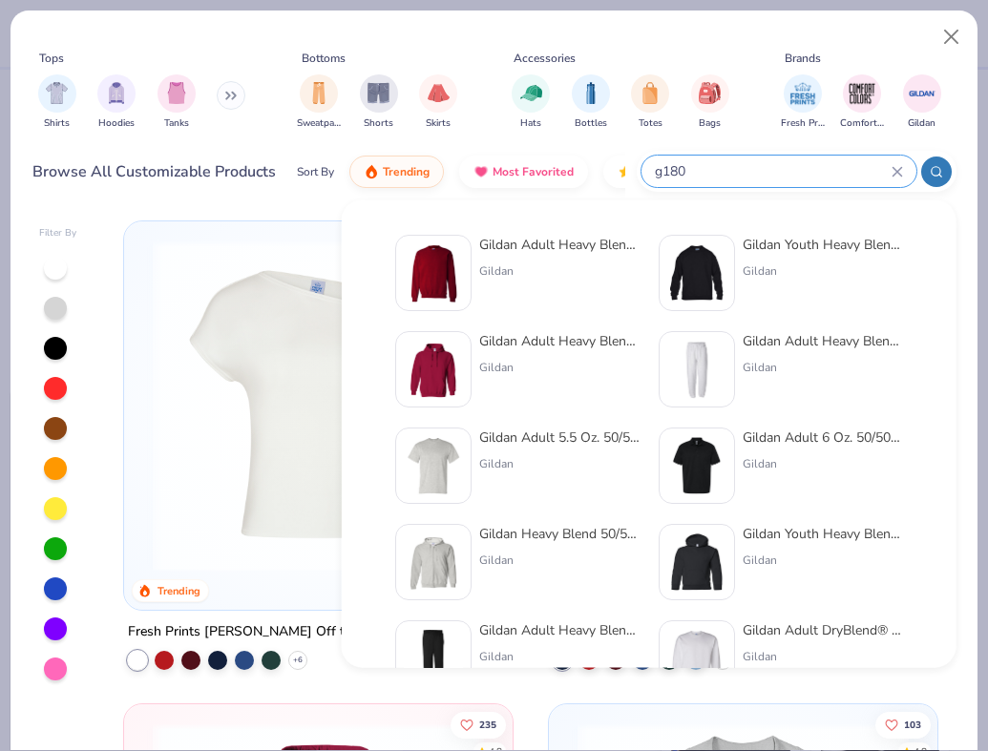
type input "g180"
click at [555, 228] on div "Gildan Adult Heavy Blend Adult 8 Oz. 50/50 Fleece Crew Gildan Gildan Youth Heav…" at bounding box center [649, 657] width 550 height 864
click at [556, 237] on div "Gildan Adult Heavy Blend Adult 8 Oz. 50/50 Fleece Crew" at bounding box center [559, 245] width 160 height 20
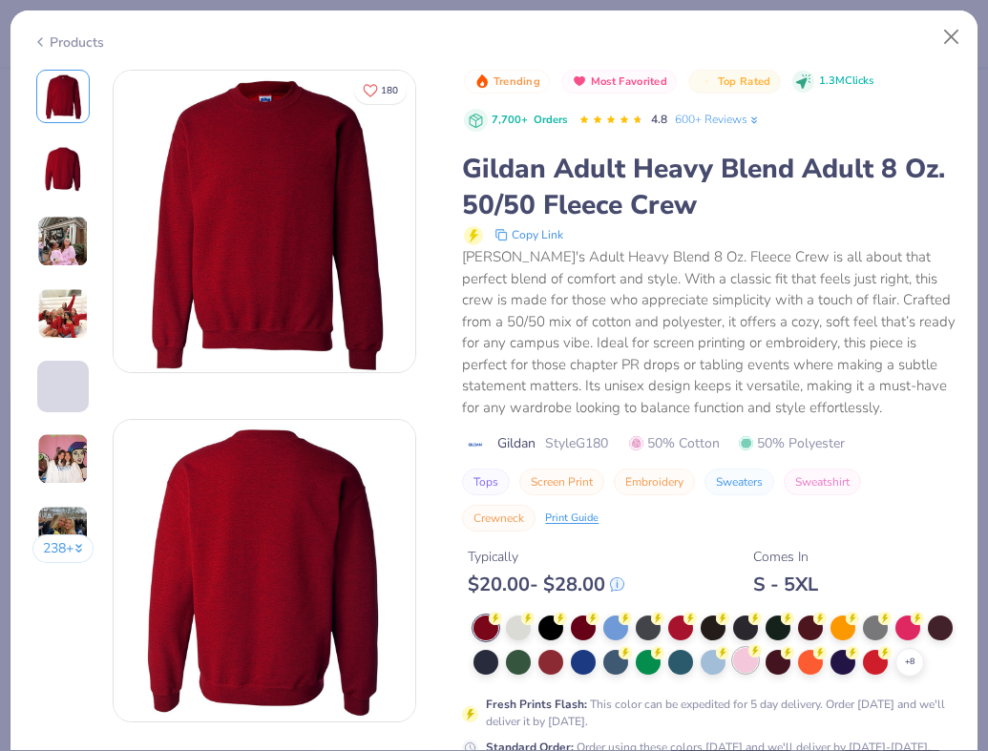
click at [747, 665] on div at bounding box center [745, 660] width 25 height 25
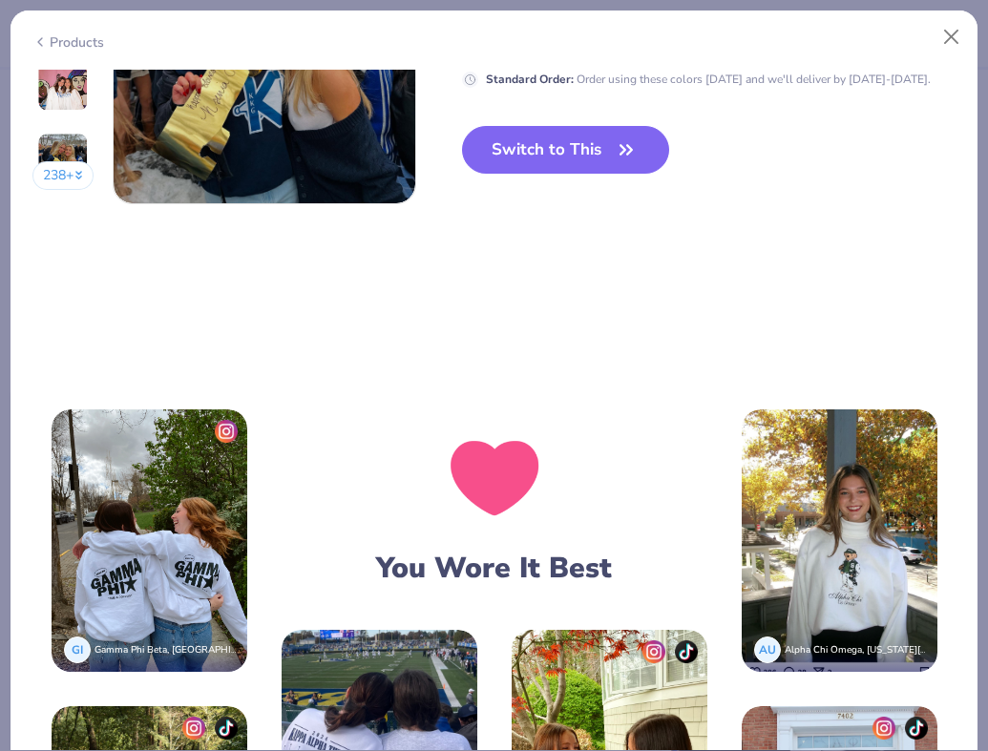
scroll to position [2192, 0]
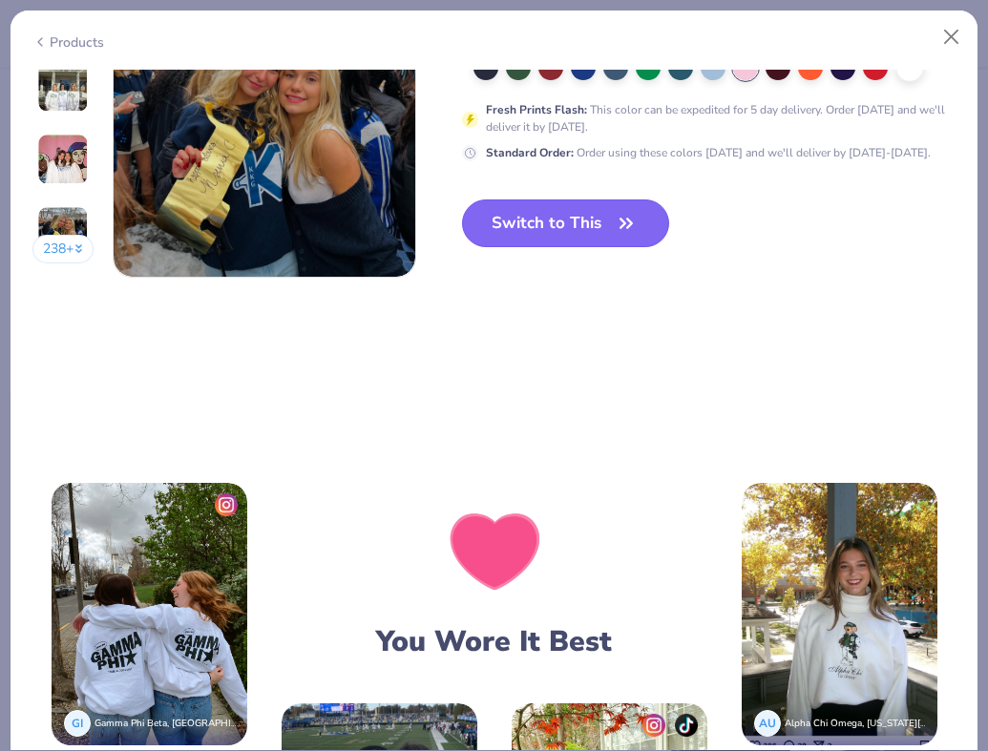
click at [566, 201] on button "Switch to This" at bounding box center [565, 224] width 207 height 48
click at [553, 228] on button "Switch to This" at bounding box center [565, 224] width 207 height 48
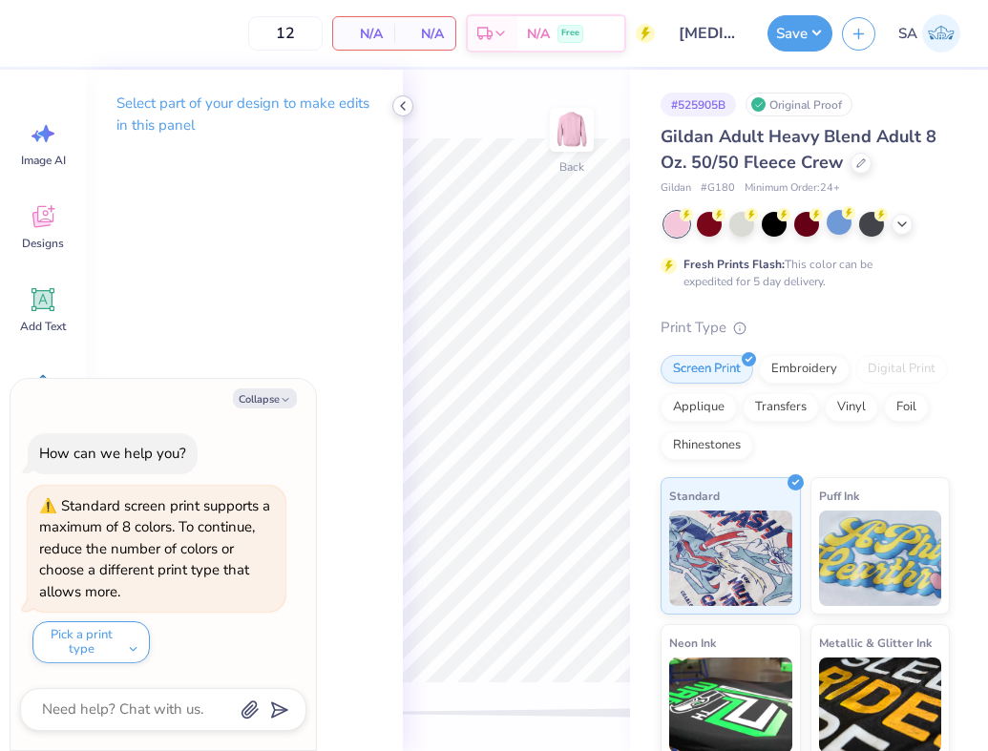
click at [396, 106] on icon at bounding box center [402, 105] width 15 height 15
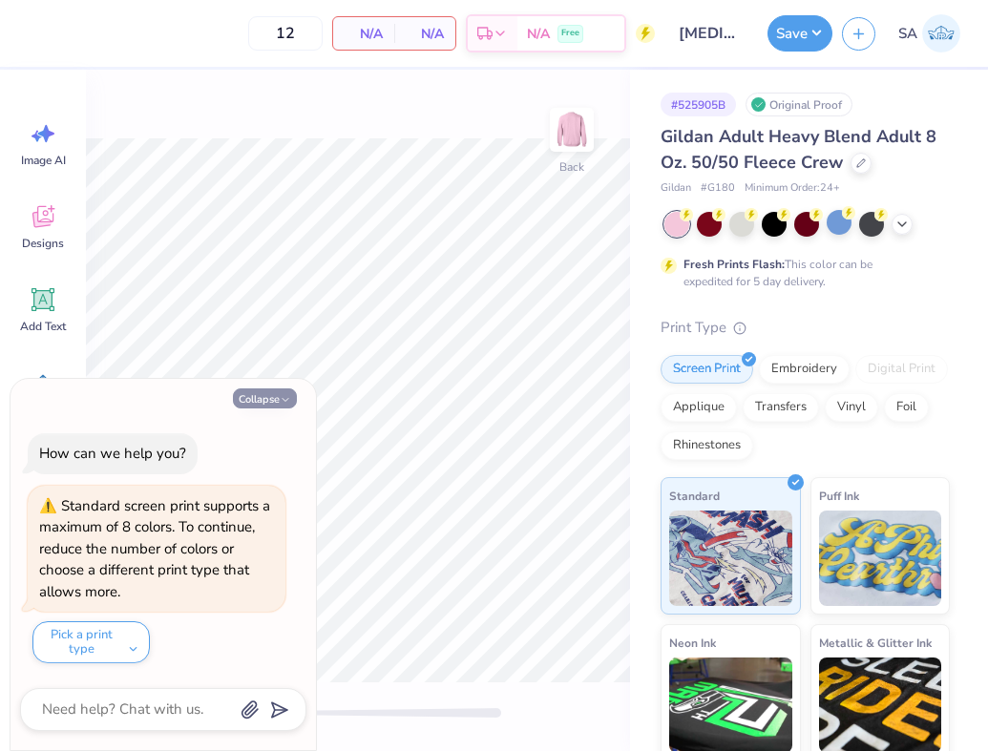
click at [285, 403] on icon "button" at bounding box center [285, 399] width 11 height 11
type textarea "x"
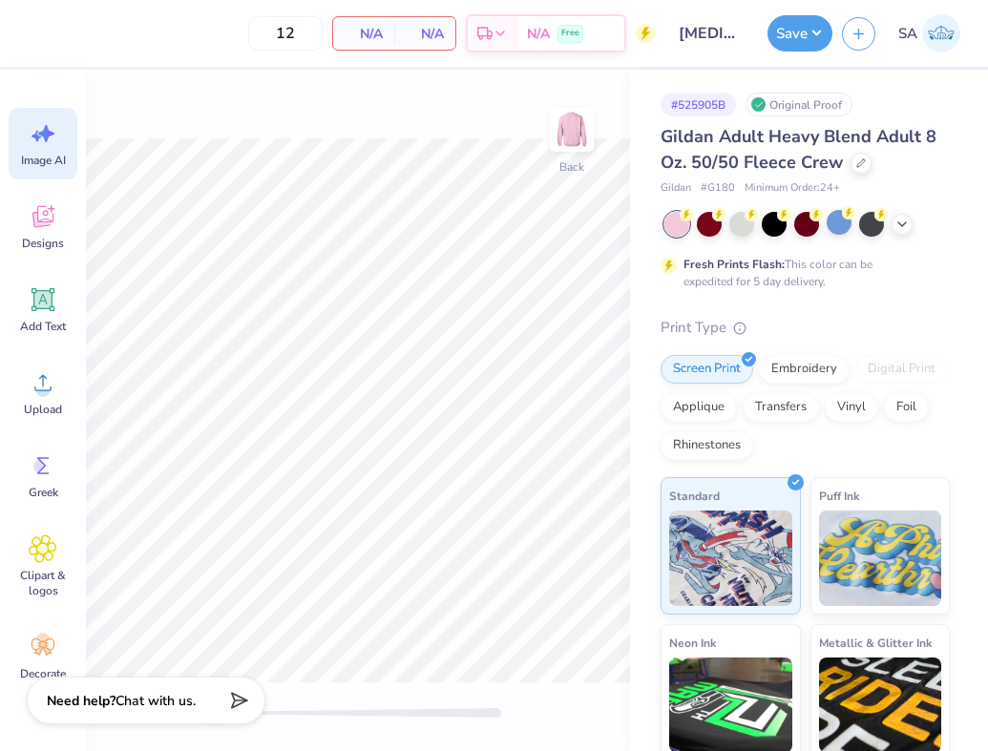
click at [41, 156] on span "Image AI" at bounding box center [43, 160] width 45 height 15
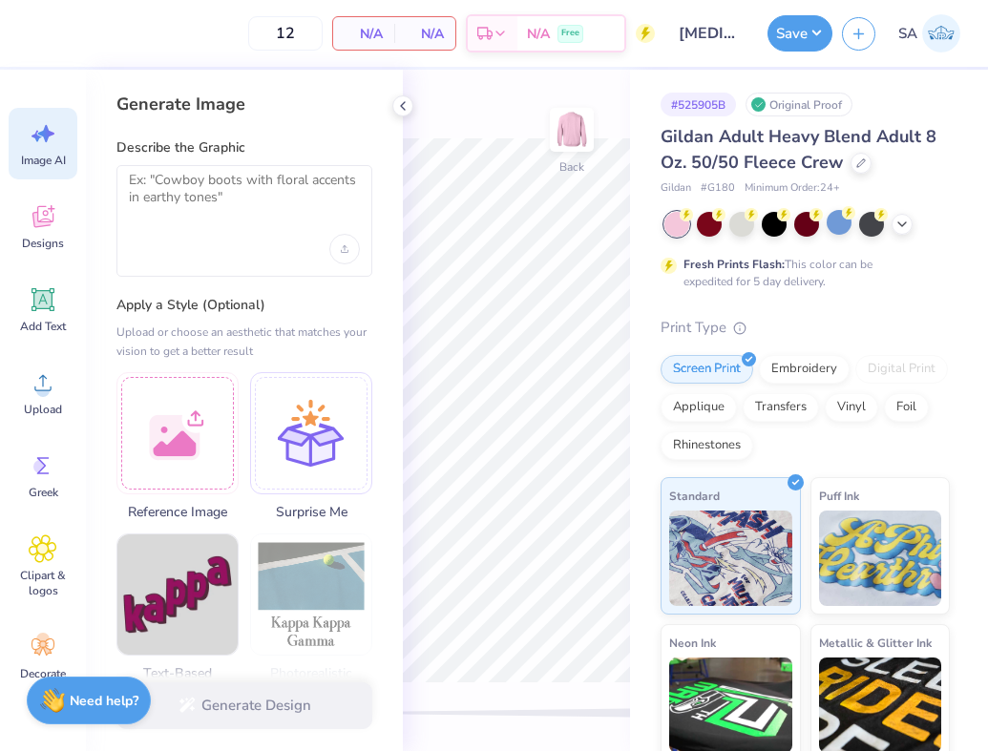
click at [226, 242] on div at bounding box center [244, 249] width 231 height 31
click at [146, 177] on textarea at bounding box center [244, 196] width 231 height 48
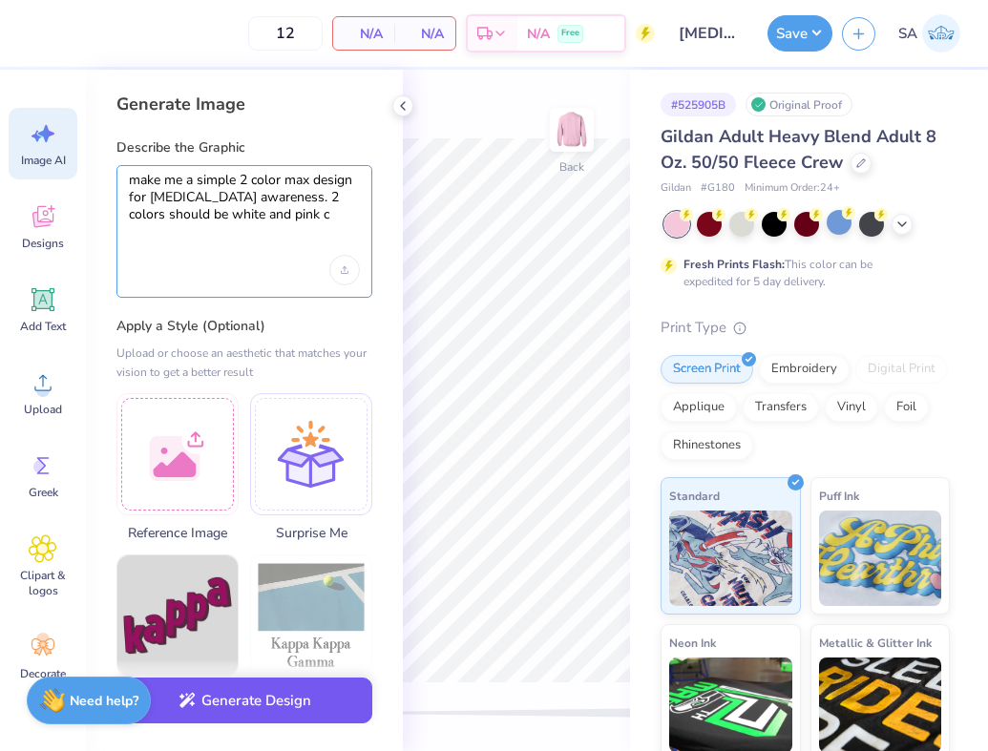
type textarea "make me a simple 2 color max design for breast cancer awareness. 2 colors shoul…"
click at [211, 696] on button "Generate Design" at bounding box center [244, 701] width 256 height 47
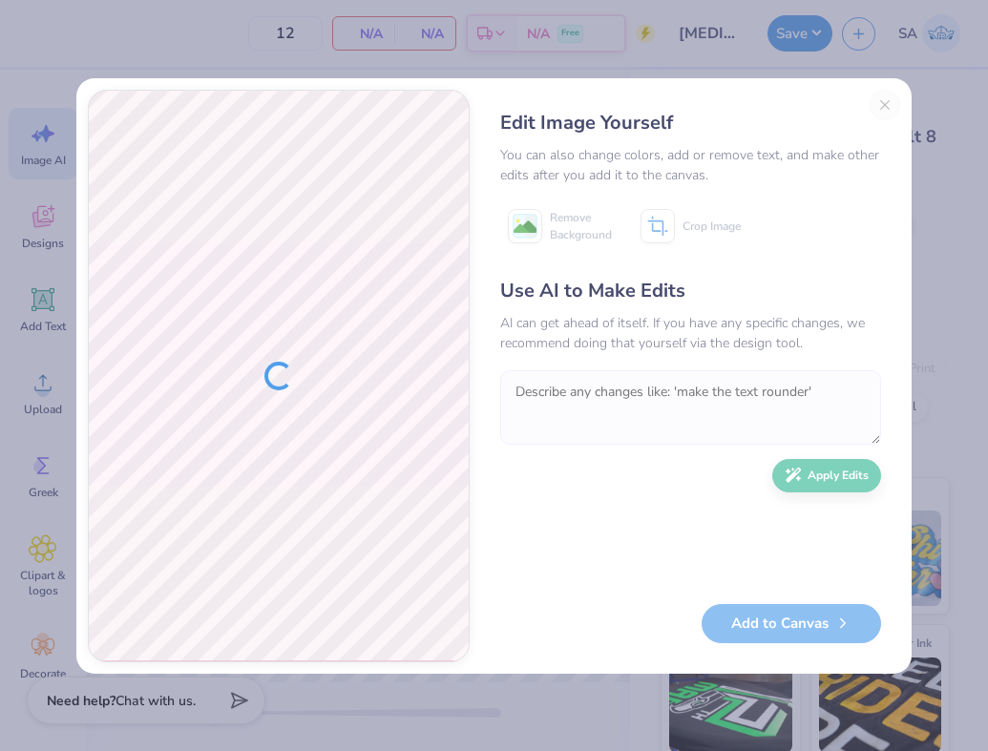
click at [613, 395] on textarea at bounding box center [690, 407] width 381 height 74
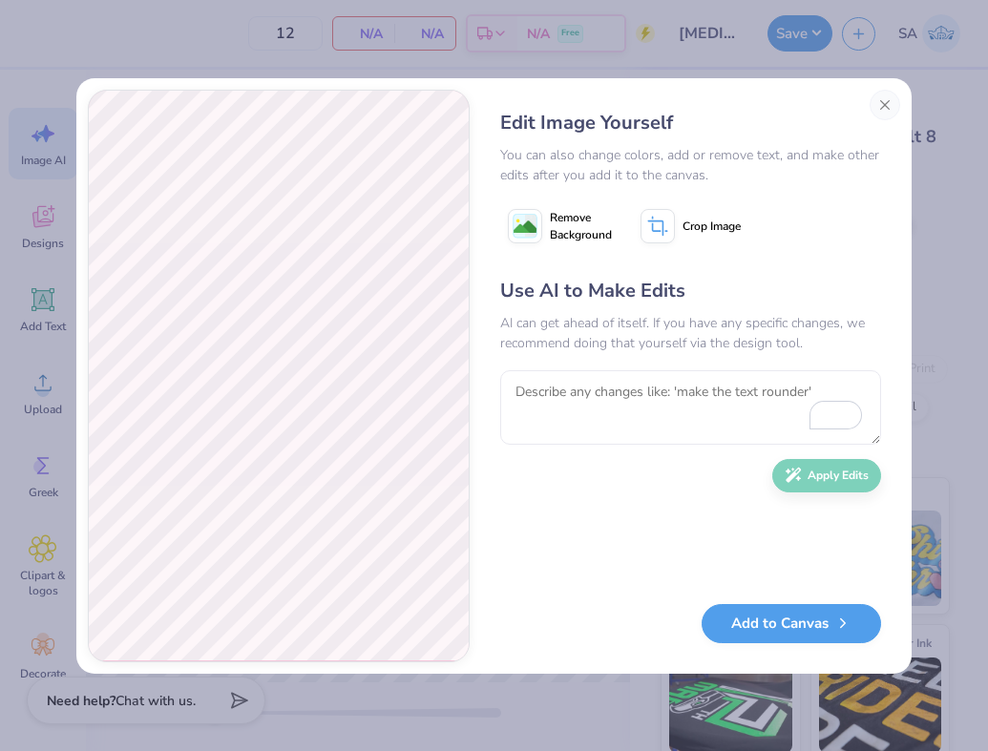
click at [38, 587] on div "Edit Image Yourself You can also change colors, add or remove text, and make ot…" at bounding box center [494, 375] width 988 height 751
click at [547, 221] on button "Remove Background" at bounding box center [559, 226] width 119 height 48
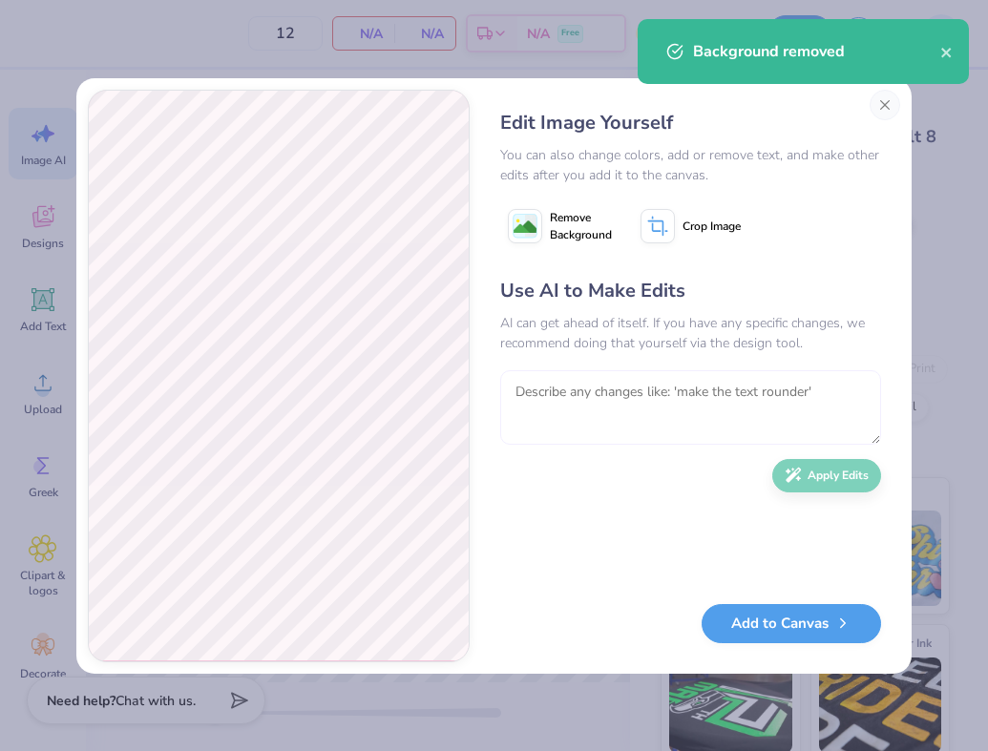
click at [574, 390] on textarea "To enrich screen reader interactions, please activate Accessibility in Grammarl…" at bounding box center [690, 407] width 381 height 74
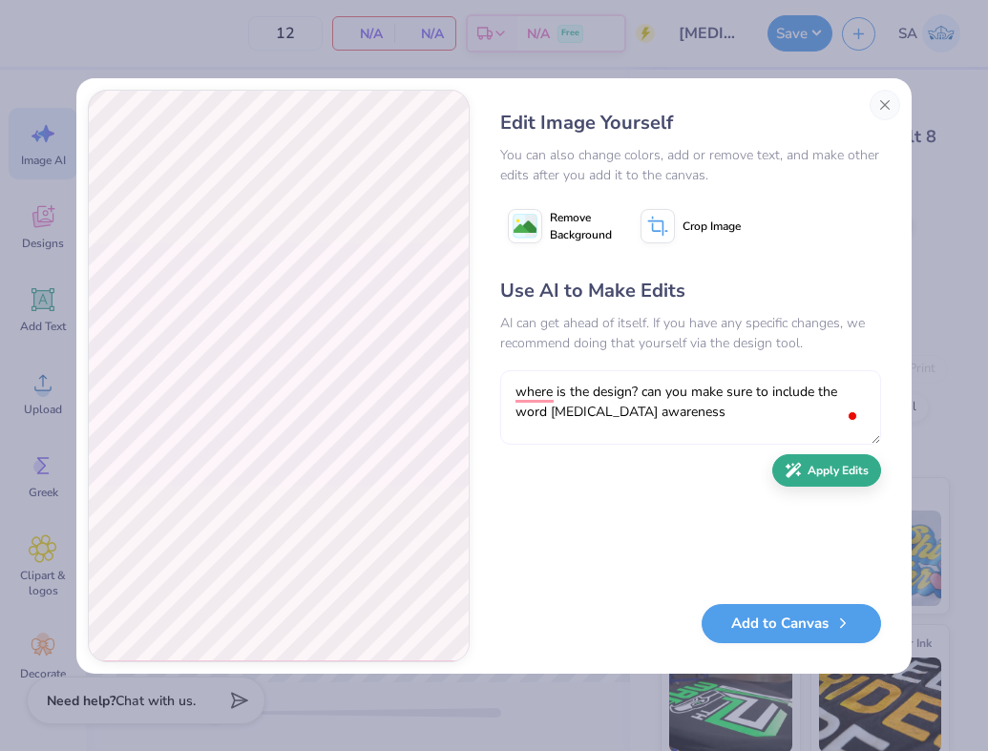
type textarea "where is the design? can you make sure to include the word breast cancer awaren…"
click at [856, 491] on div "Use AI to Make Edits AI can get ahead of itself. If you have any specific chang…" at bounding box center [690, 431] width 381 height 309
click at [845, 478] on button "Apply Edits" at bounding box center [826, 470] width 109 height 33
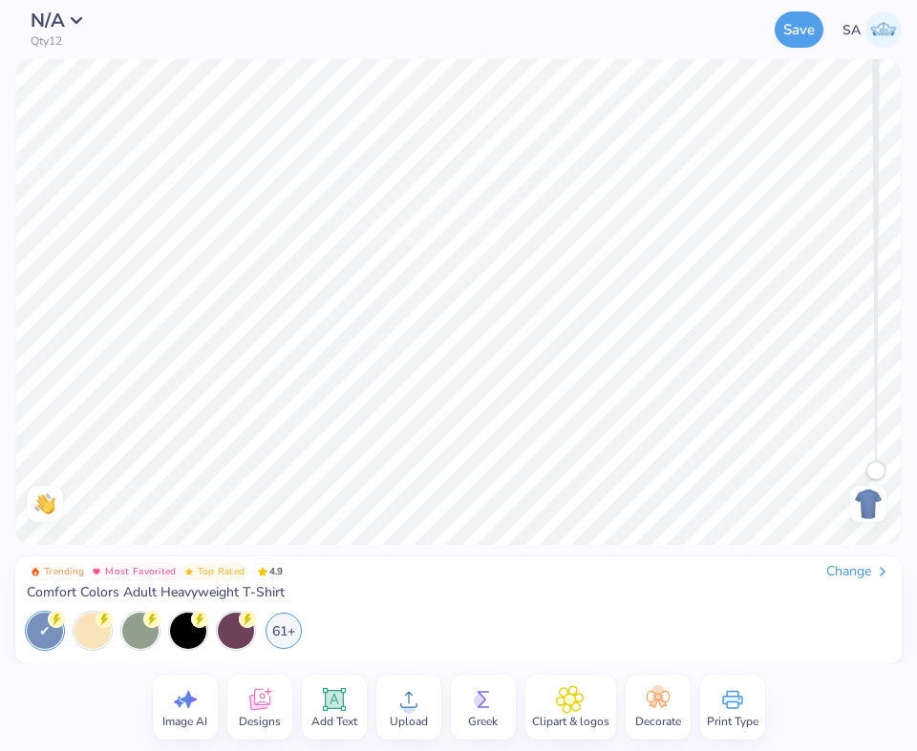
click at [260, 697] on icon at bounding box center [259, 700] width 29 height 29
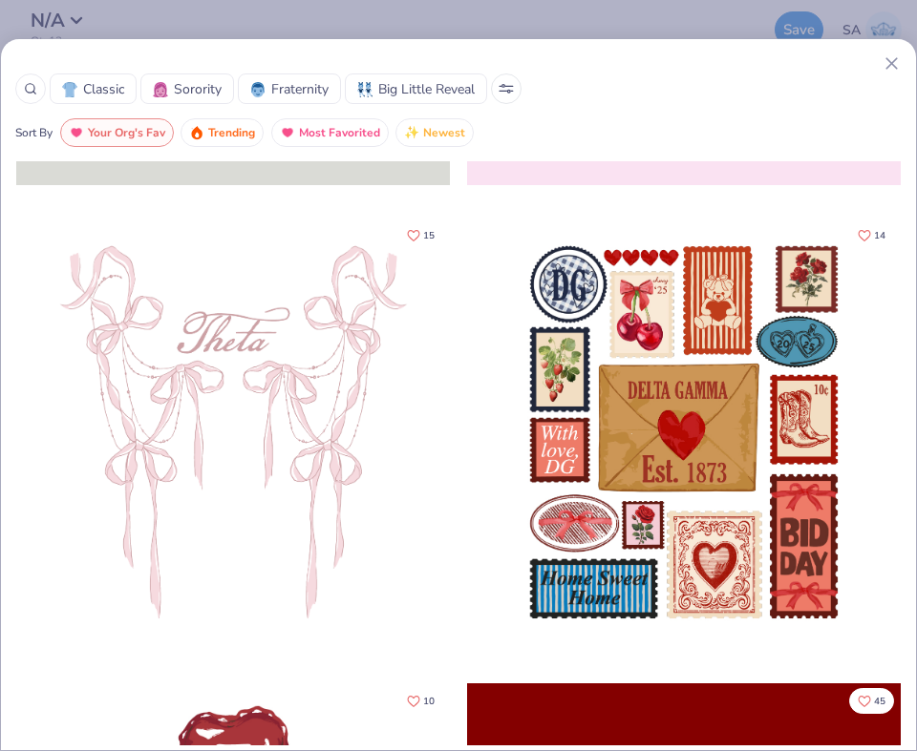
scroll to position [424, 0]
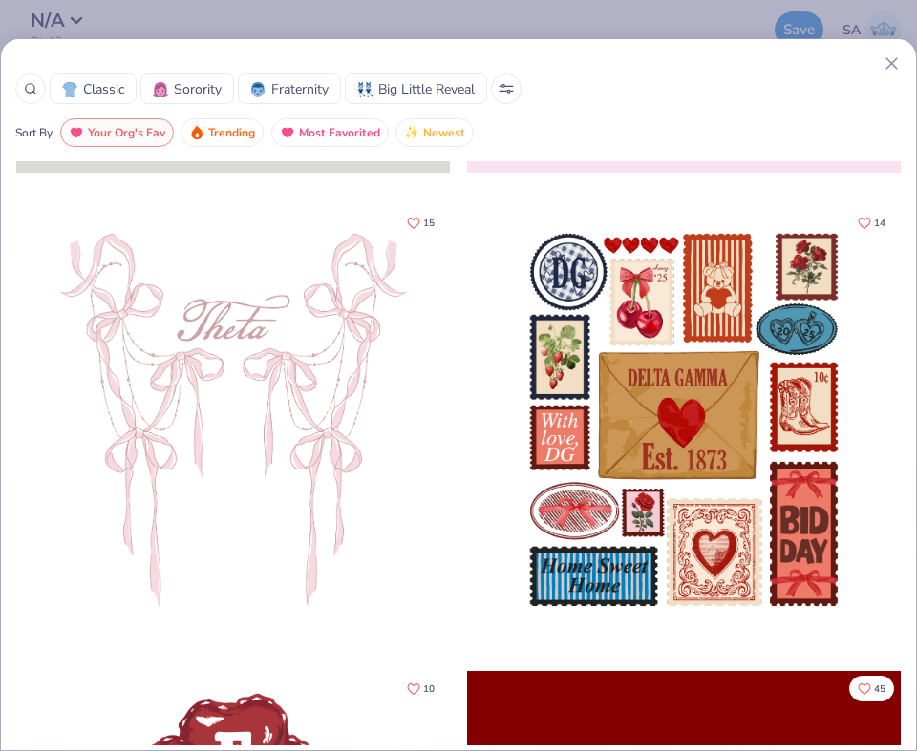
click at [892, 57] on icon at bounding box center [891, 63] width 20 height 20
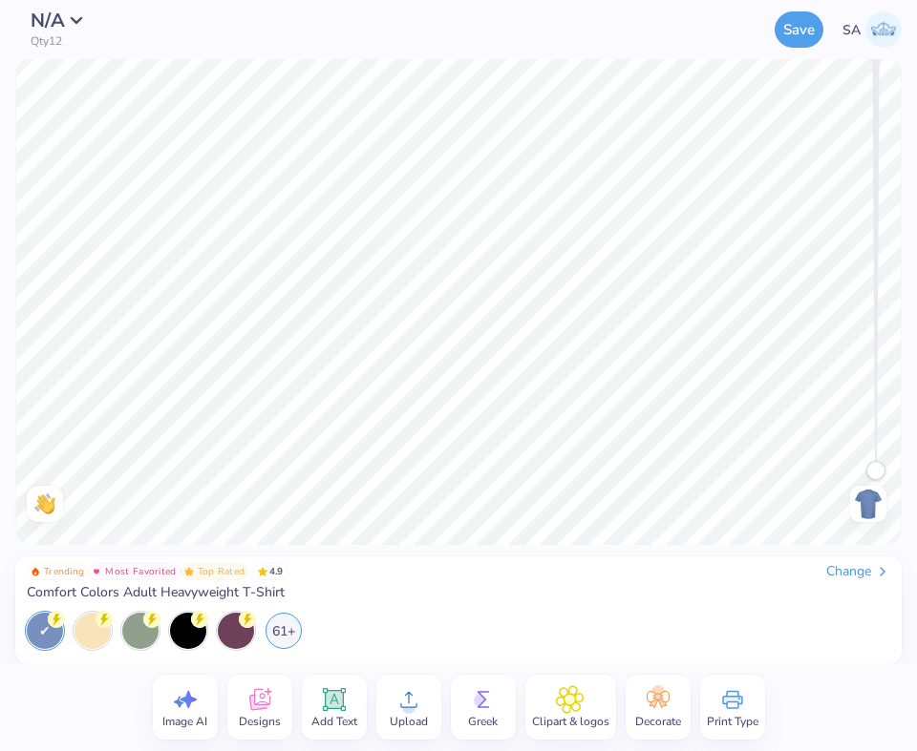
click at [837, 573] on div "Change" at bounding box center [858, 571] width 64 height 17
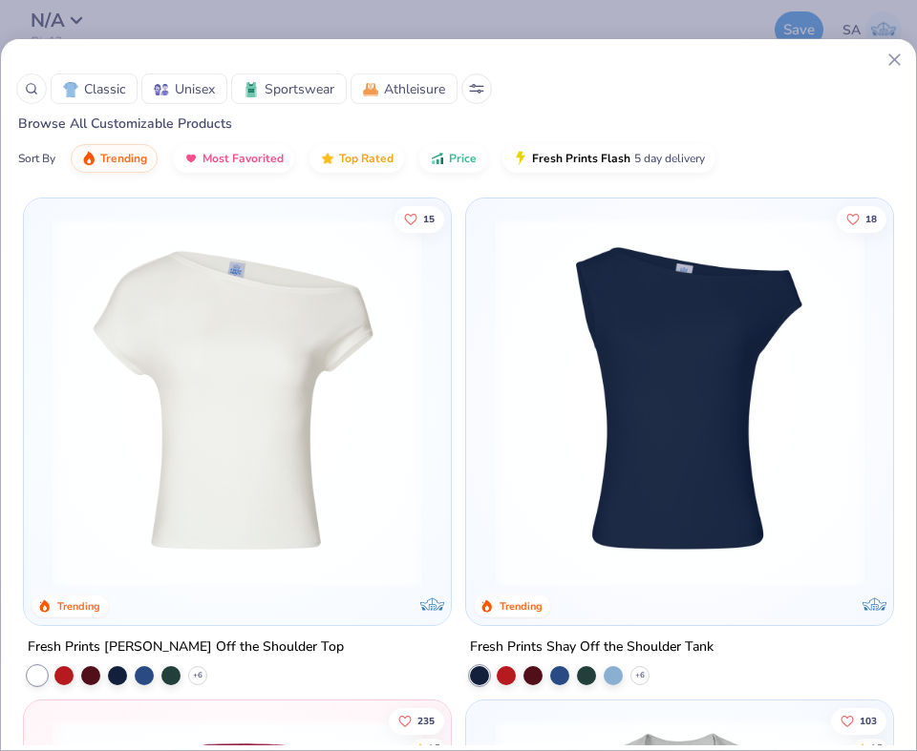
click at [16, 84] on div at bounding box center [31, 89] width 31 height 31
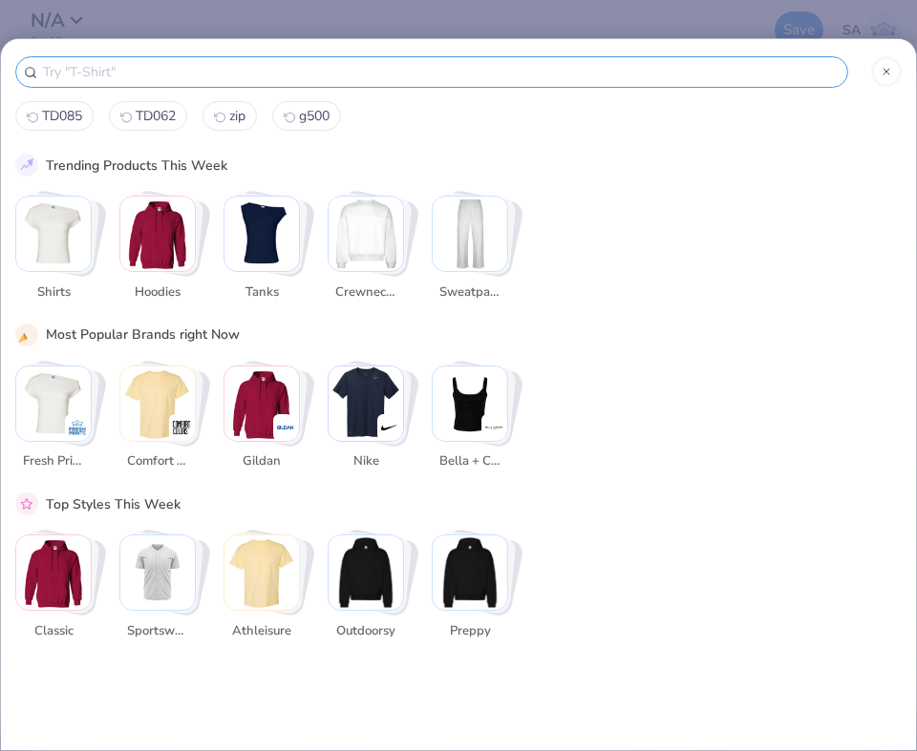
click at [361, 240] on img "Stack Card Button Crewnecks" at bounding box center [365, 234] width 74 height 74
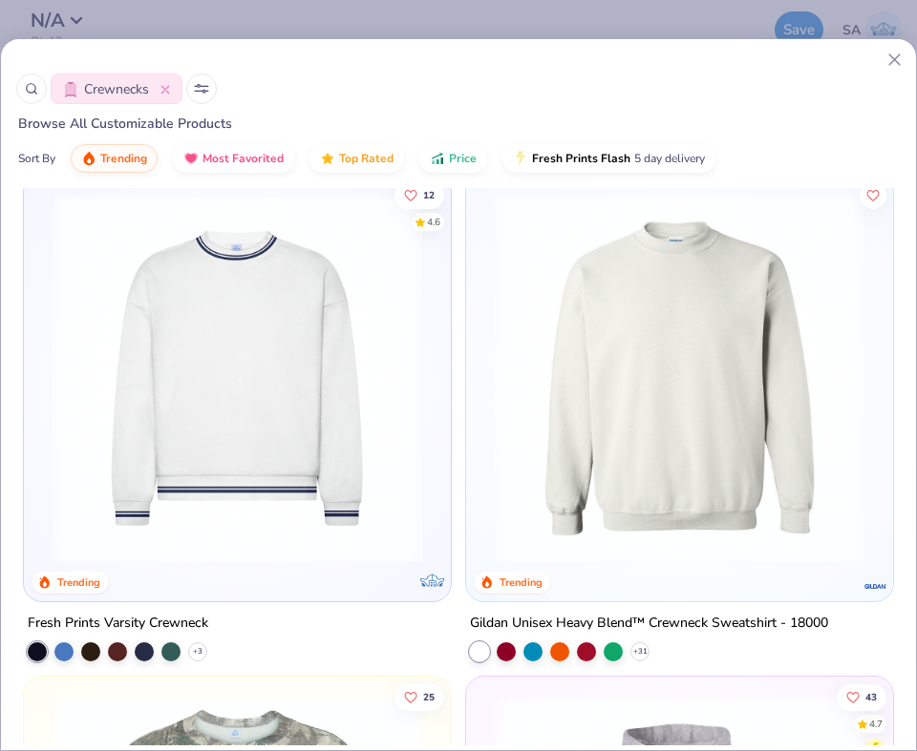
scroll to position [500, 0]
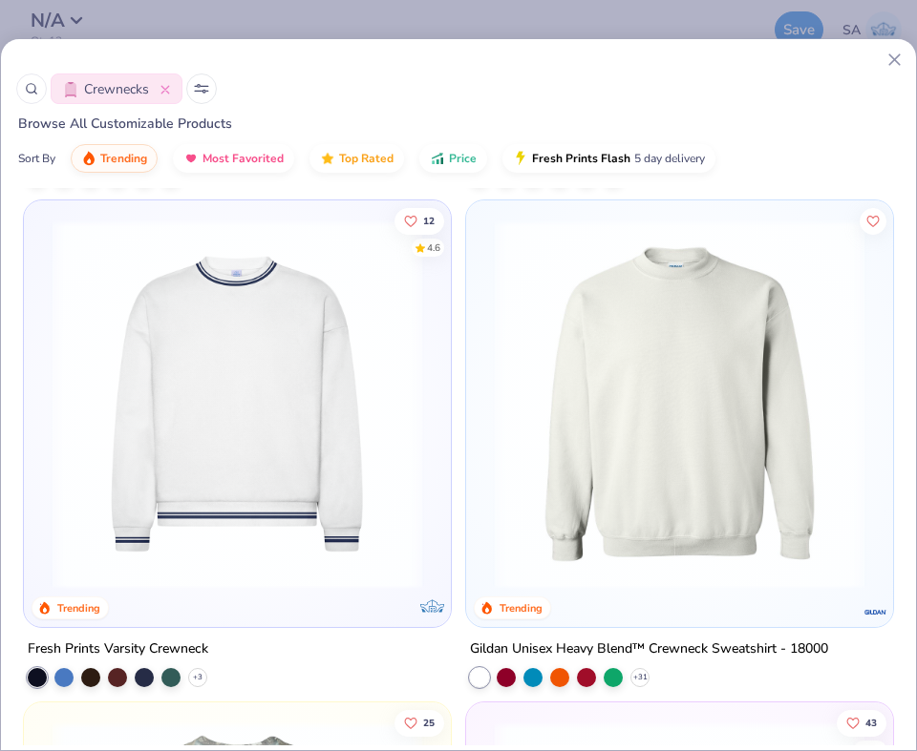
click at [737, 386] on img at bounding box center [679, 404] width 389 height 369
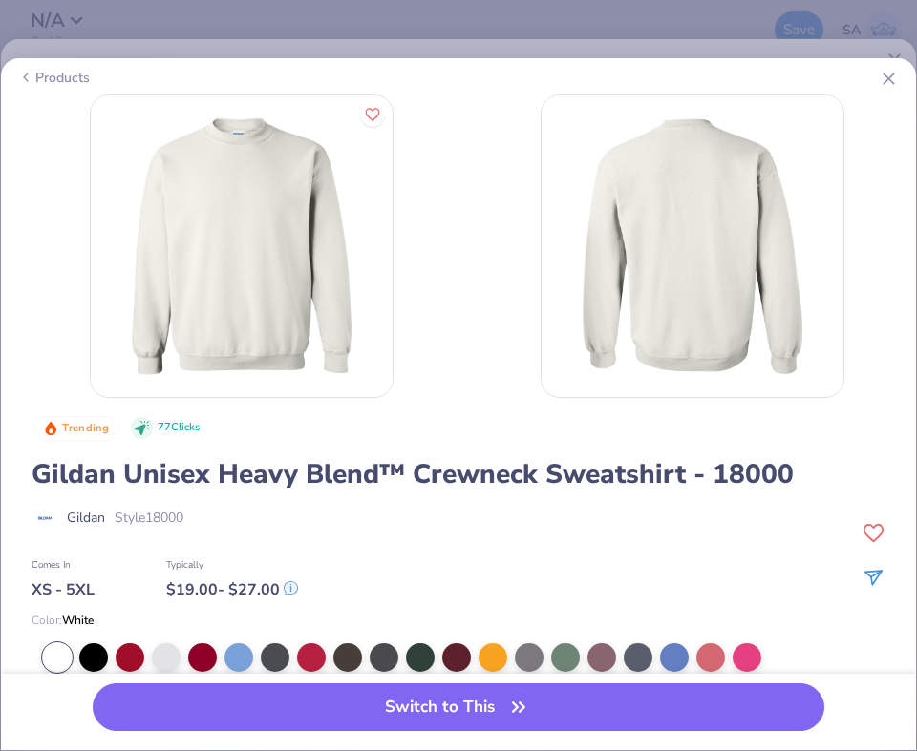
scroll to position [130, 0]
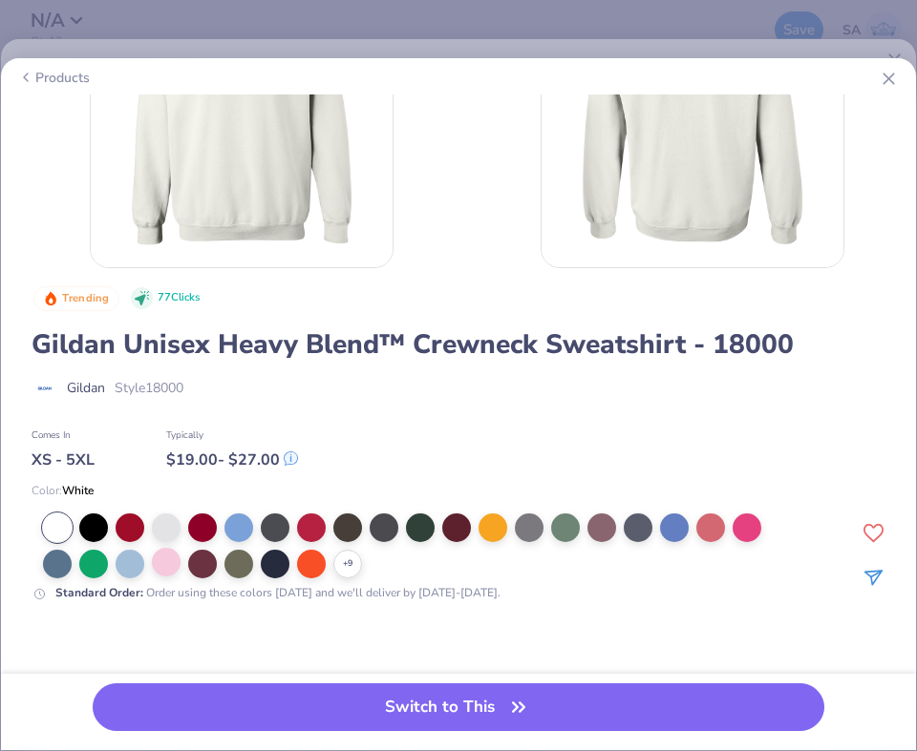
click at [161, 564] on div at bounding box center [166, 562] width 29 height 29
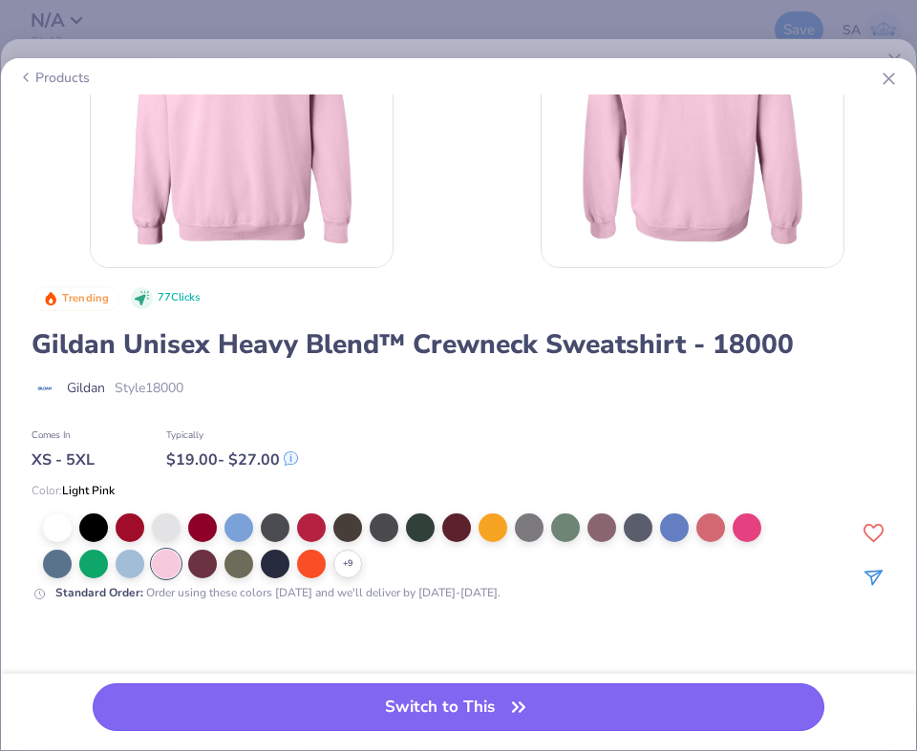
click at [297, 698] on button "Switch to This" at bounding box center [458, 708] width 731 height 48
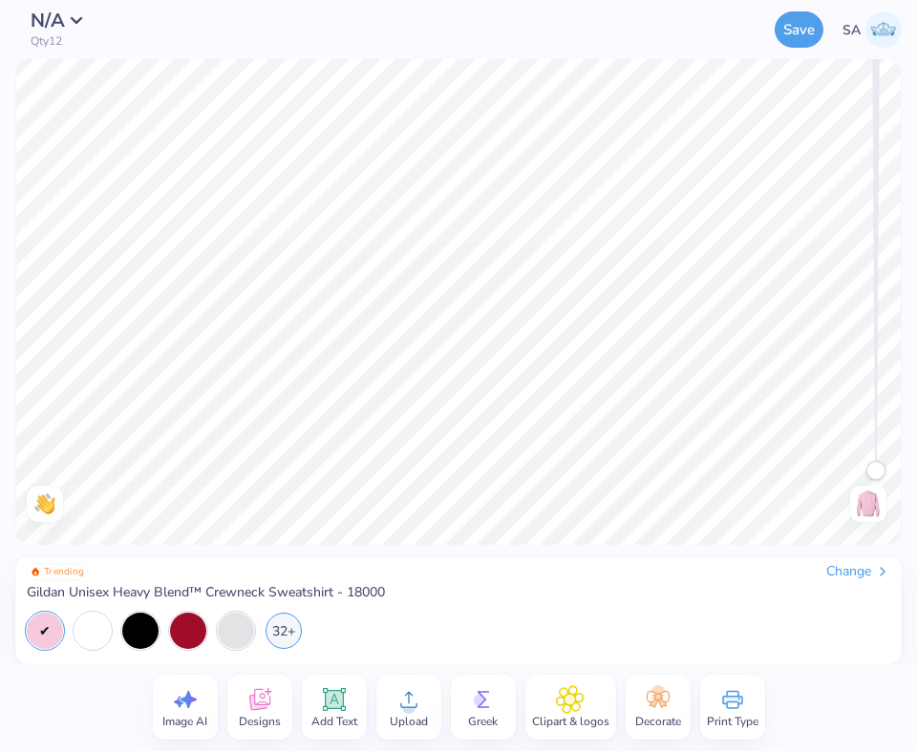
click at [250, 731] on div "Designs" at bounding box center [259, 707] width 65 height 65
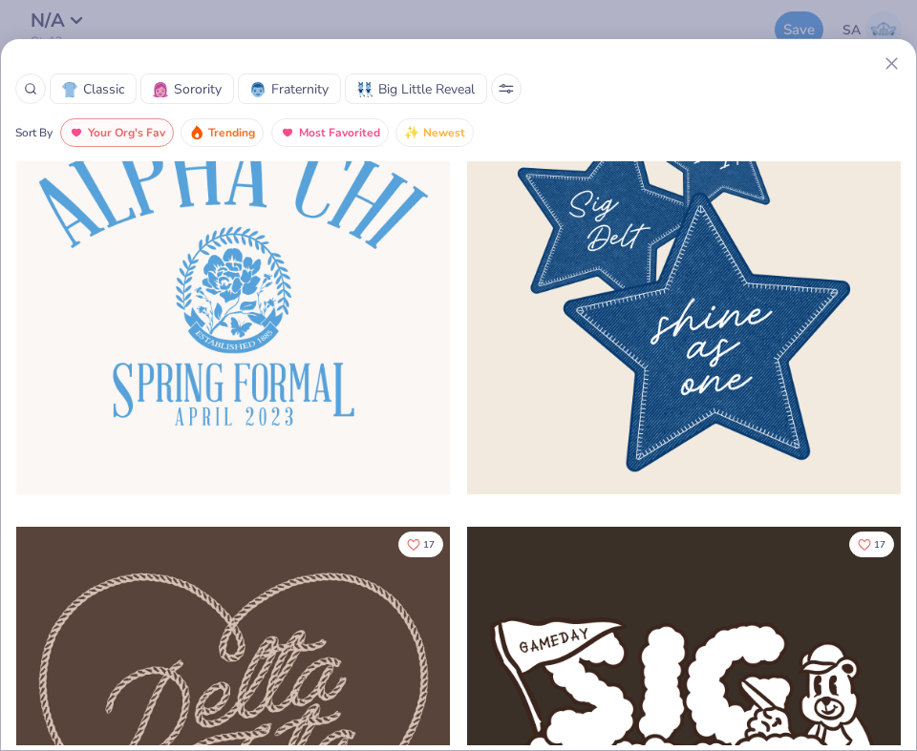
scroll to position [1502, 0]
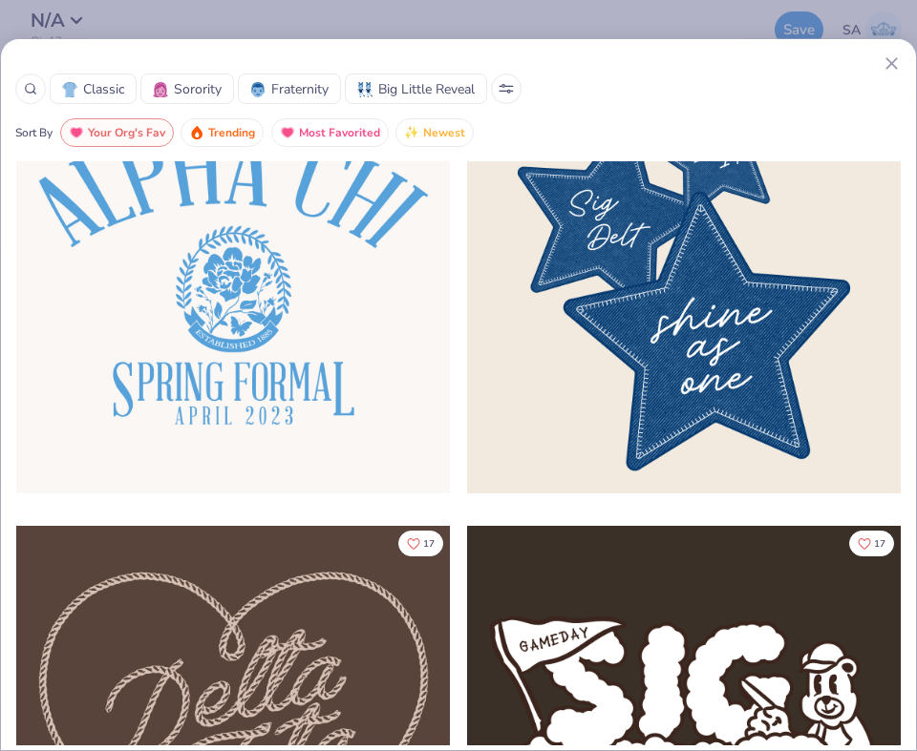
click at [24, 90] on icon at bounding box center [30, 88] width 13 height 13
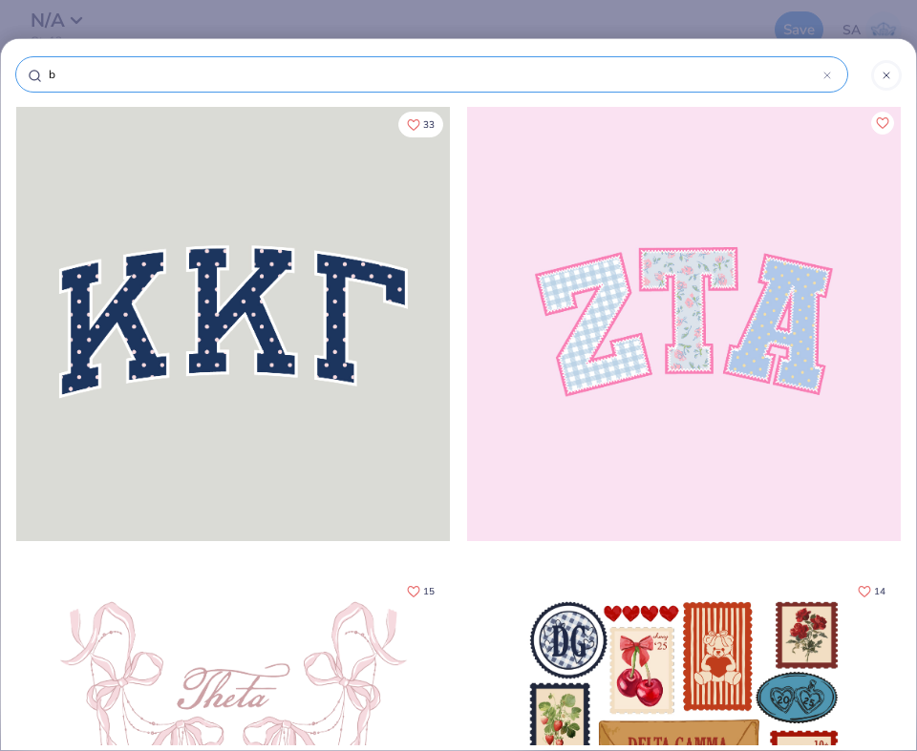
type input "br"
type input "bre"
type input "brea"
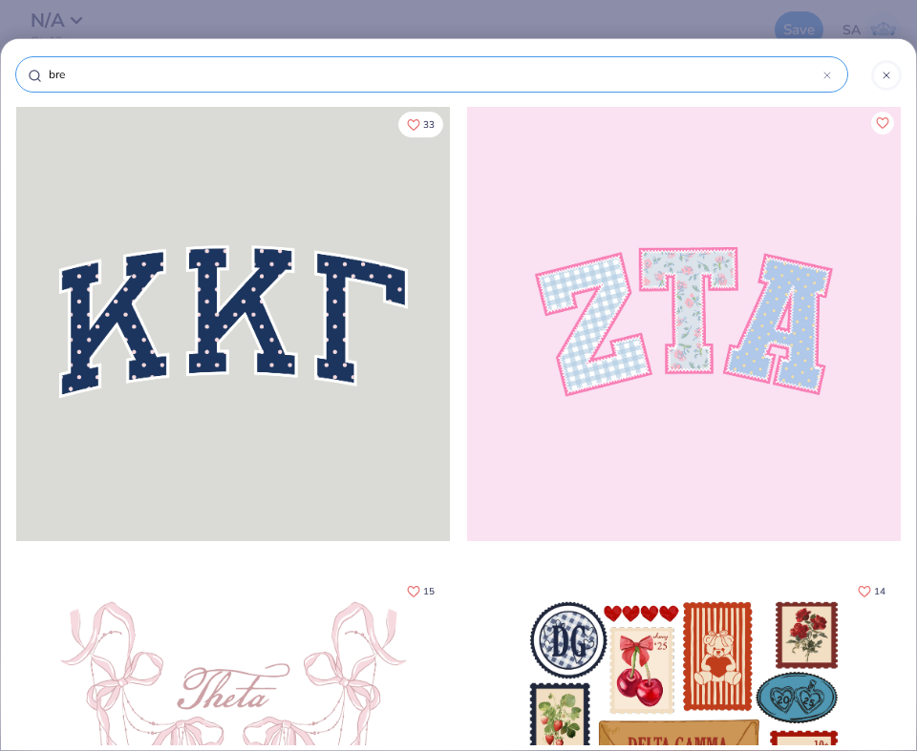
type input "brea"
type input "breas"
type input "breast"
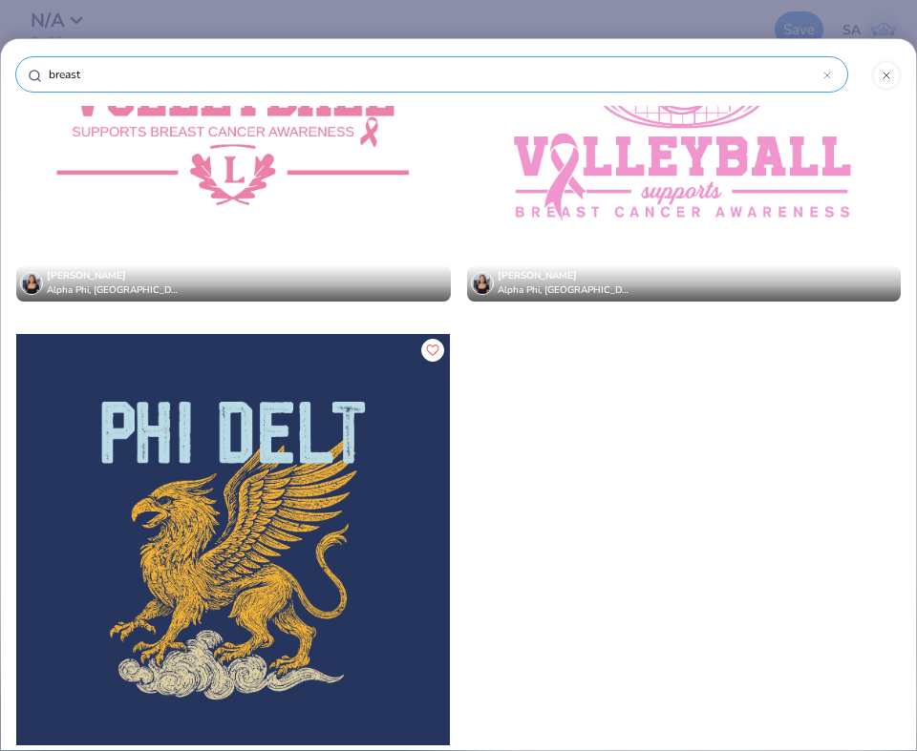
scroll to position [0, 0]
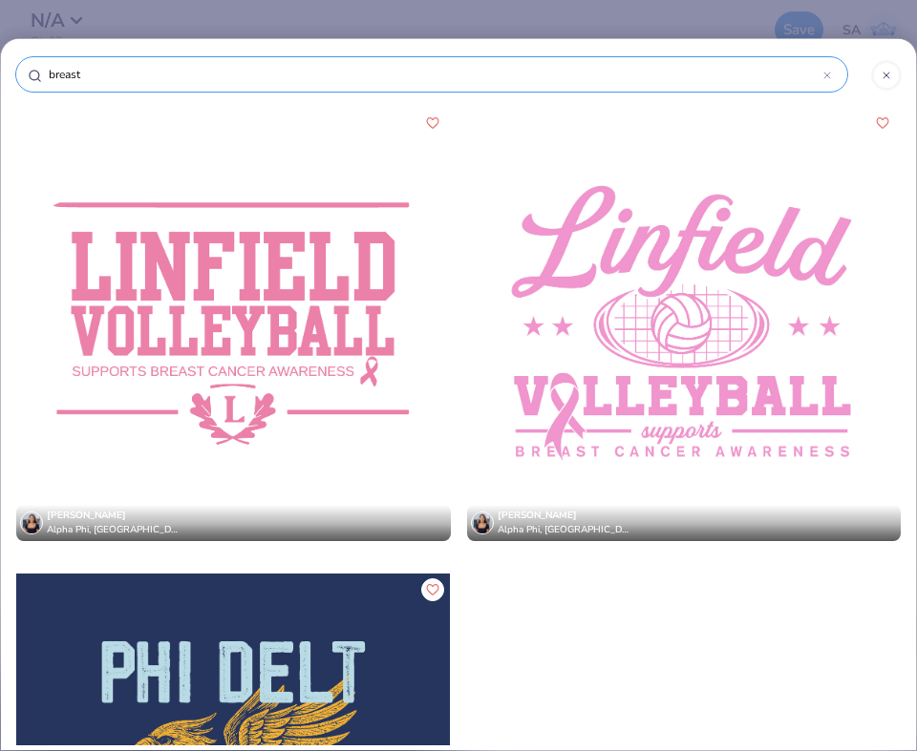
type input "breast"
click at [286, 338] on div at bounding box center [232, 324] width 433 height 434
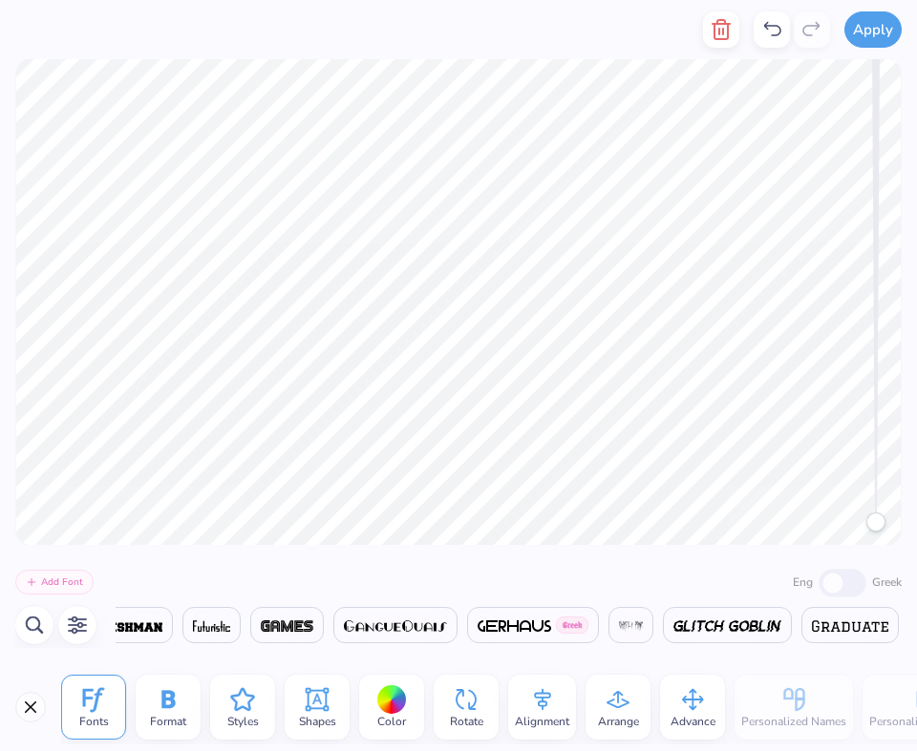
type textarea "Breast Cancer"
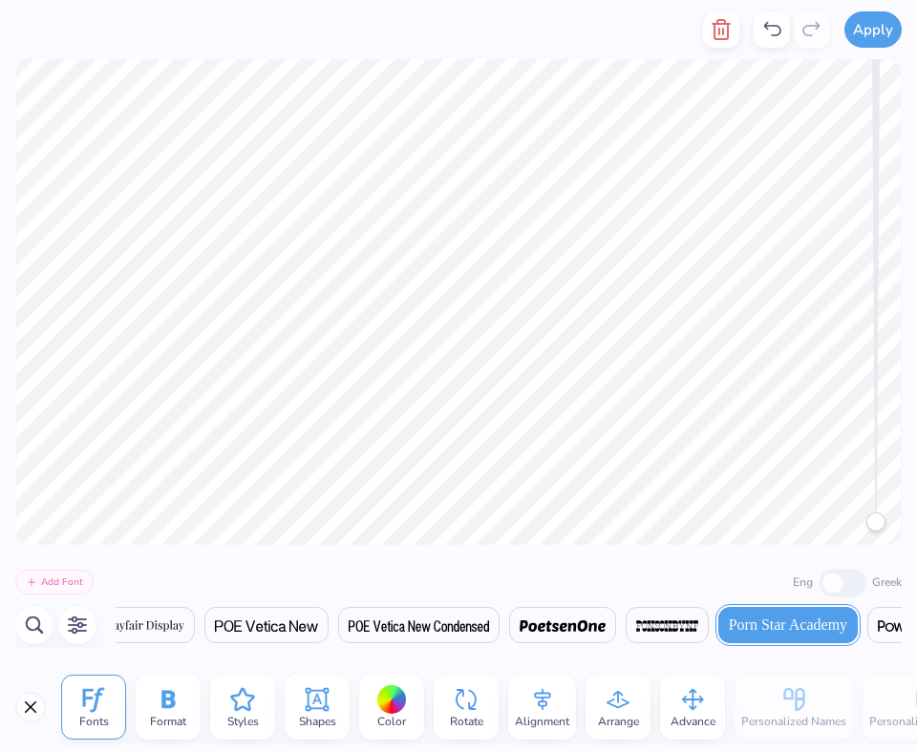
scroll to position [0, 28918]
click at [536, 703] on icon at bounding box center [542, 700] width 29 height 29
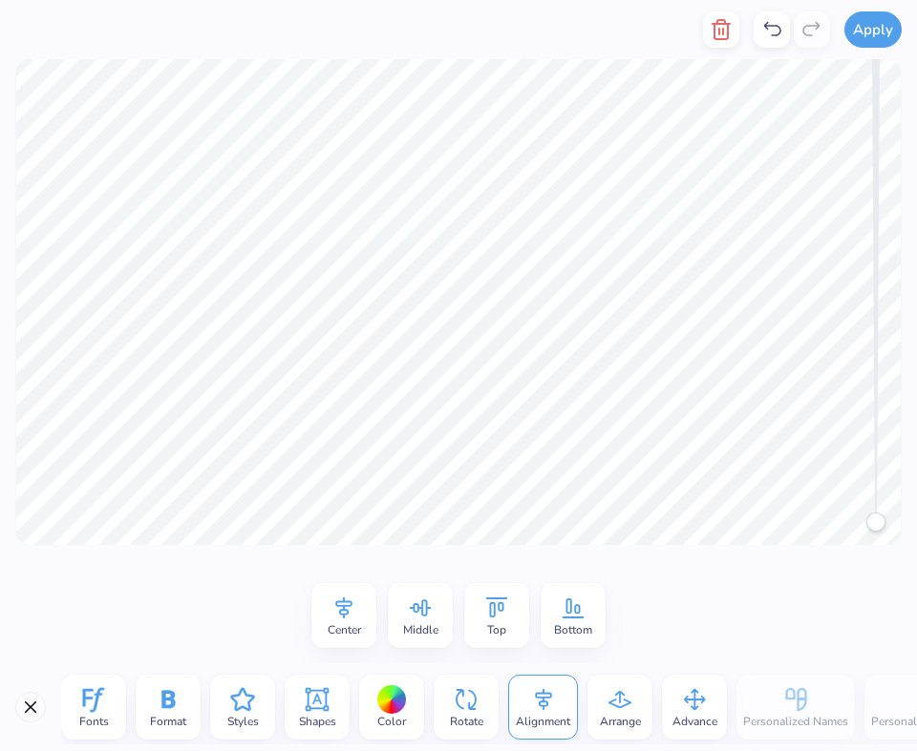
click at [356, 609] on icon at bounding box center [343, 608] width 29 height 29
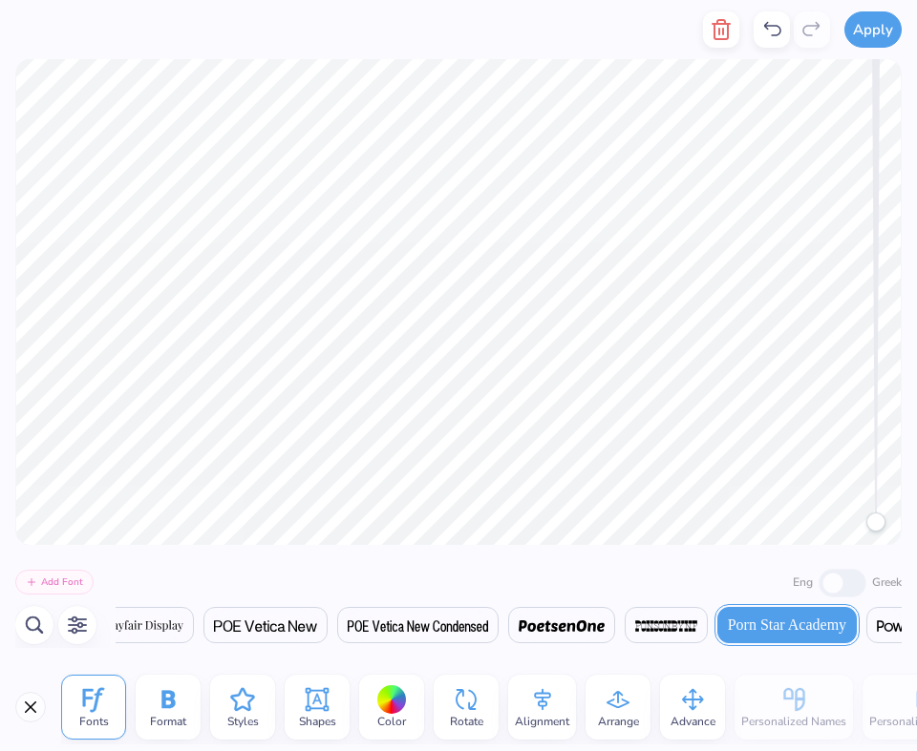
scroll to position [0, 3]
type textarea "a"
type textarea "Awareness"
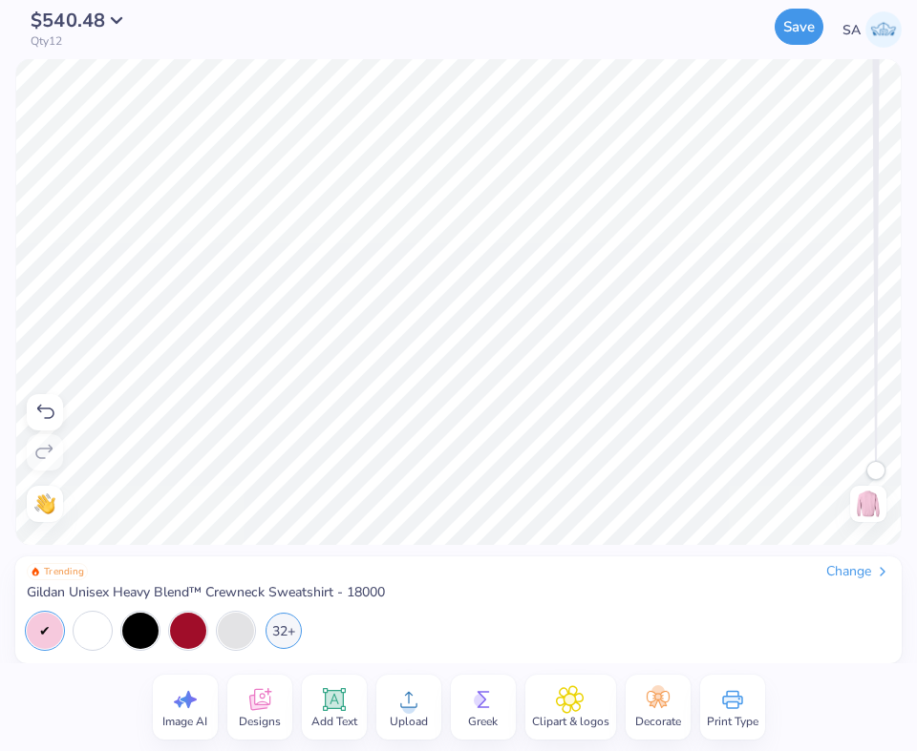
click at [790, 32] on button "Save" at bounding box center [798, 27] width 49 height 36
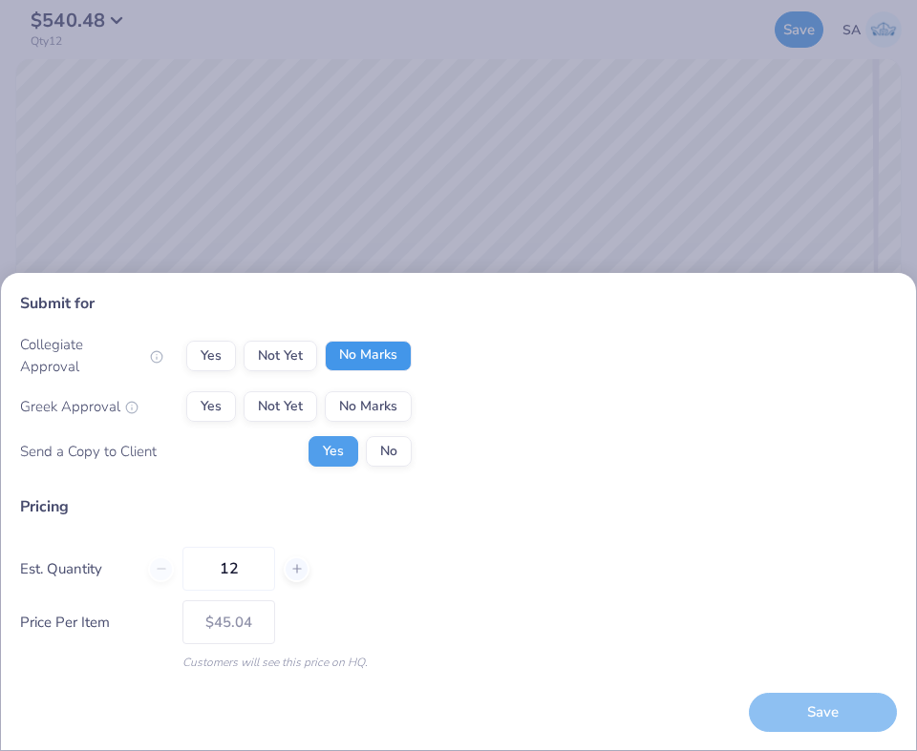
click at [379, 352] on button "No Marks" at bounding box center [368, 356] width 87 height 31
click at [356, 404] on button "No Marks" at bounding box center [368, 406] width 87 height 31
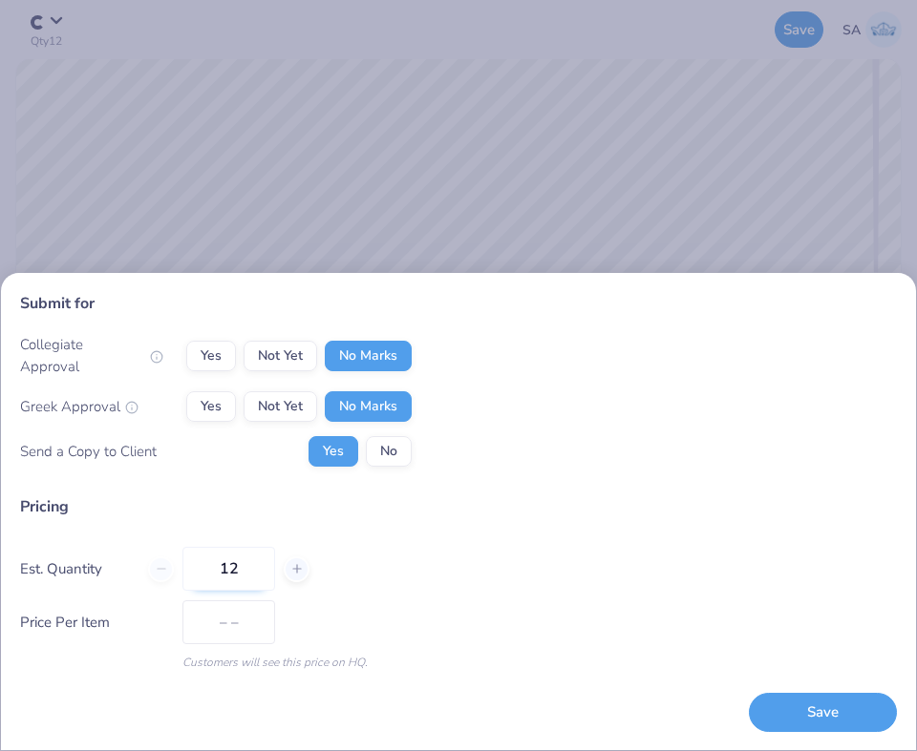
type input "$31.33"
click at [230, 566] on input "12" at bounding box center [228, 569] width 93 height 44
type input "100"
type input "$18.69"
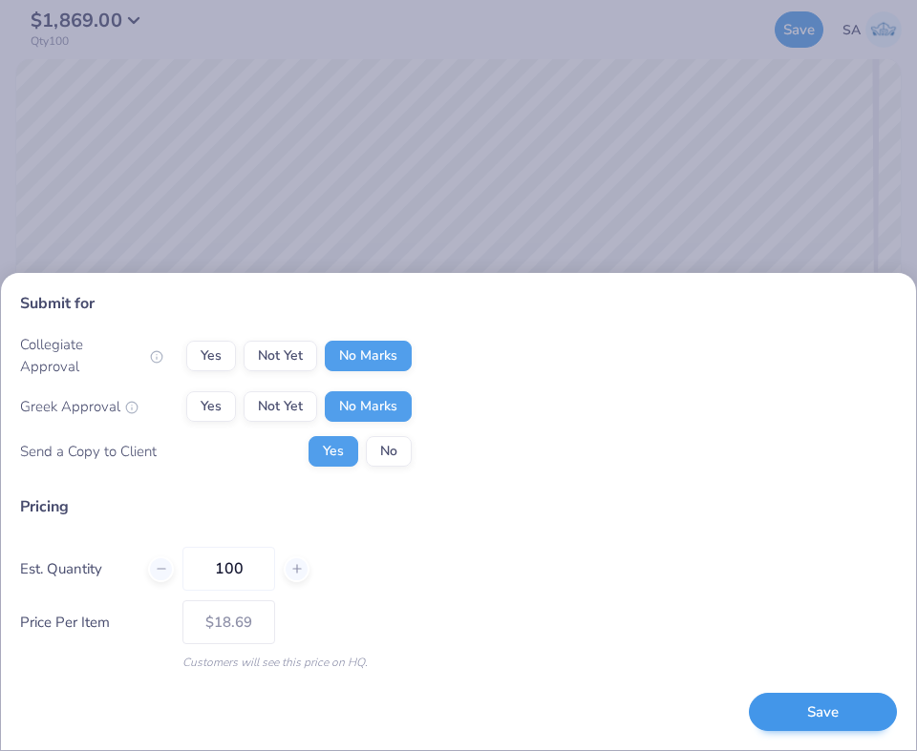
type input "100"
click at [840, 702] on button "Save" at bounding box center [823, 712] width 148 height 39
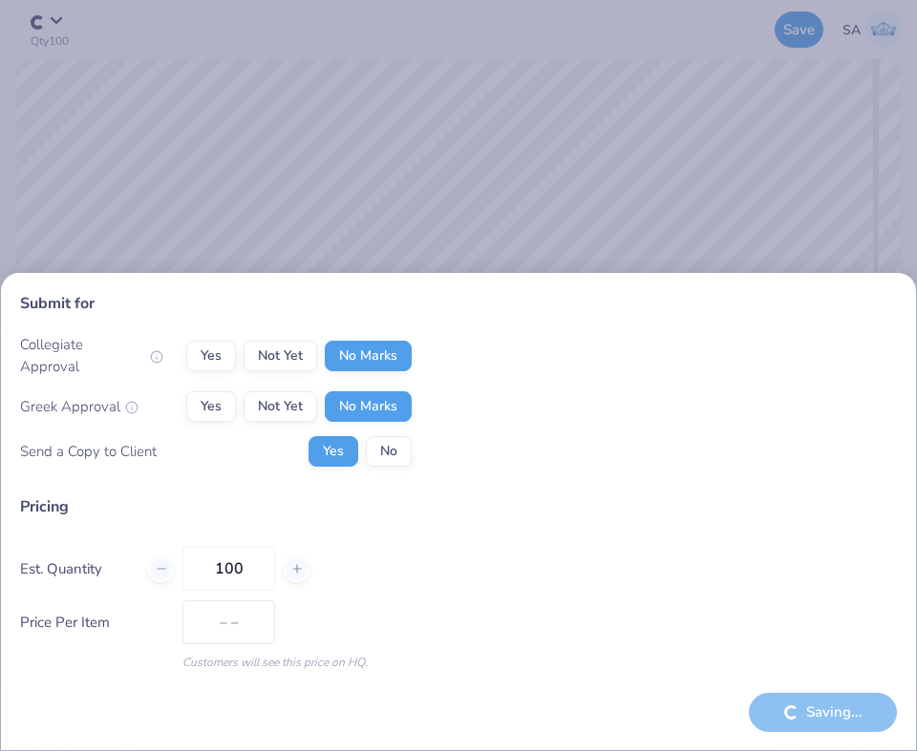
type input "$26.88"
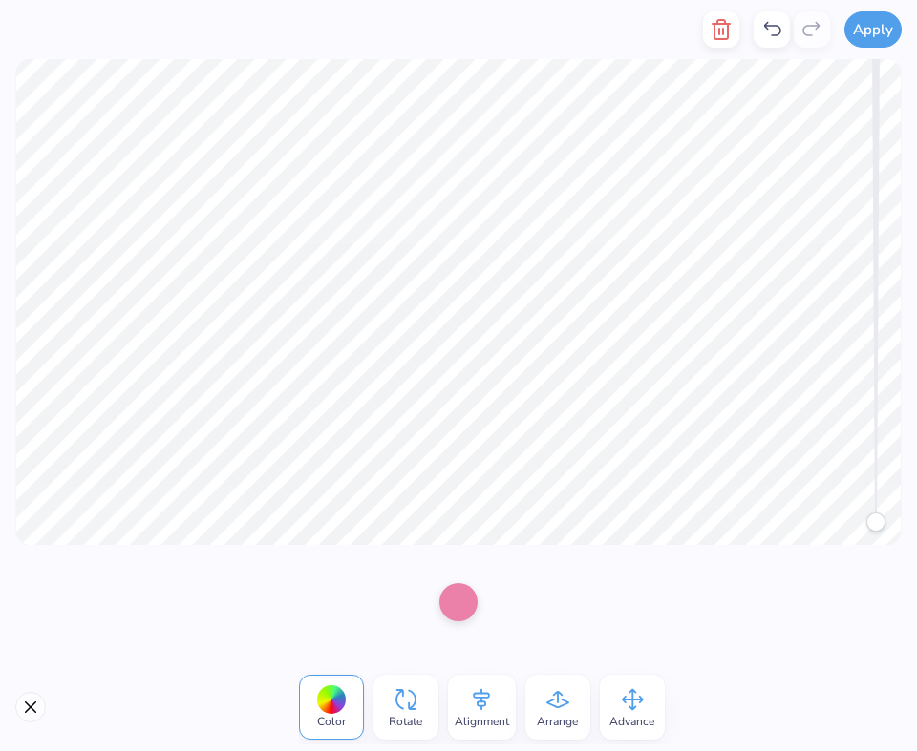
click at [449, 589] on div at bounding box center [458, 602] width 38 height 38
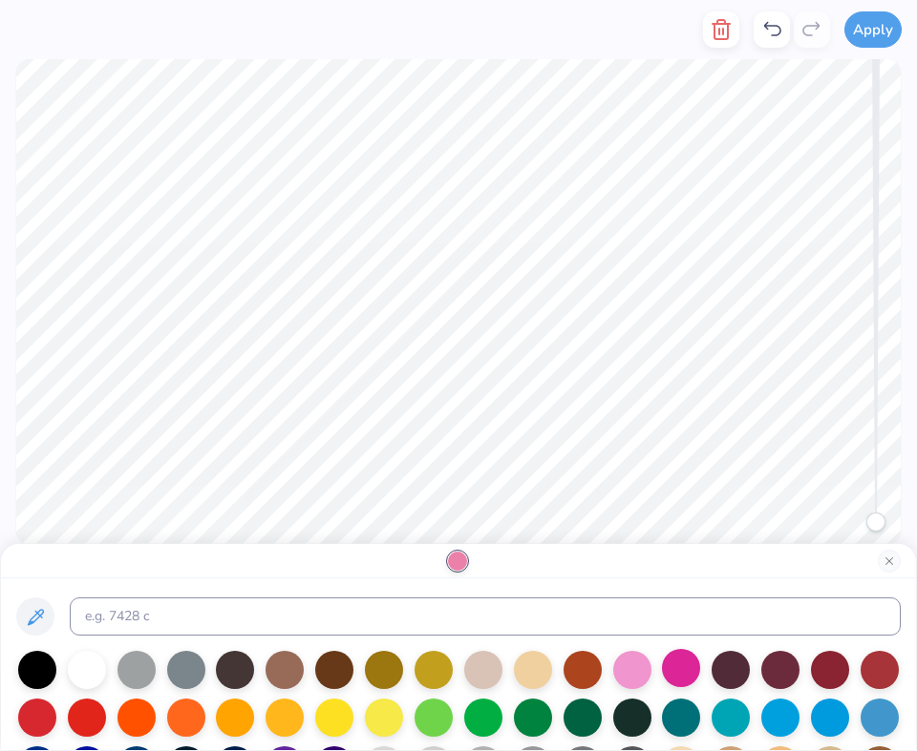
click at [687, 674] on div at bounding box center [681, 668] width 38 height 38
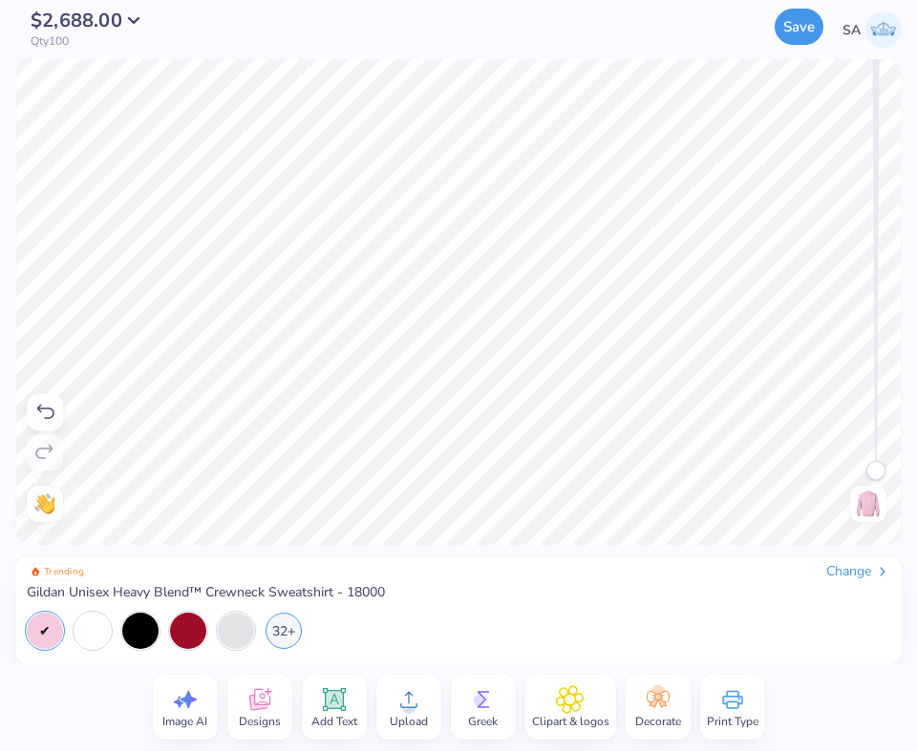
click at [809, 17] on button "Save" at bounding box center [798, 27] width 49 height 36
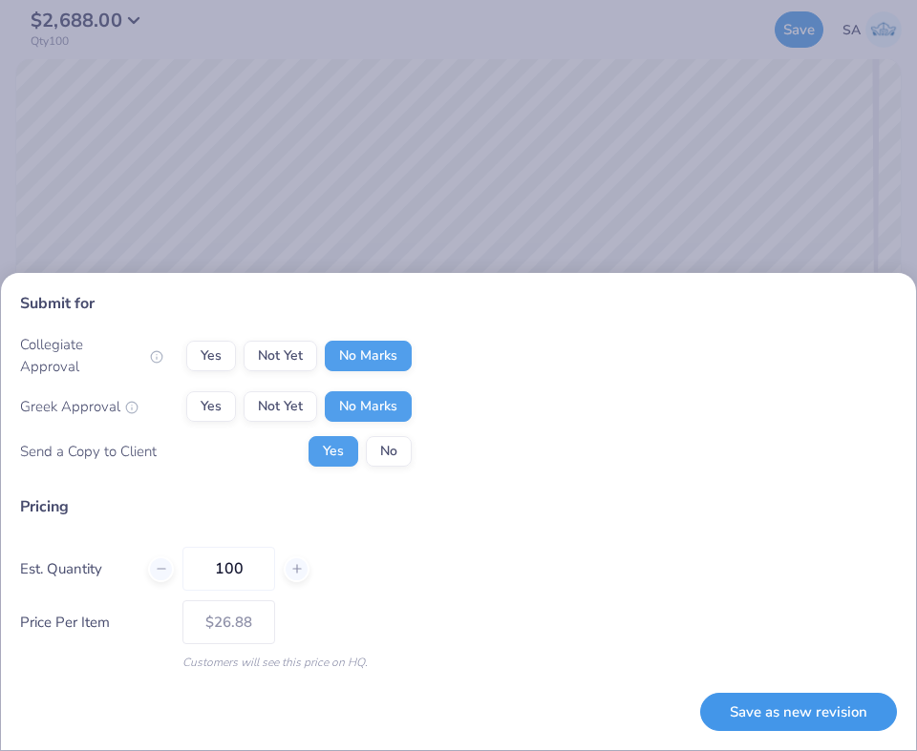
click at [732, 717] on button "Save as new revision" at bounding box center [798, 712] width 197 height 39
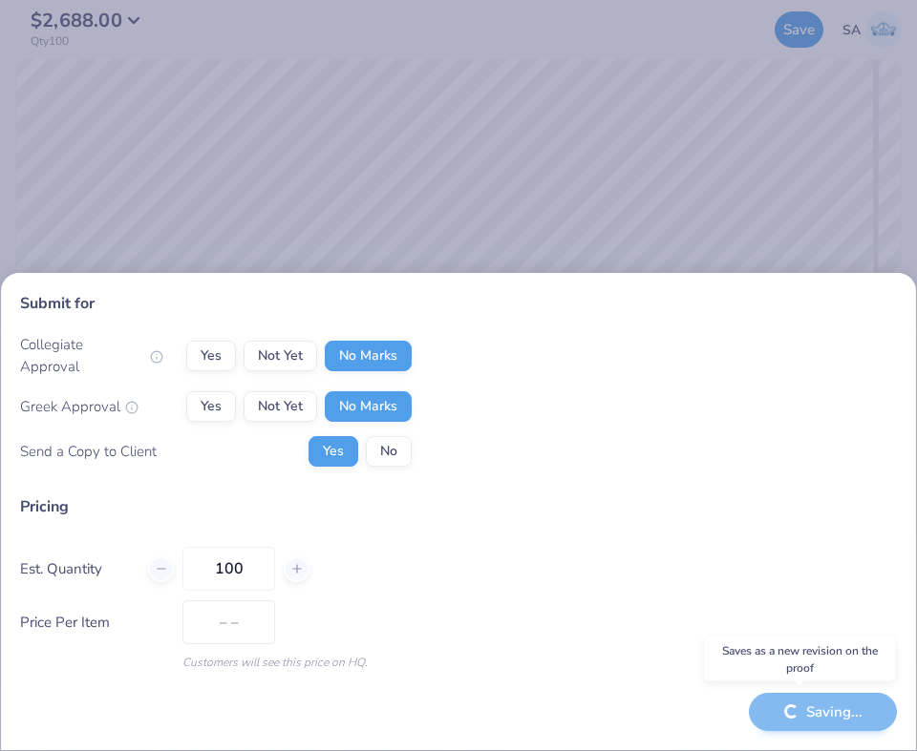
type input "$26.88"
